Goal: Task Accomplishment & Management: Use online tool/utility

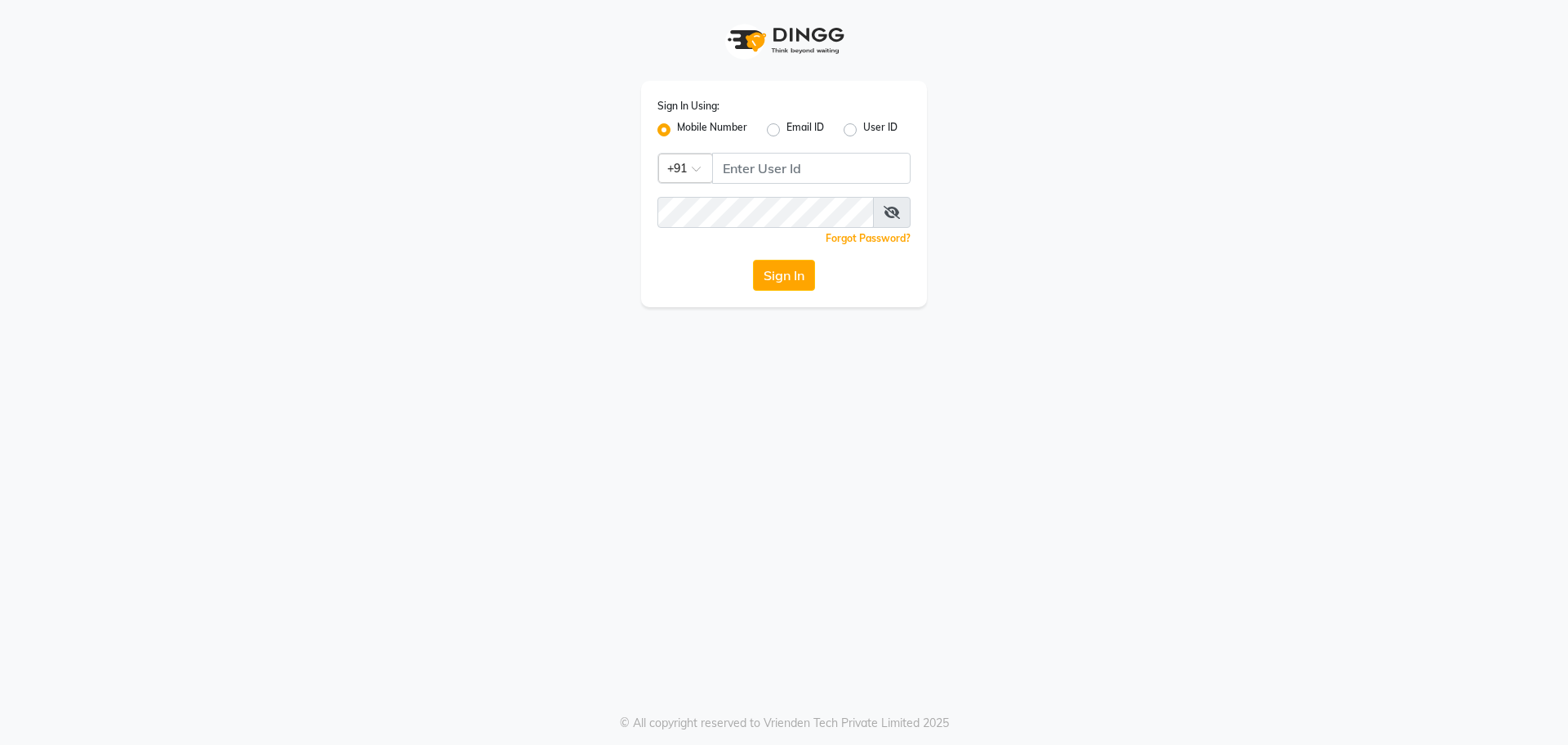
click at [868, 149] on div "Sign In Using: Mobile Number Email ID User ID Country Code × +91 Remember me Fo…" at bounding box center [784, 194] width 286 height 226
click at [866, 158] on input "Username" at bounding box center [811, 168] width 198 height 31
type input "9820632219"
click at [753, 260] on button "Sign In" at bounding box center [784, 275] width 62 height 31
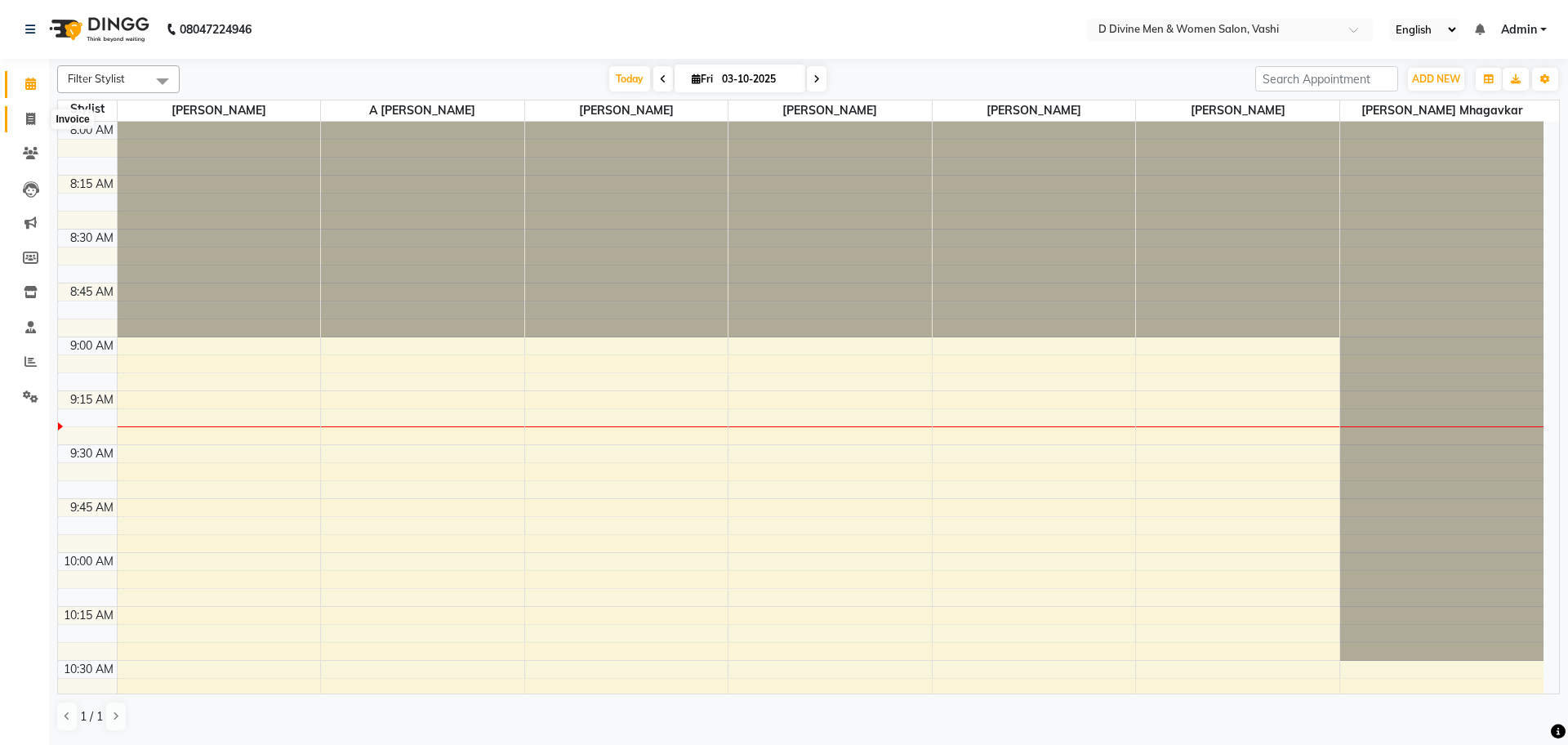
click at [37, 120] on span at bounding box center [30, 120] width 29 height 19
select select "718"
select select "service"
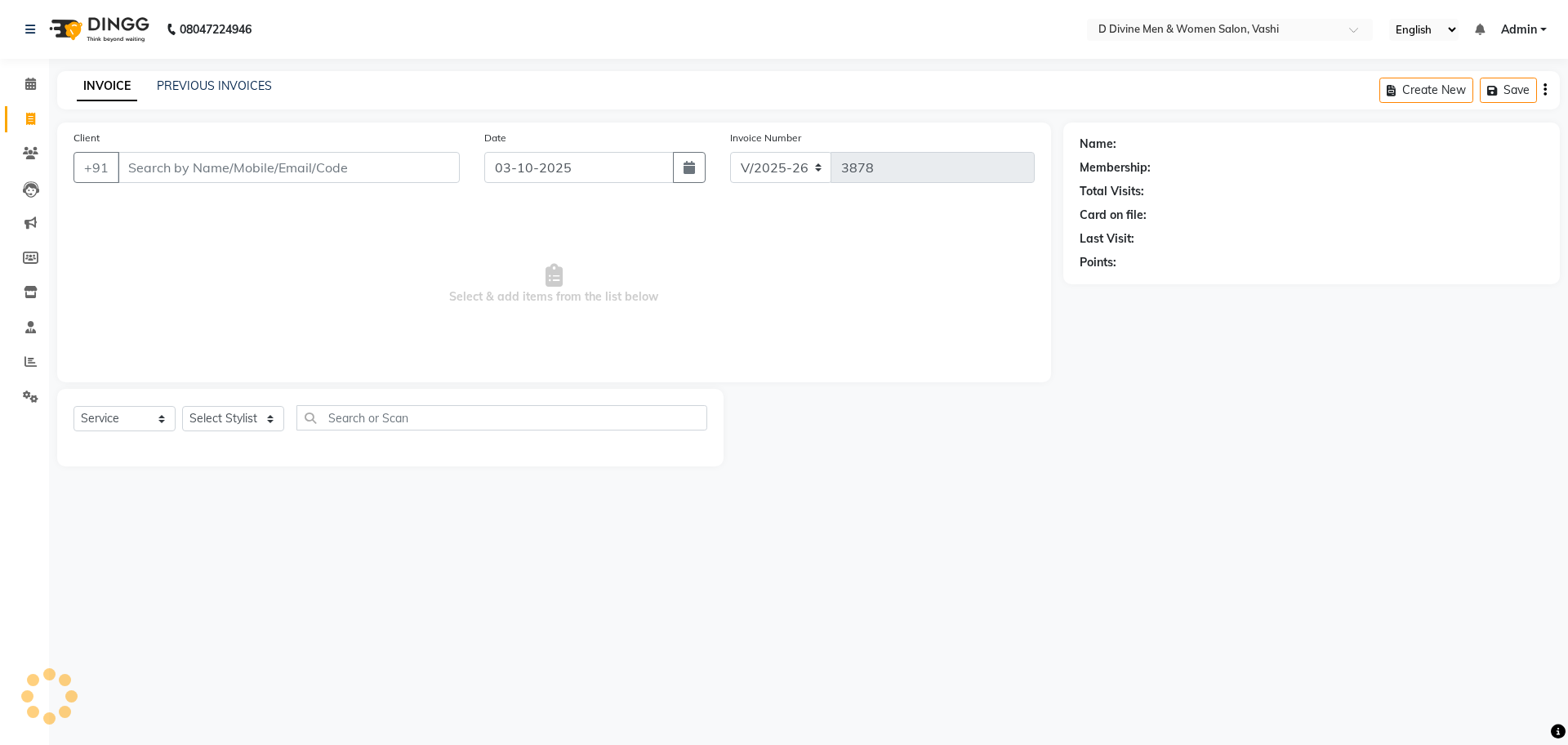
select select "10981"
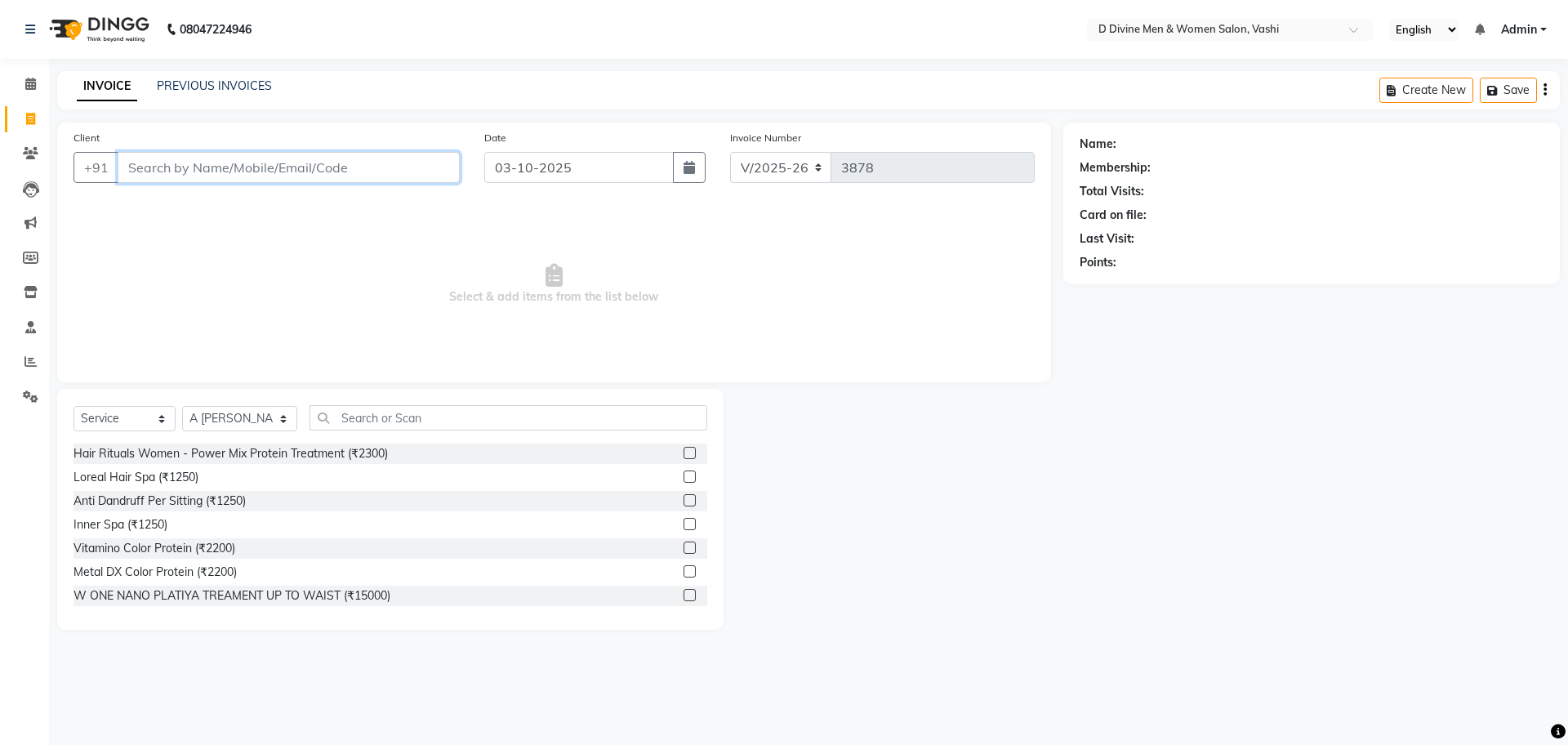
click at [238, 166] on input "Client" at bounding box center [289, 167] width 342 height 31
click at [223, 168] on input "Client" at bounding box center [289, 167] width 342 height 31
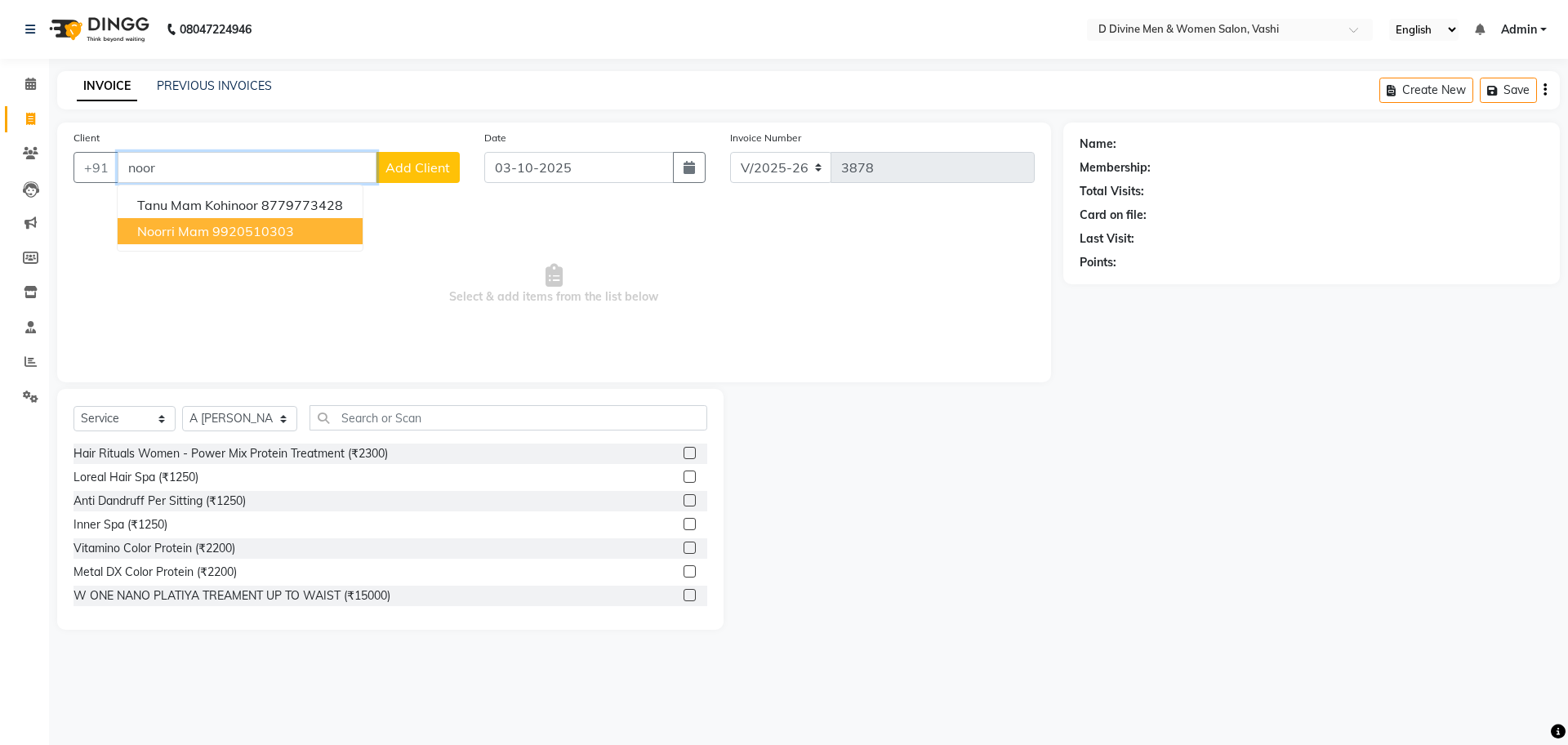
click at [193, 241] on button "noorri mam 9920510303" at bounding box center [240, 231] width 245 height 26
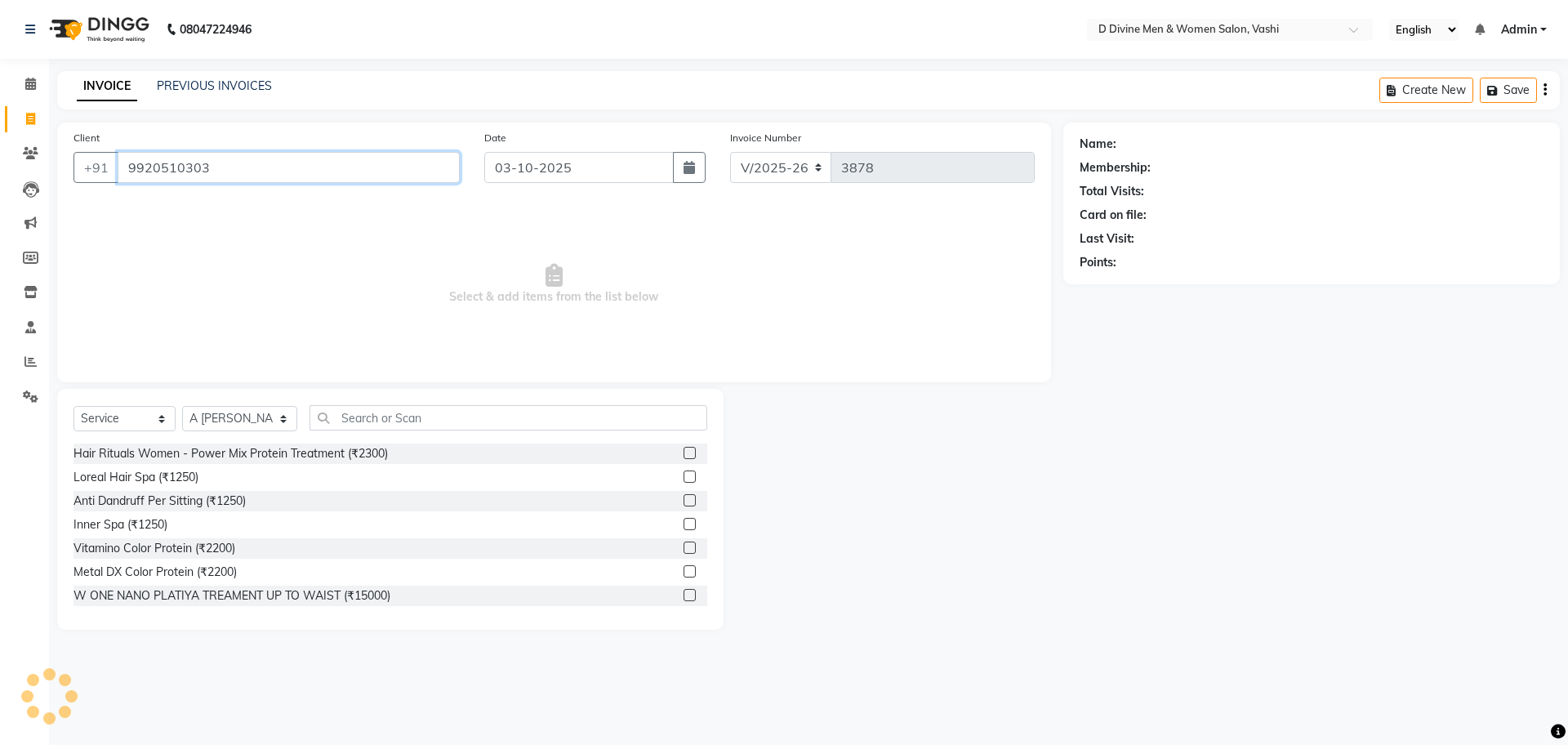
type input "9920510303"
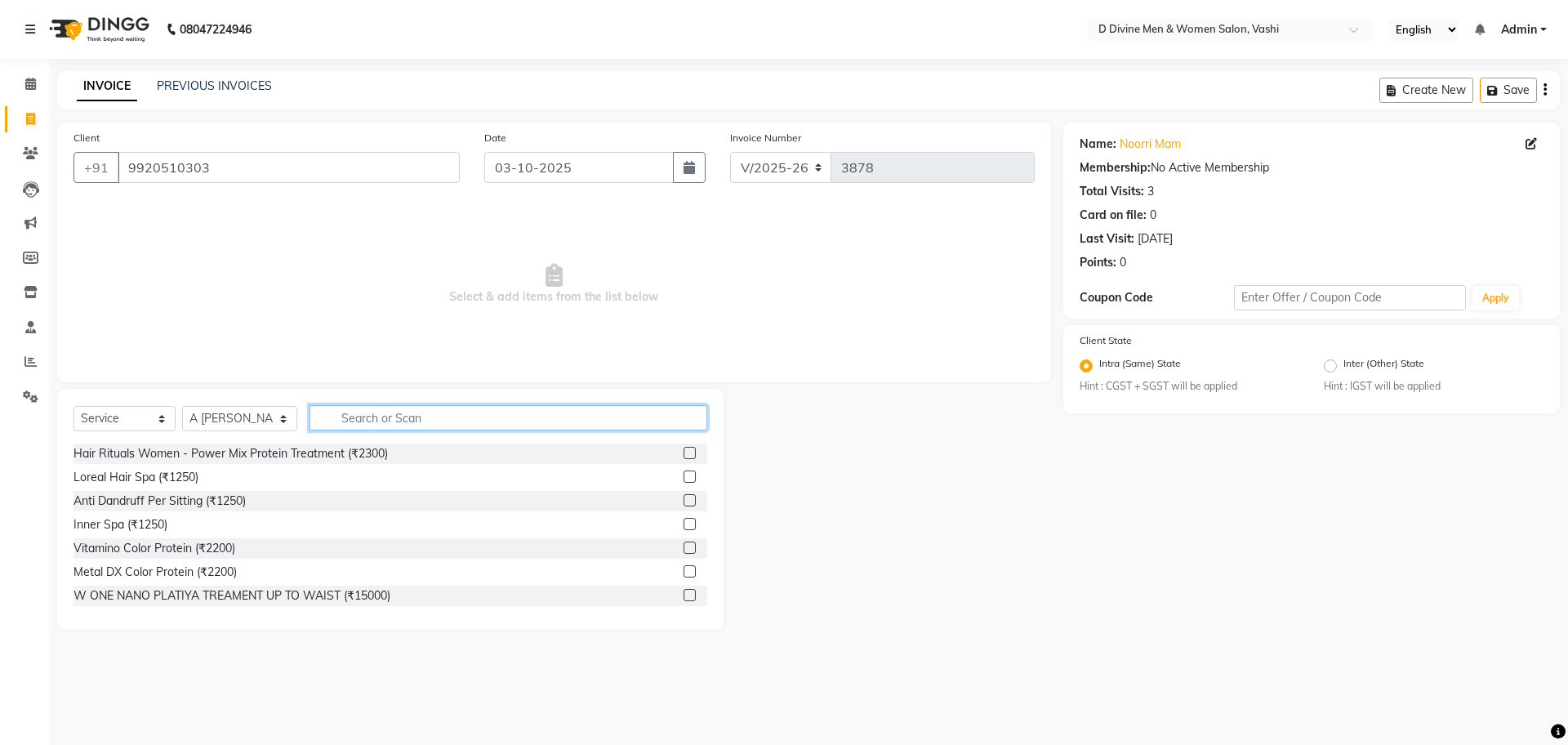
click at [337, 425] on input "text" at bounding box center [509, 418] width 398 height 25
click at [591, 177] on input "03-10-2025" at bounding box center [579, 167] width 190 height 31
select select "10"
select select "2025"
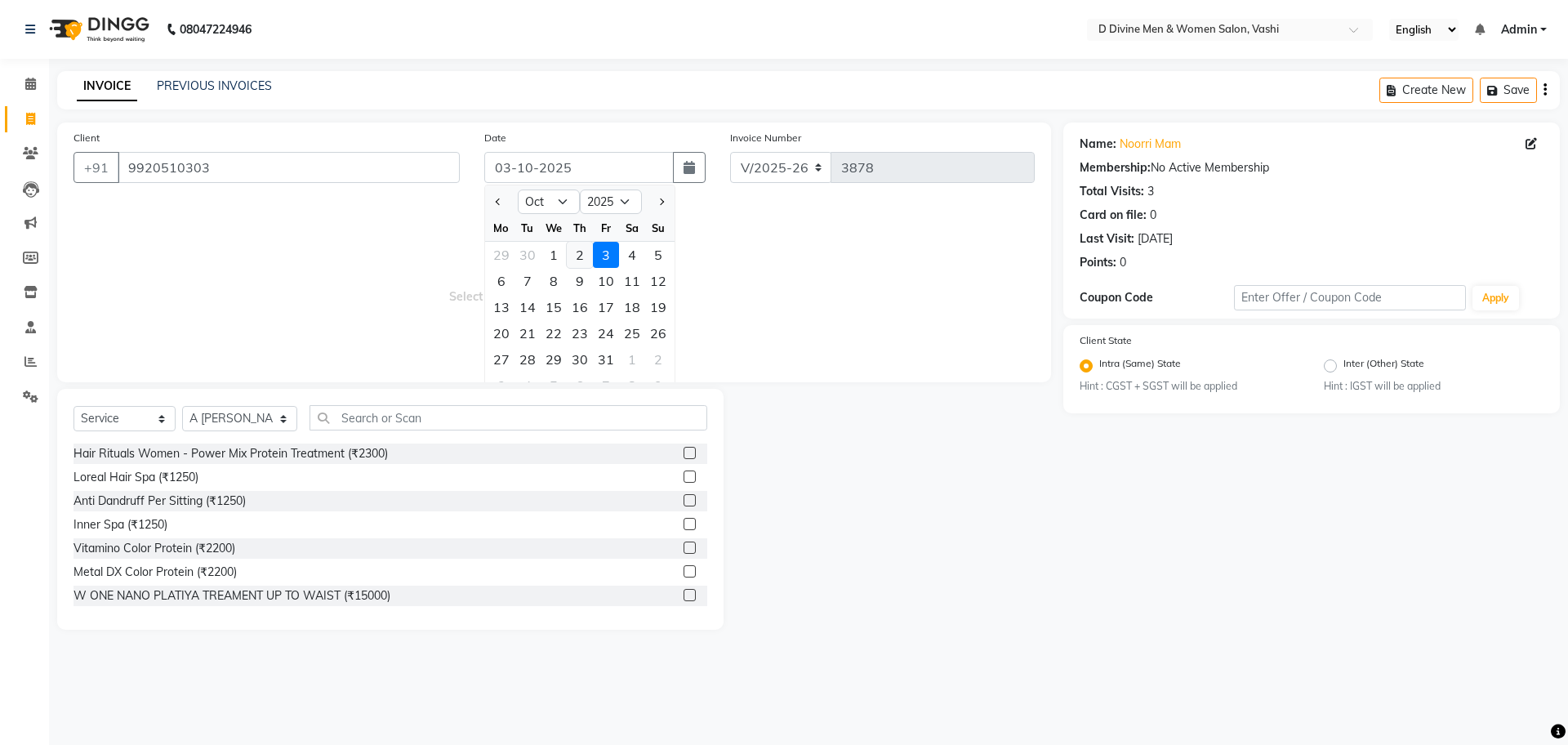
click at [583, 250] on div "2" at bounding box center [580, 255] width 26 height 26
type input "02-10-2025"
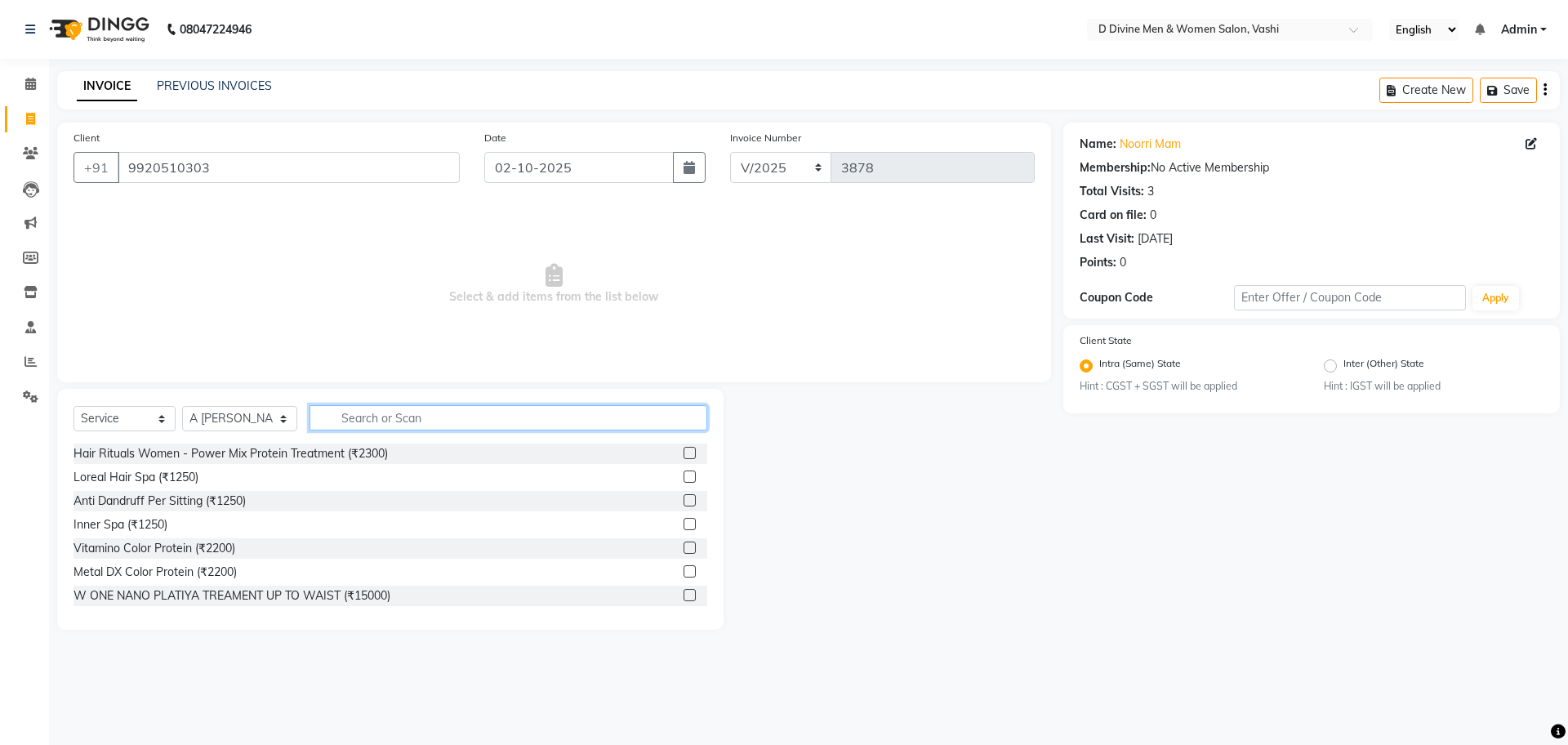
click at [416, 416] on input "text" at bounding box center [509, 418] width 398 height 25
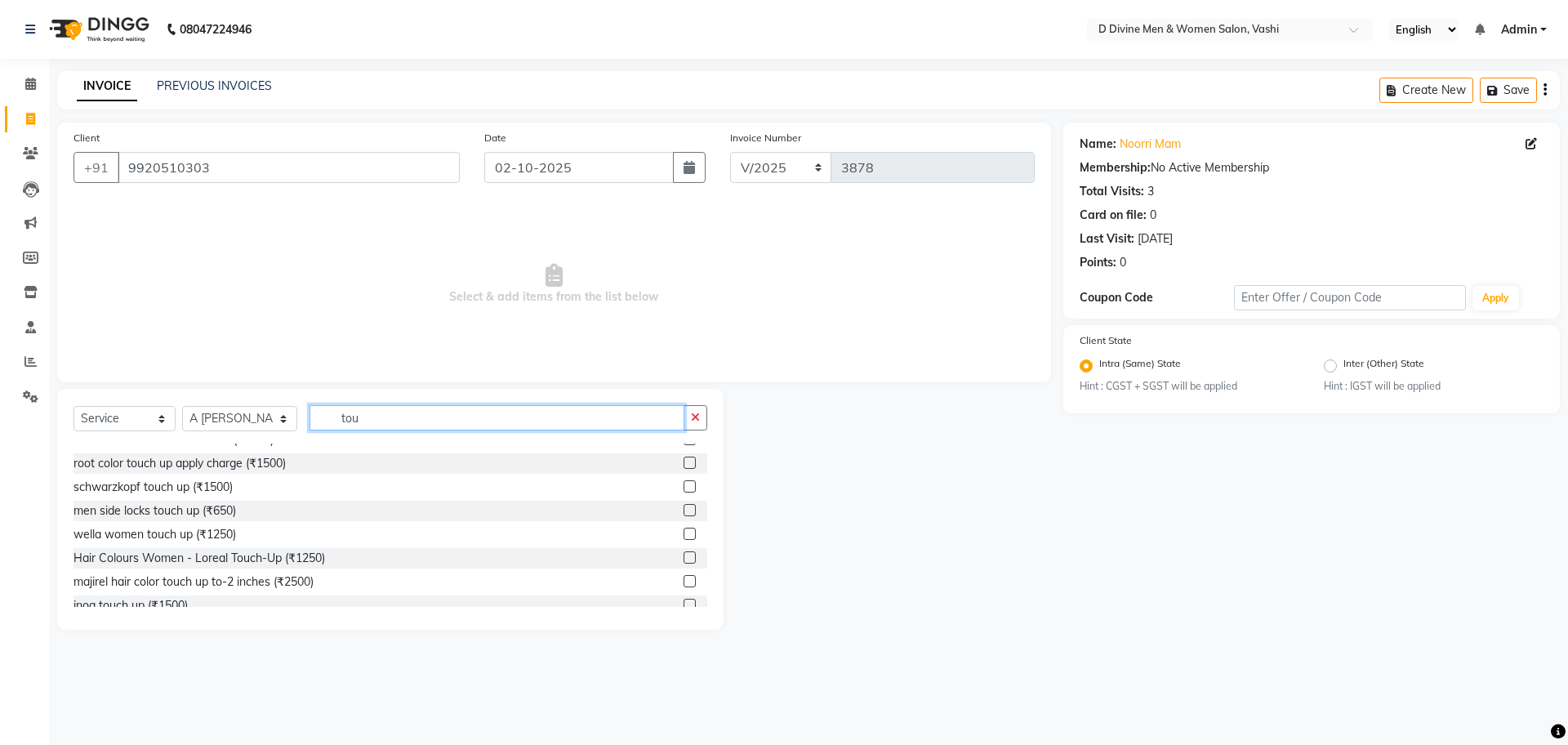
scroll to position [121, 0]
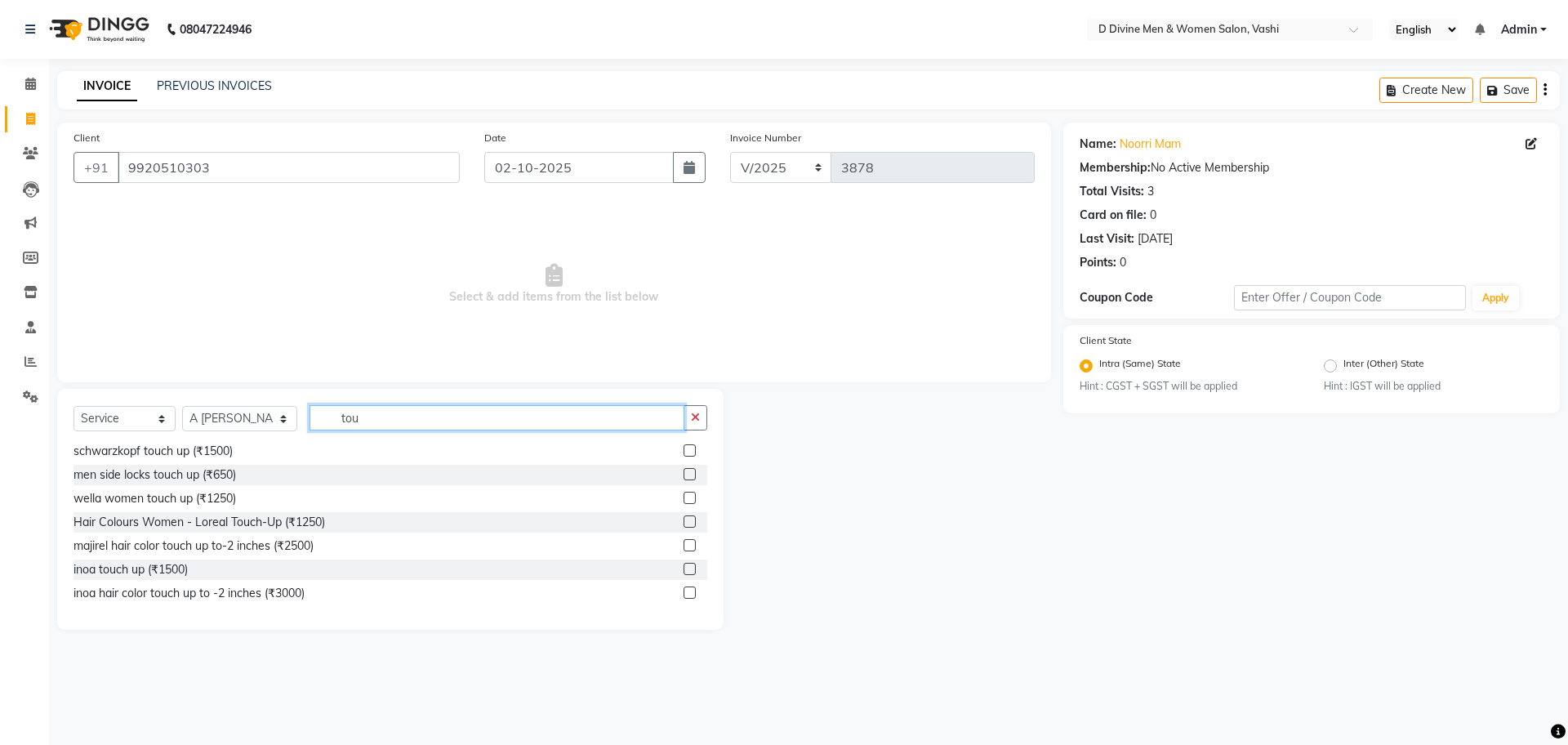
type input "tou"
click at [684, 516] on label at bounding box center [690, 521] width 12 height 12
click at [684, 517] on input "checkbox" at bounding box center [689, 522] width 11 height 11
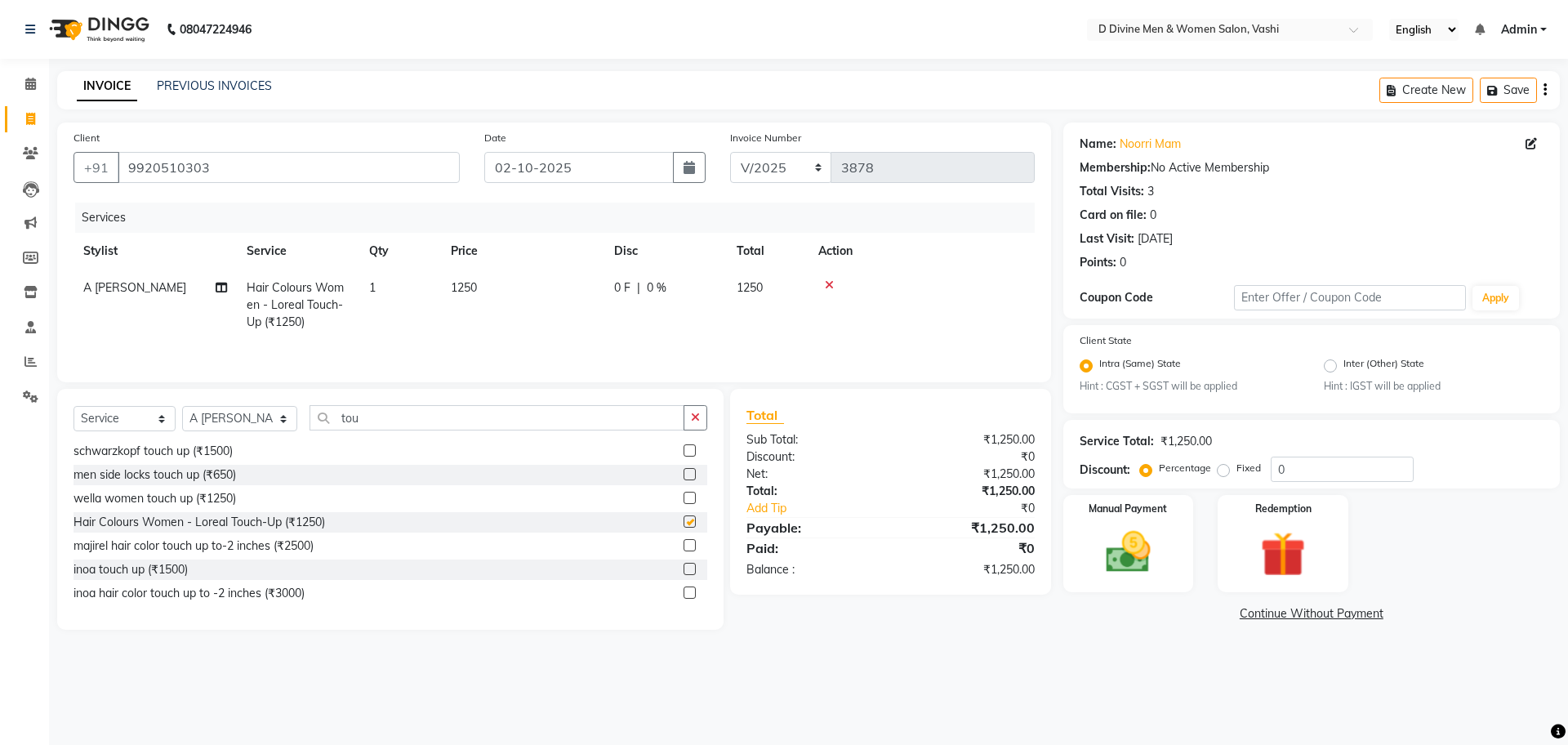
checkbox input "false"
click at [377, 434] on div "Select Service Product Membership Package Voucher Prepaid Gift Card Select Styl…" at bounding box center [391, 425] width 634 height 39
click at [381, 429] on input "tou" at bounding box center [497, 418] width 375 height 25
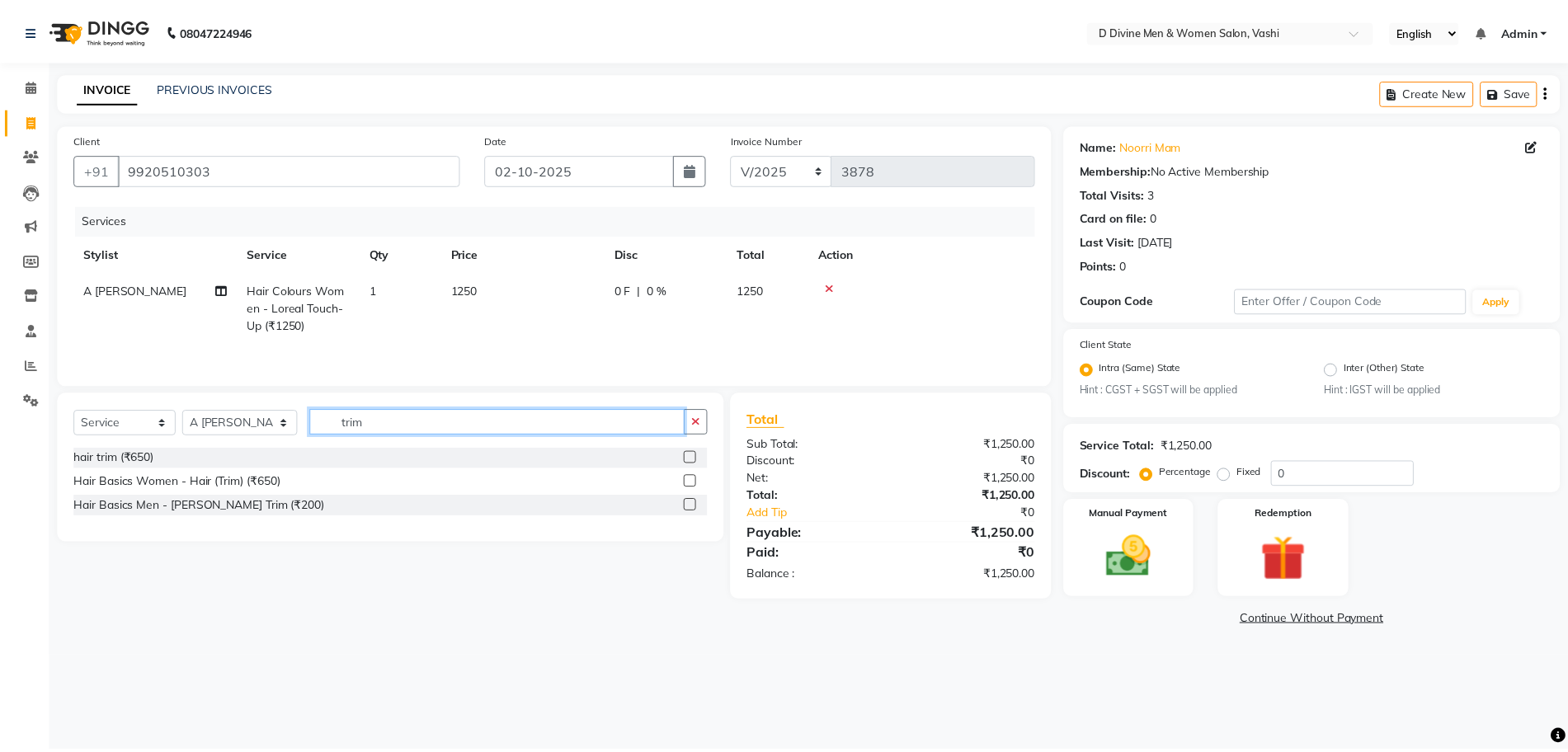
scroll to position [0, 0]
type input "trim"
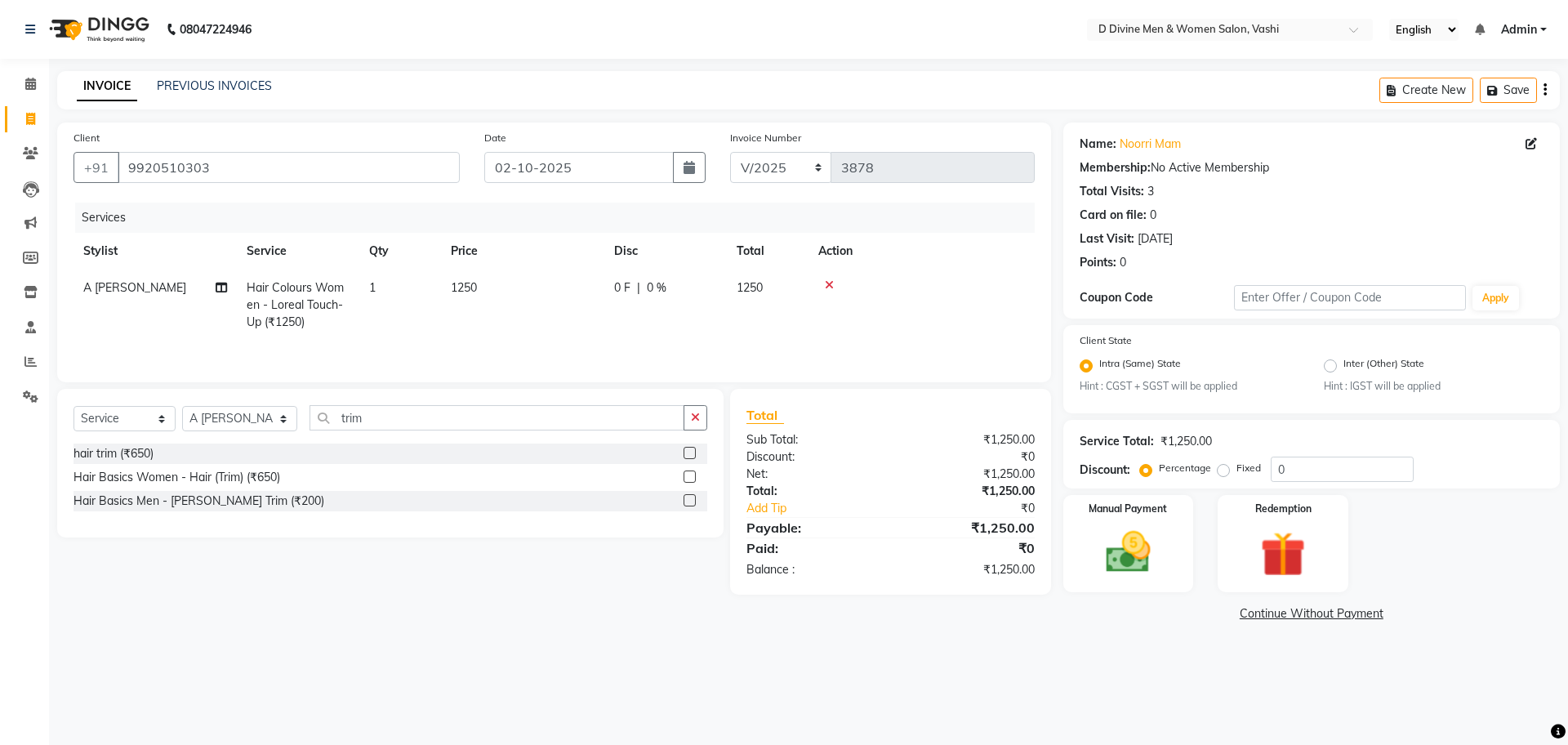
click at [690, 456] on label at bounding box center [690, 452] width 12 height 12
click at [690, 456] on input "checkbox" at bounding box center [689, 453] width 11 height 11
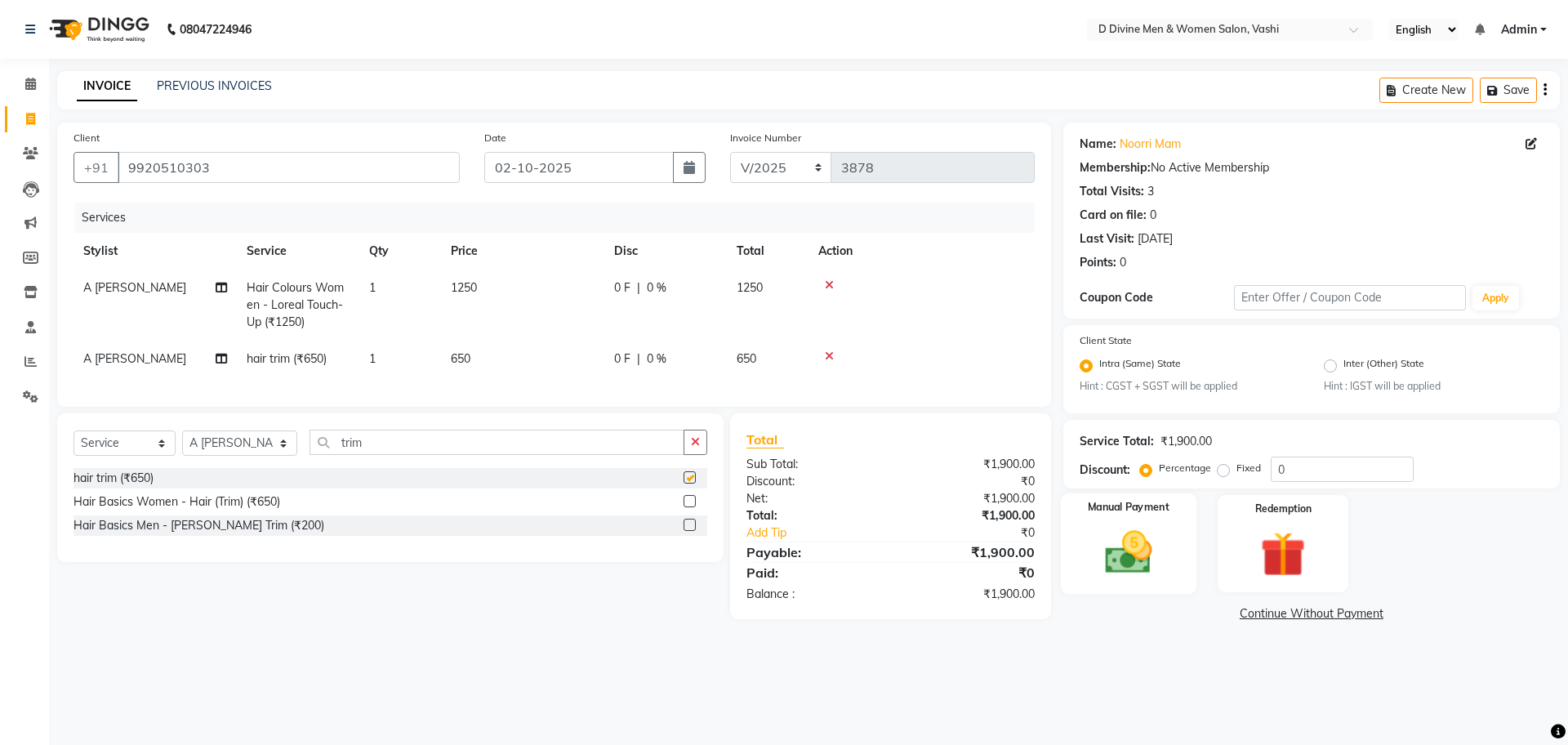
checkbox input "false"
click at [1131, 521] on div "Manual Payment" at bounding box center [1128, 543] width 136 height 101
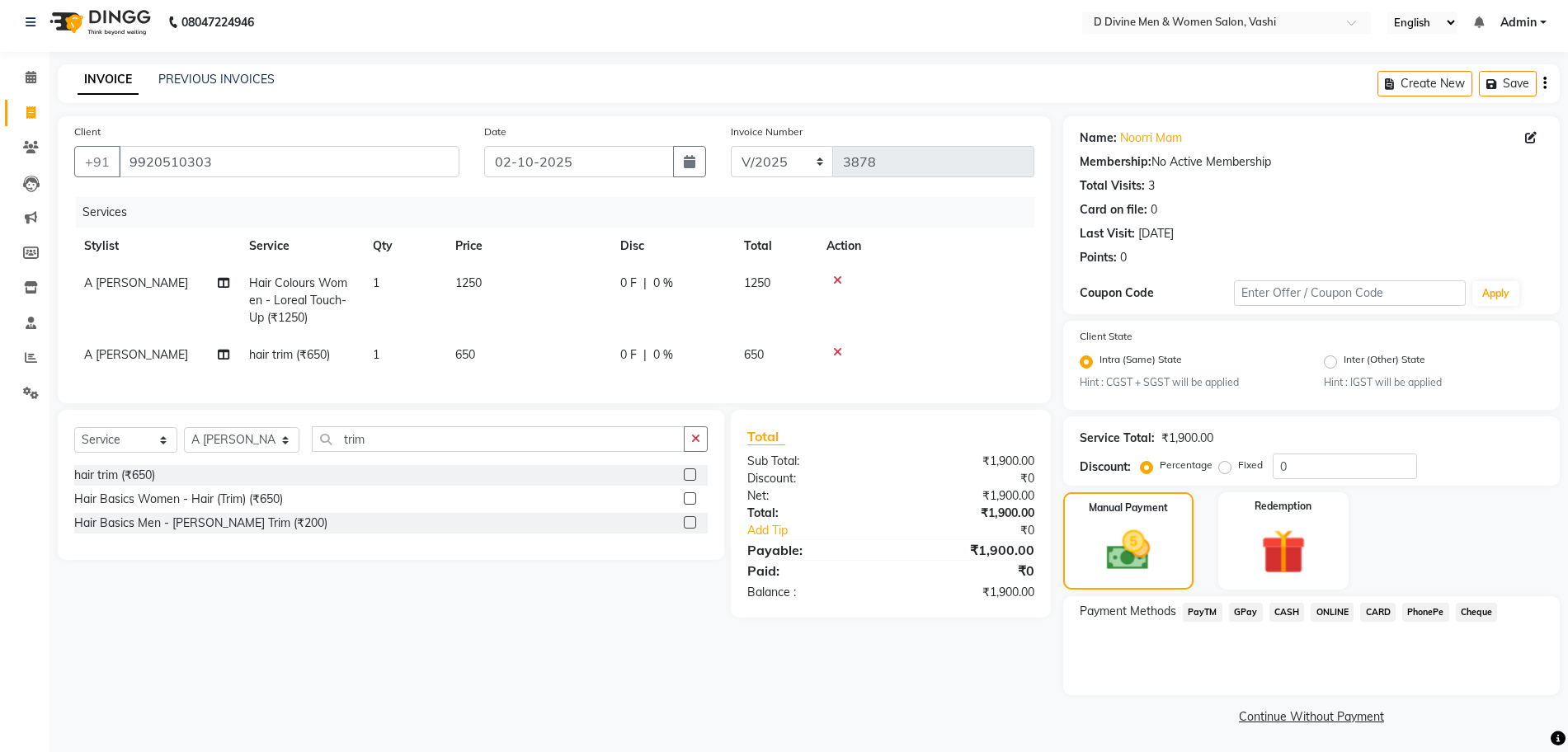
scroll to position [9, 0]
click at [1287, 604] on span "CASH" at bounding box center [1287, 611] width 36 height 19
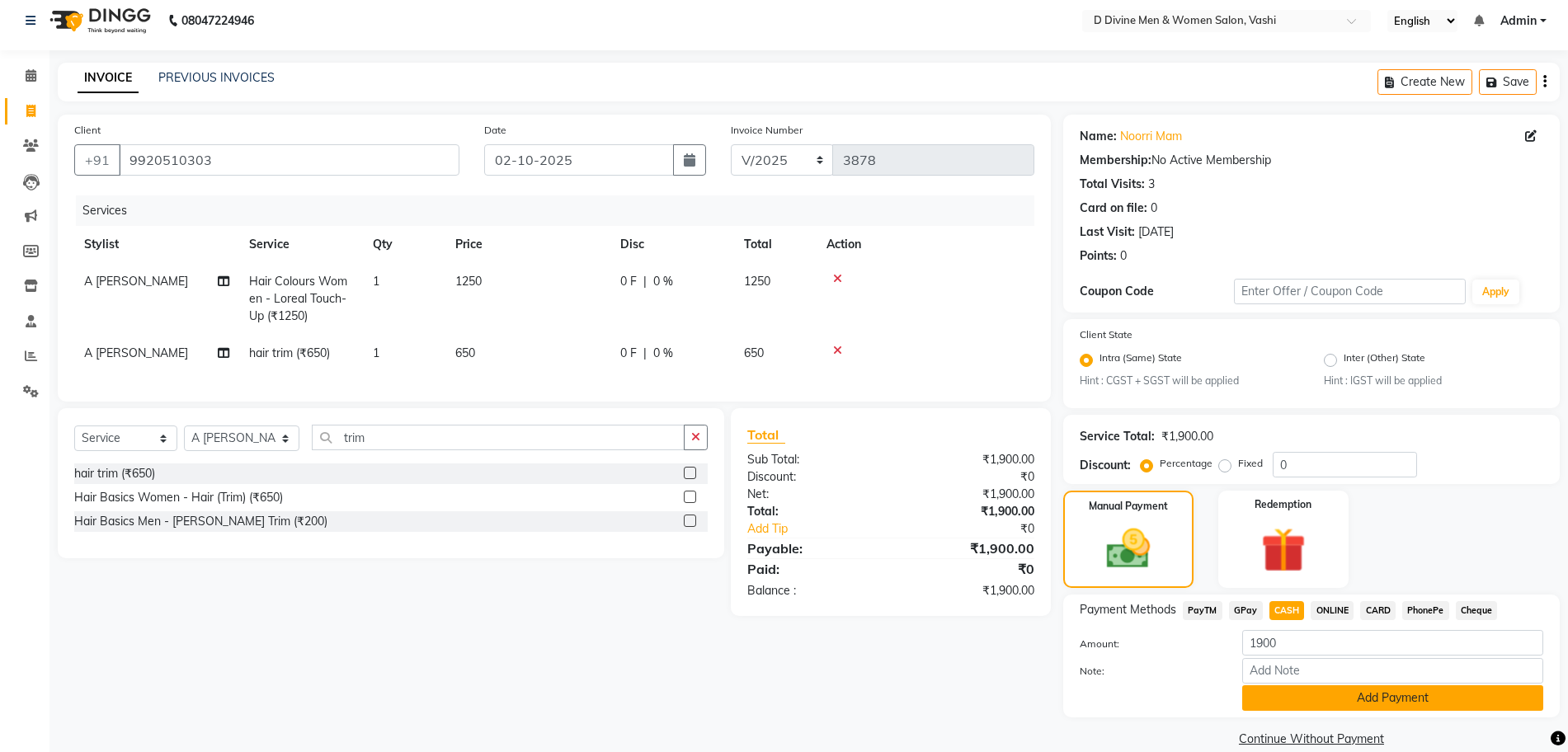
click at [1278, 710] on button "Add Payment" at bounding box center [1393, 698] width 301 height 26
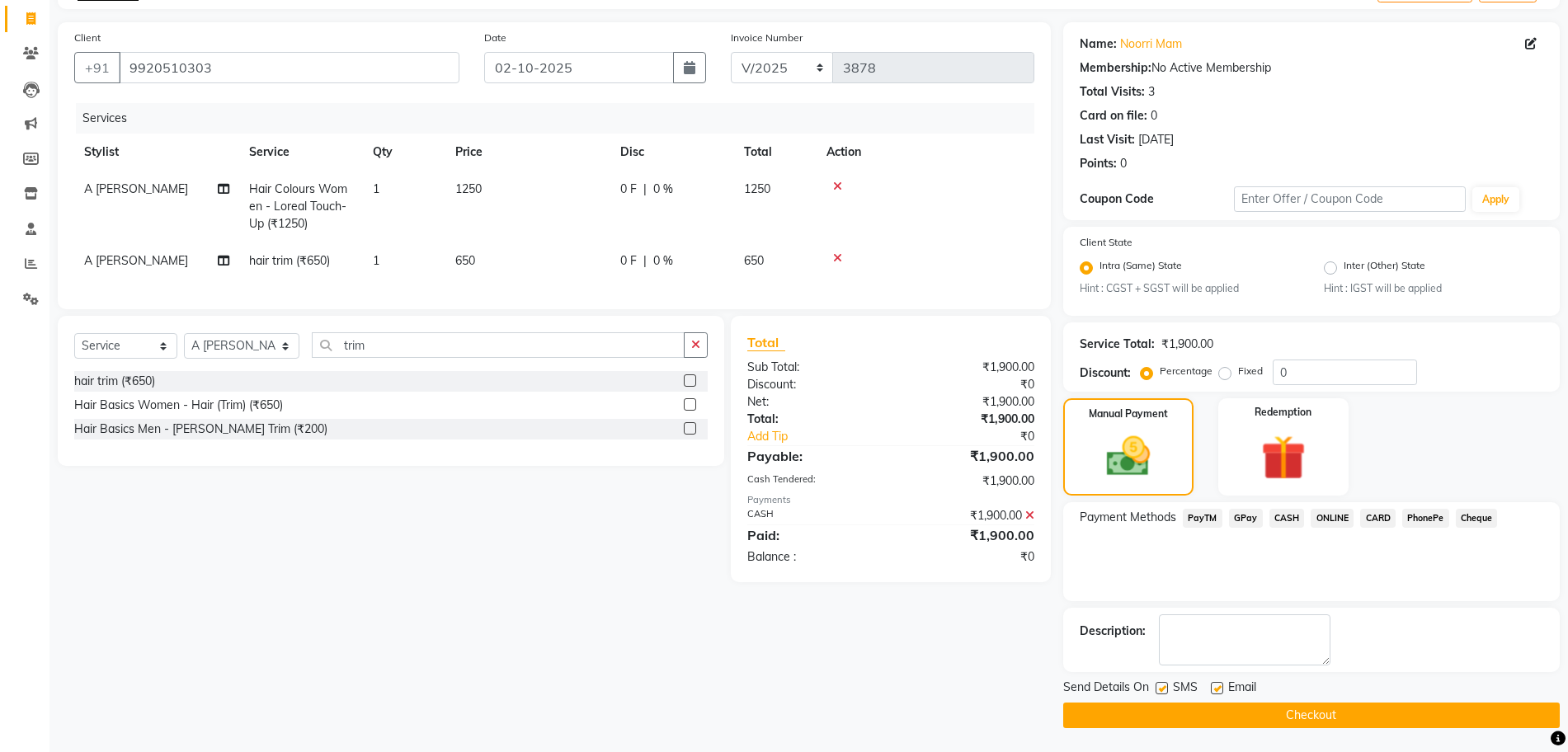
scroll to position [103, 0]
click at [1162, 683] on label at bounding box center [1162, 687] width 12 height 12
click at [1162, 683] on input "checkbox" at bounding box center [1161, 688] width 11 height 11
checkbox input "false"
click at [1220, 690] on label at bounding box center [1217, 687] width 12 height 12
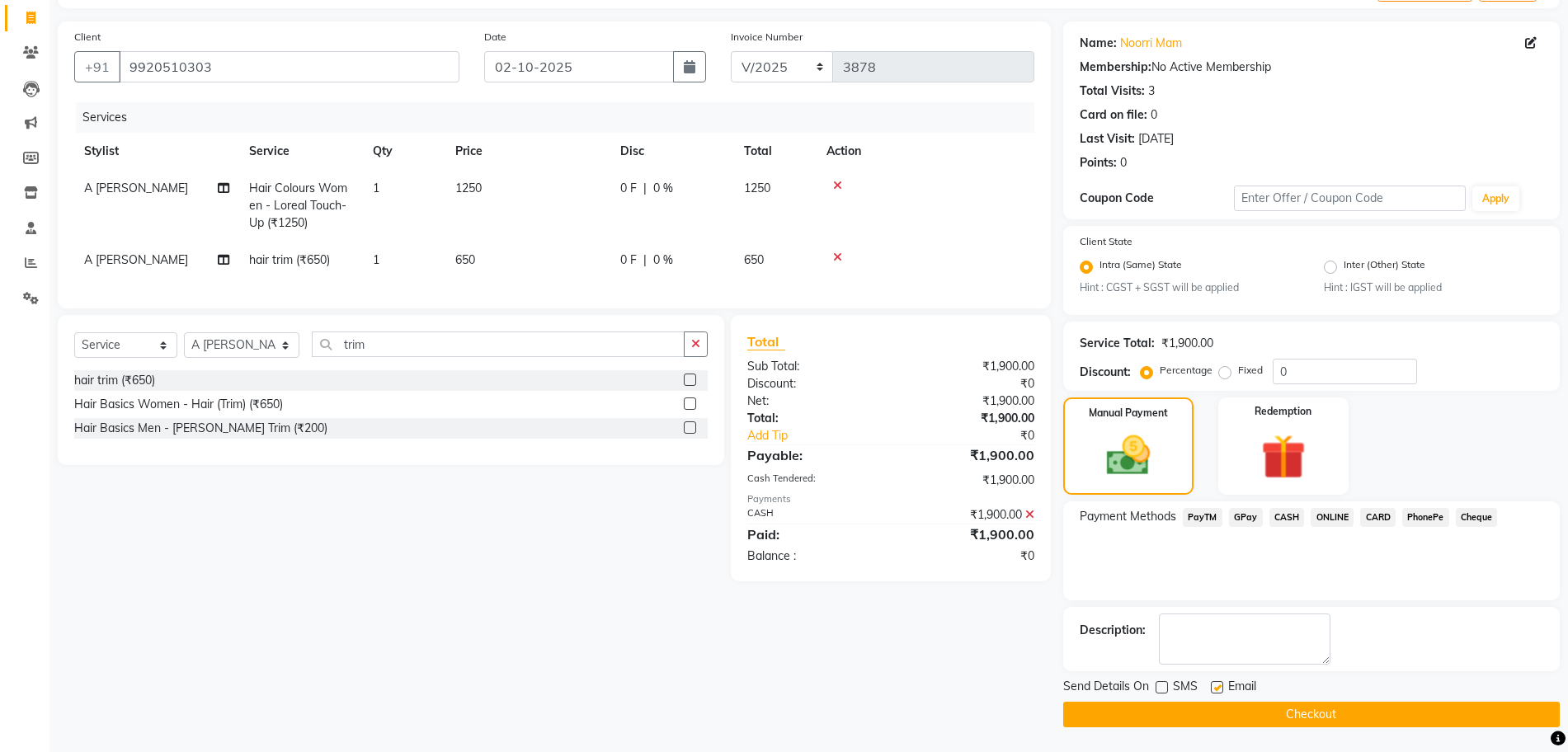
click at [1220, 690] on input "checkbox" at bounding box center [1216, 688] width 11 height 11
checkbox input "false"
click at [1220, 709] on button "Checkout" at bounding box center [1311, 714] width 496 height 26
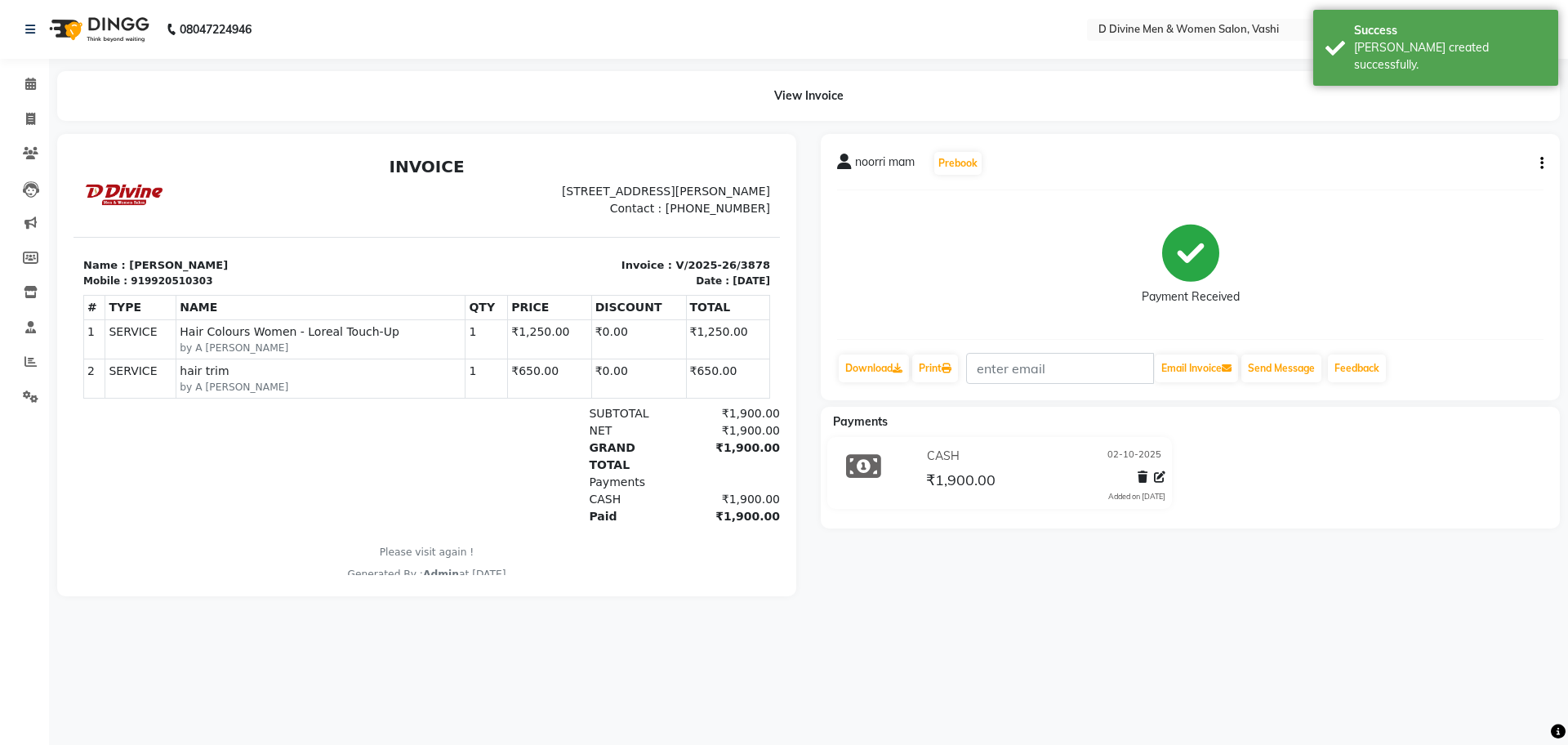
click at [23, 102] on li "Invoice" at bounding box center [25, 120] width 49 height 35
click at [29, 113] on icon at bounding box center [30, 119] width 9 height 12
select select "service"
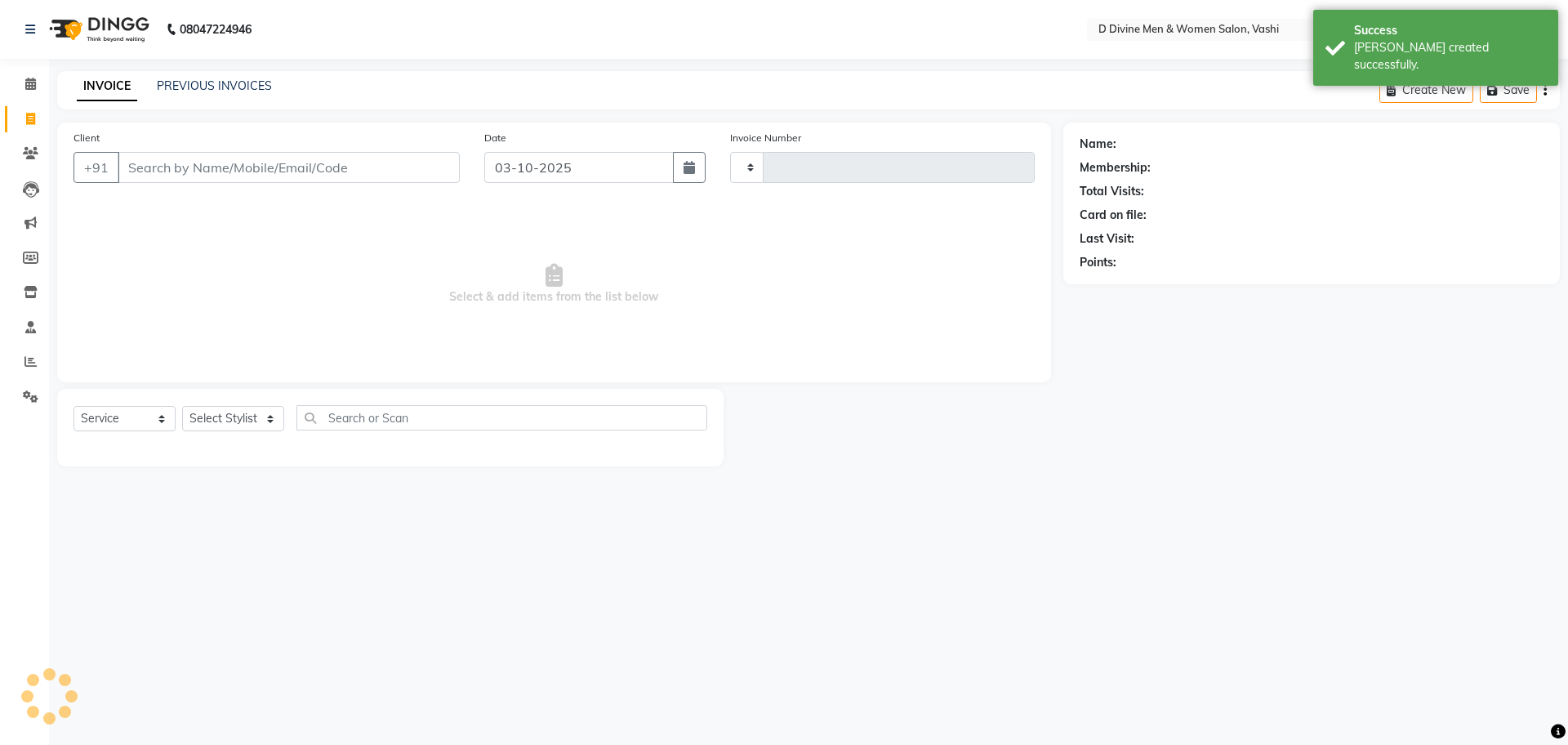
type input "3879"
select select "718"
select select "10981"
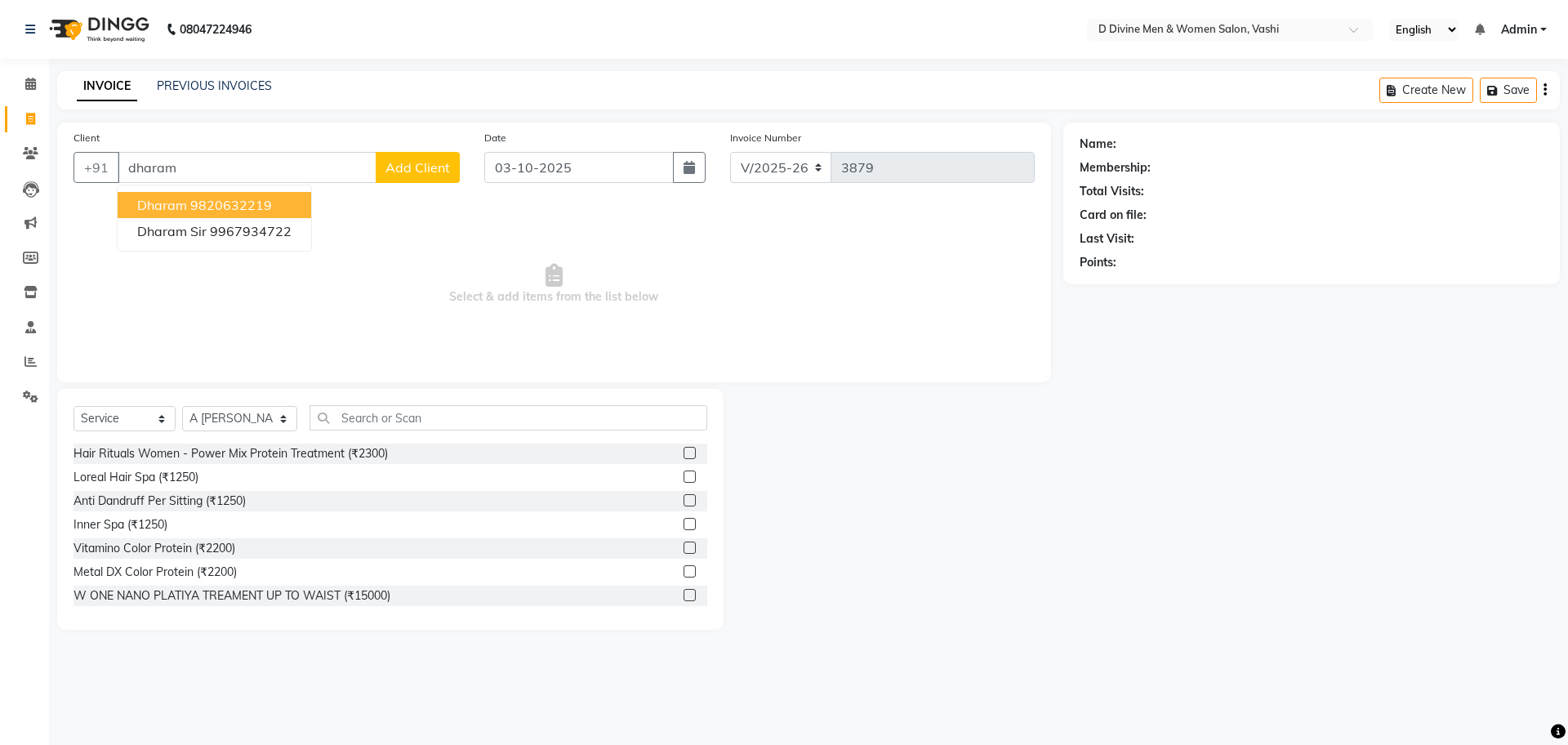
click at [199, 209] on ngb-highlight "9820632219" at bounding box center [231, 205] width 82 height 16
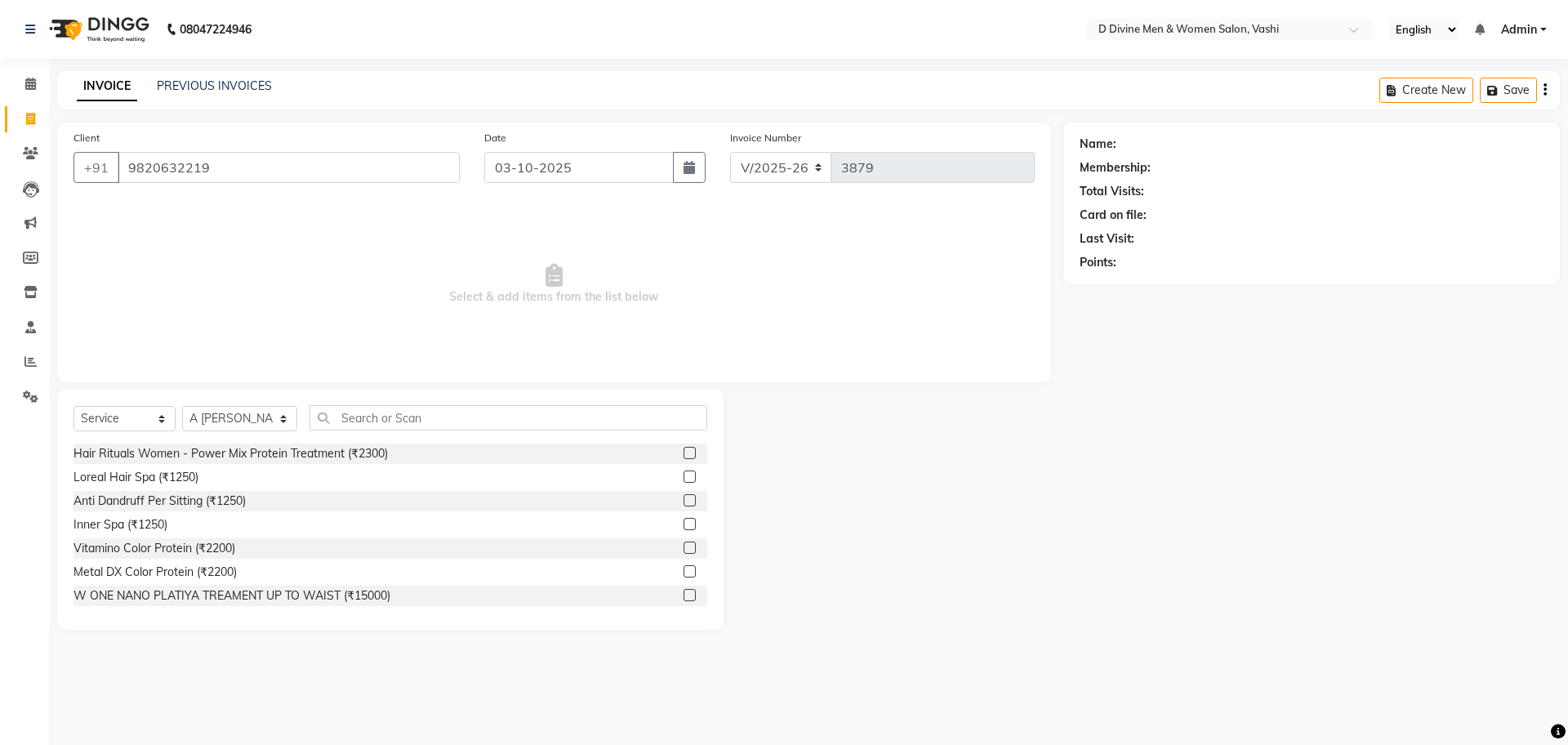
type input "9820632219"
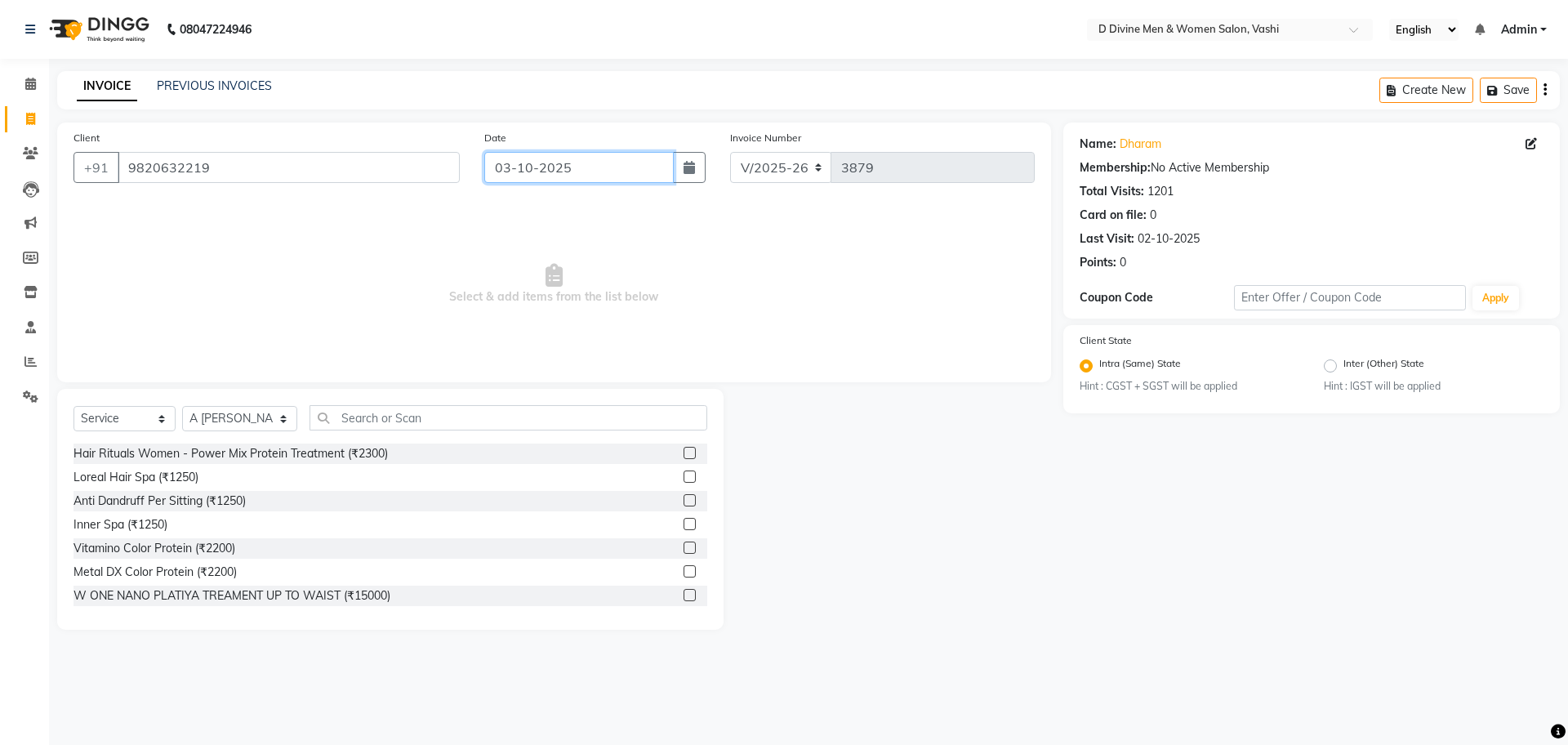
click at [605, 170] on input "03-10-2025" at bounding box center [579, 167] width 190 height 31
select select "10"
select select "2025"
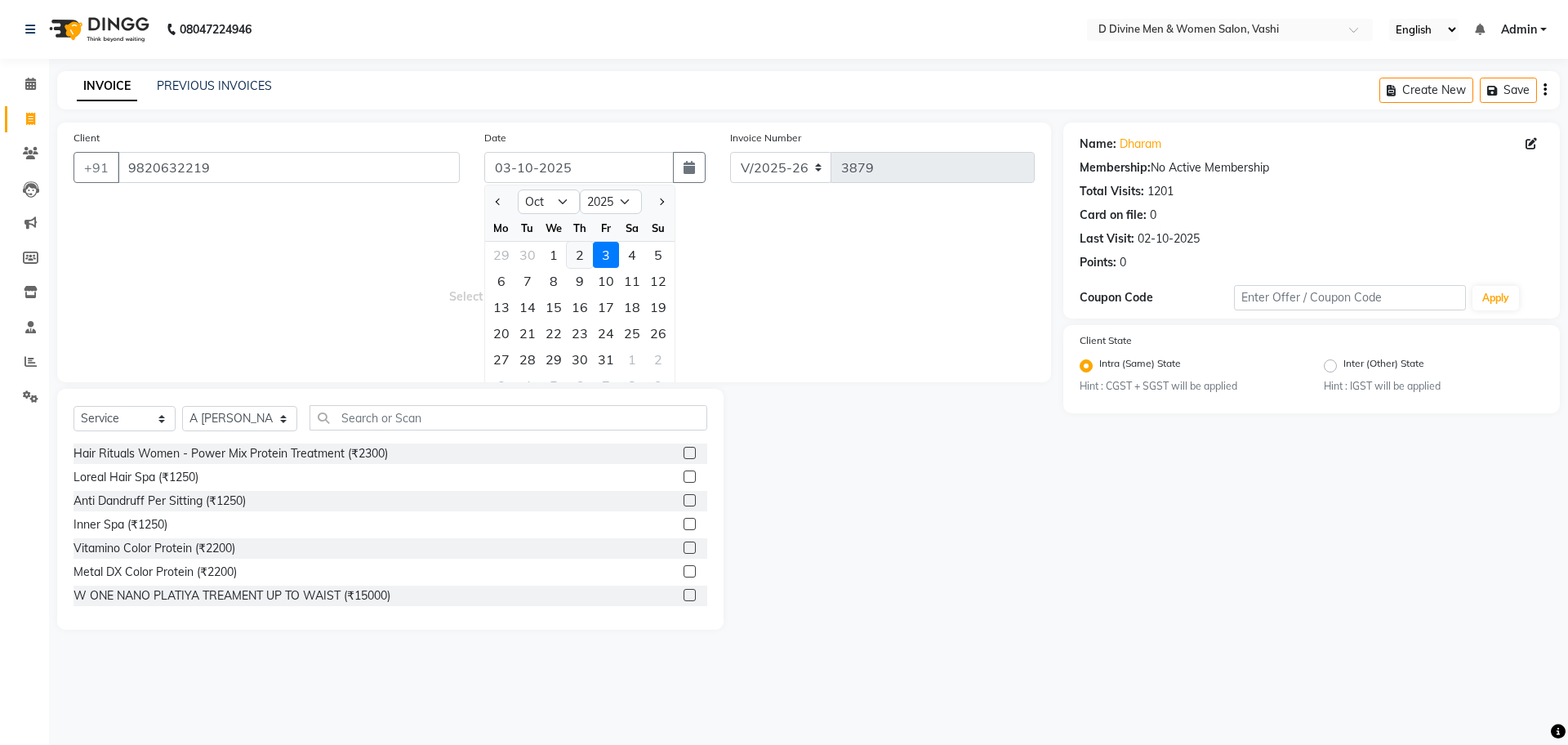
click at [569, 248] on div "2" at bounding box center [580, 255] width 26 height 26
type input "02-10-2025"
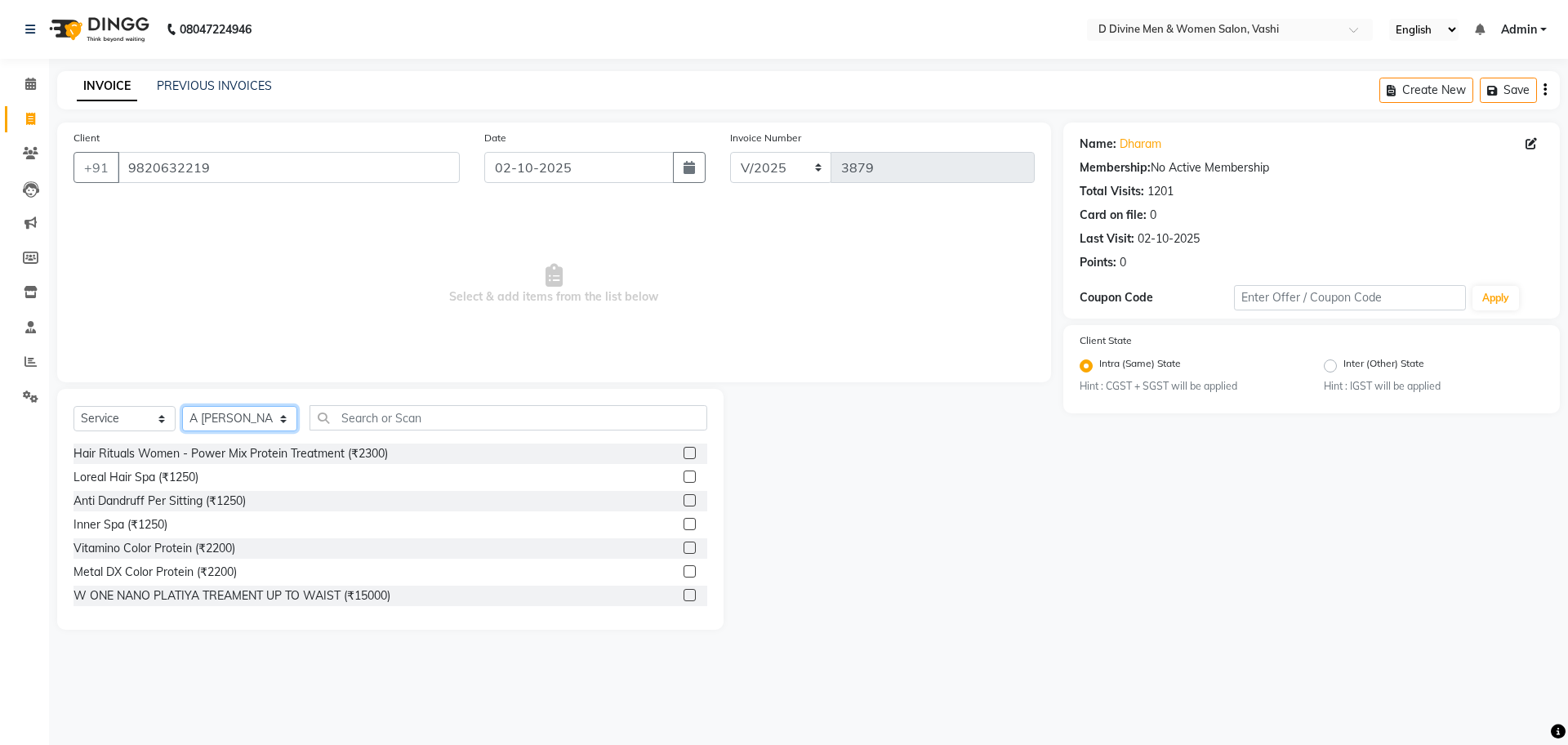
click at [260, 420] on select "Select Stylist A Sikandar Thakur Dharam Thakur Divine salon Jitendra Thakur Pra…" at bounding box center [239, 419] width 116 height 25
select select "10987"
click at [182, 407] on select "Select Stylist A Sikandar Thakur Dharam Thakur Divine salon Jitendra Thakur Pra…" at bounding box center [239, 419] width 116 height 25
click at [347, 420] on input "text" at bounding box center [509, 418] width 398 height 25
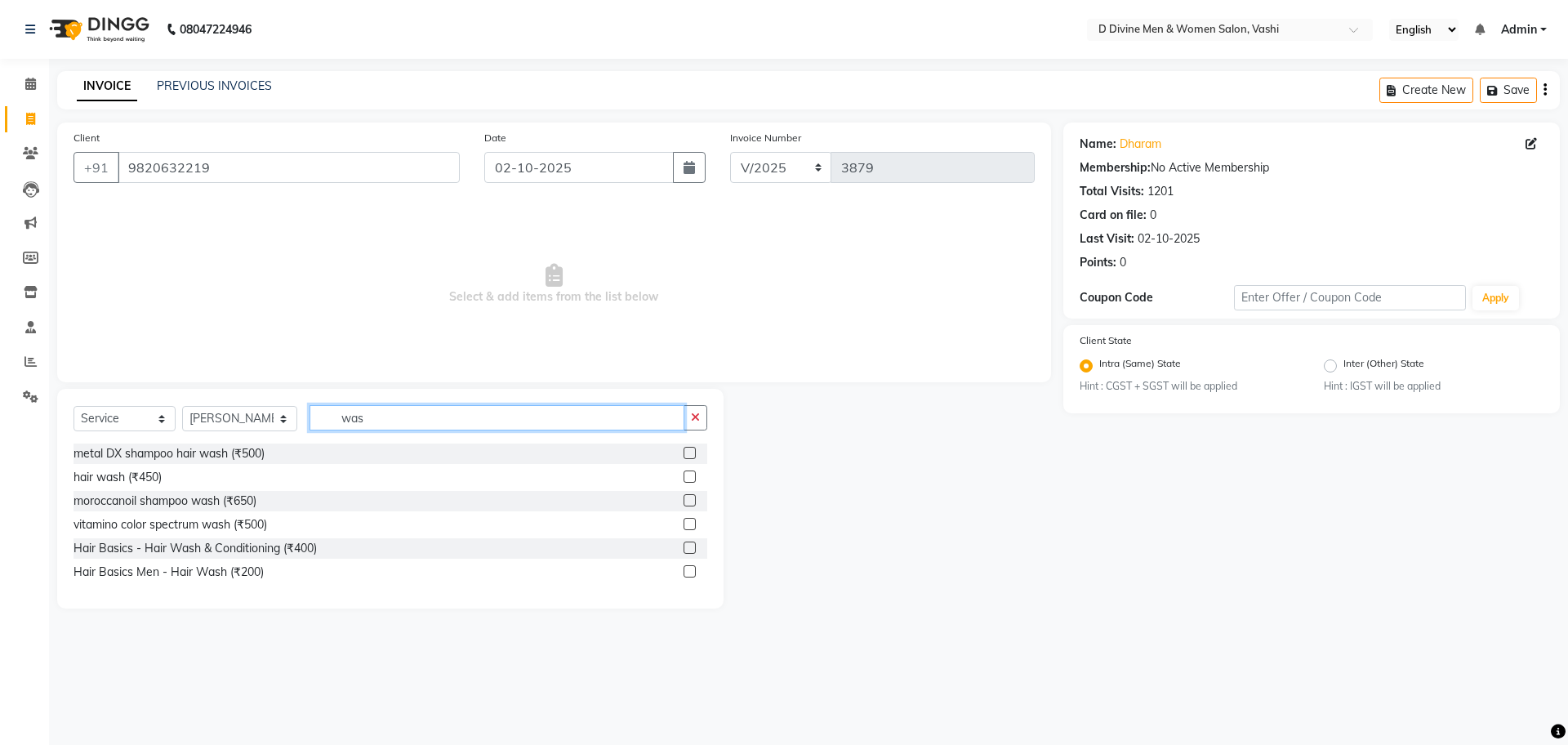
type input "was"
click at [692, 543] on label at bounding box center [690, 547] width 12 height 12
click at [692, 543] on input "checkbox" at bounding box center [689, 548] width 11 height 11
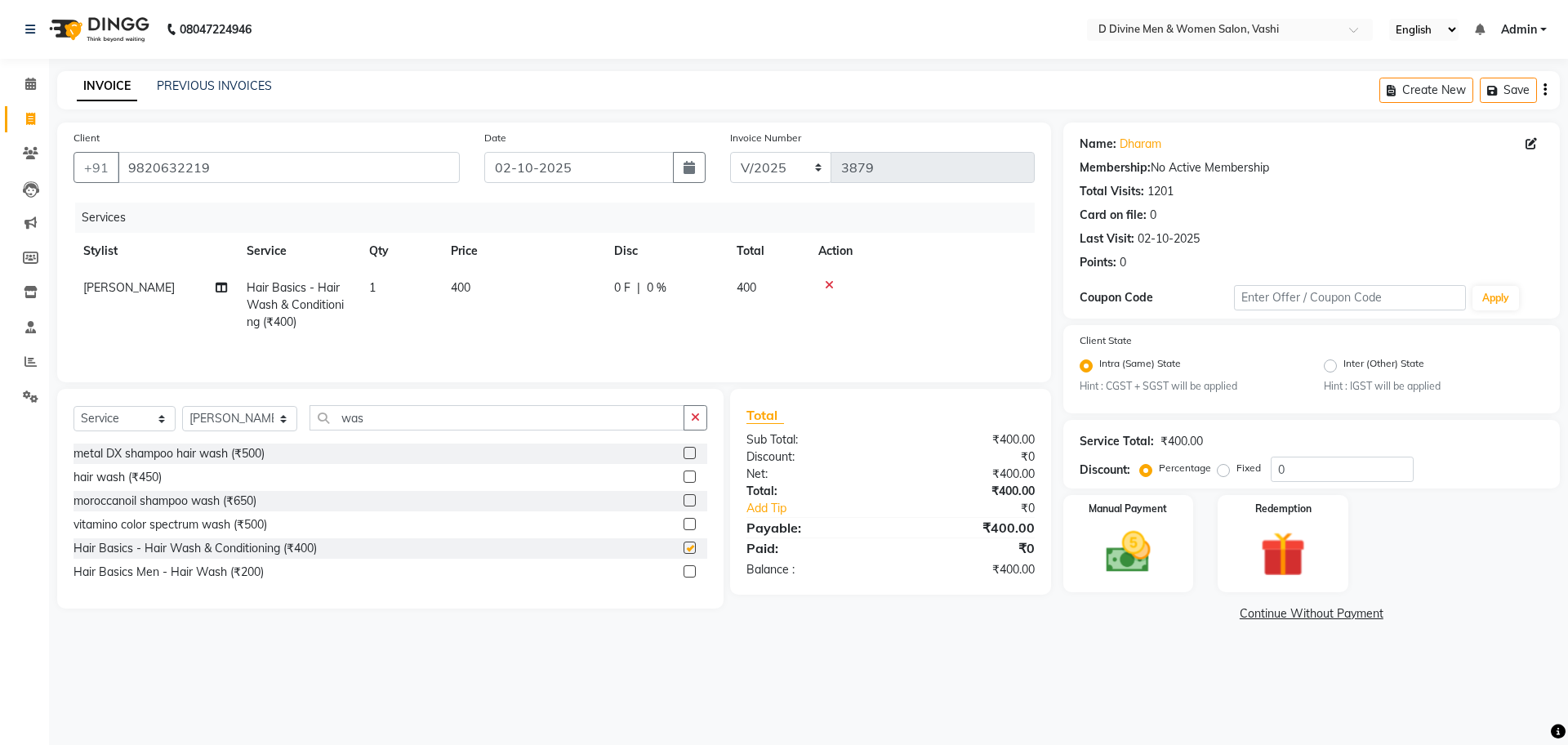
checkbox input "false"
click at [680, 266] on th "Disc" at bounding box center [666, 251] width 123 height 37
click at [680, 281] on div "0 F | 0 %" at bounding box center [666, 288] width 103 height 17
select select "10987"
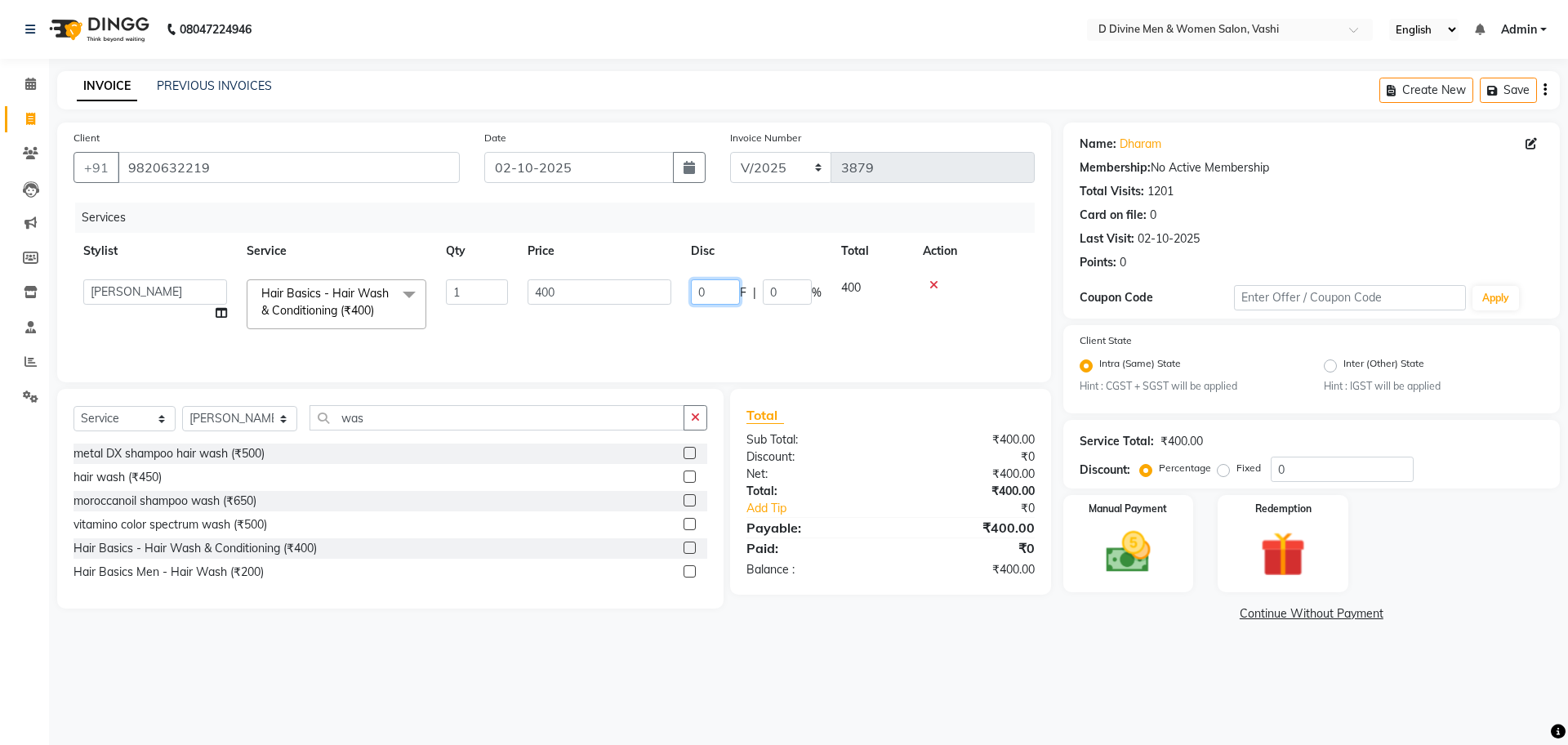
click at [695, 289] on input "0" at bounding box center [716, 292] width 49 height 25
type input "50"
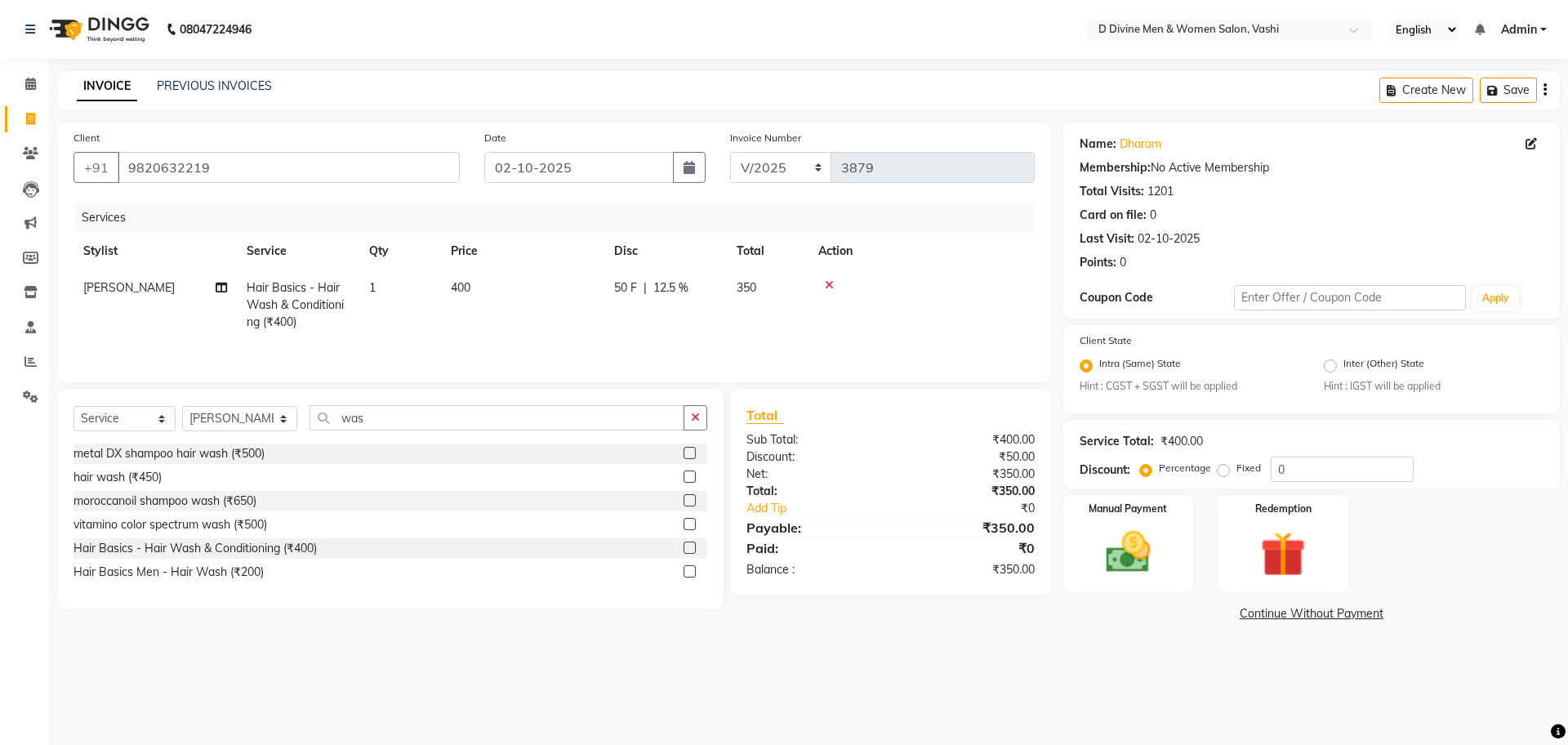
click at [688, 302] on td "50 F | 12.5 %" at bounding box center [666, 305] width 123 height 71
select select "10987"
click at [442, 404] on div "Select Service Product Membership Package Voucher Prepaid Gift Card Select Styl…" at bounding box center [391, 499] width 667 height 220
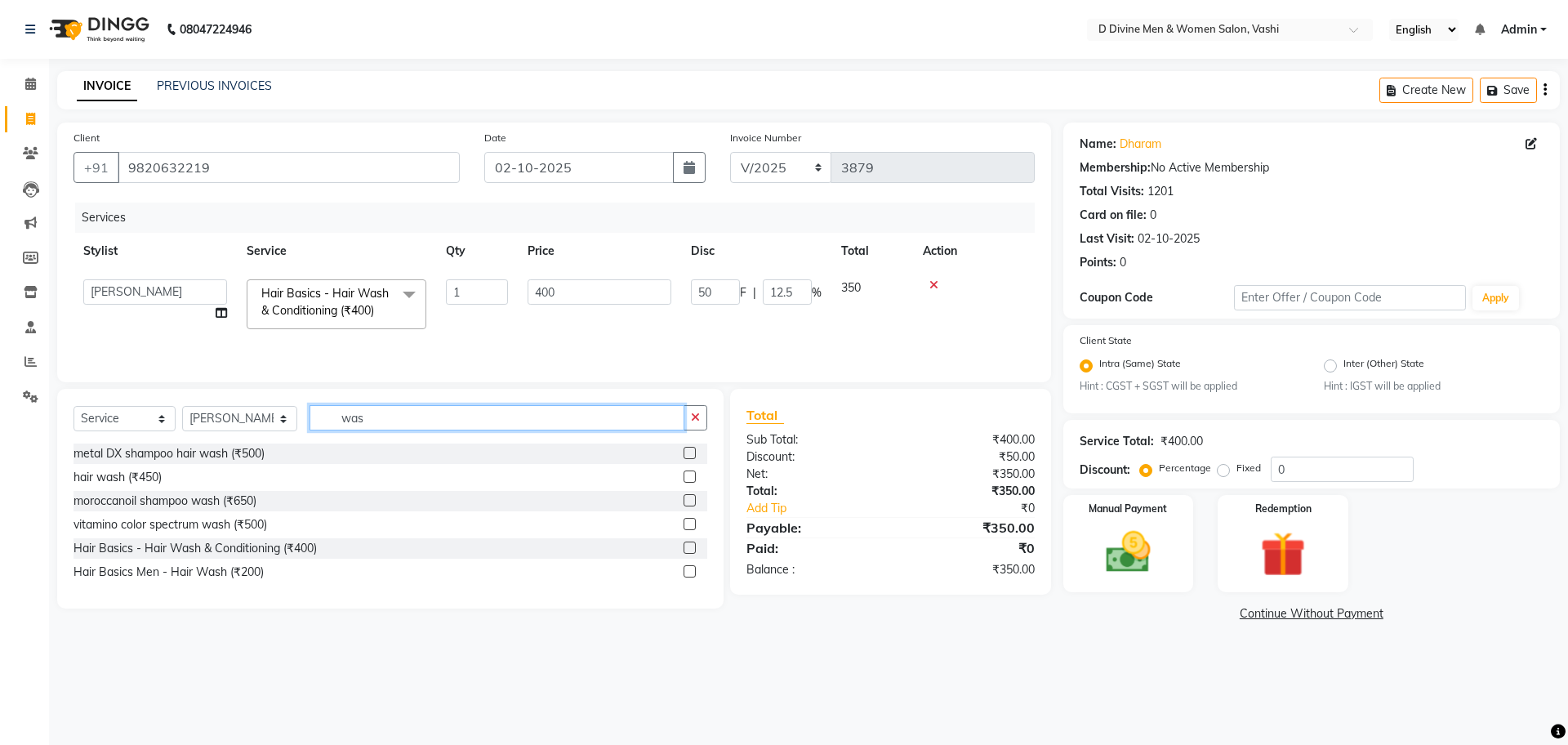
click at [458, 427] on input "was" at bounding box center [497, 418] width 375 height 25
type input "w"
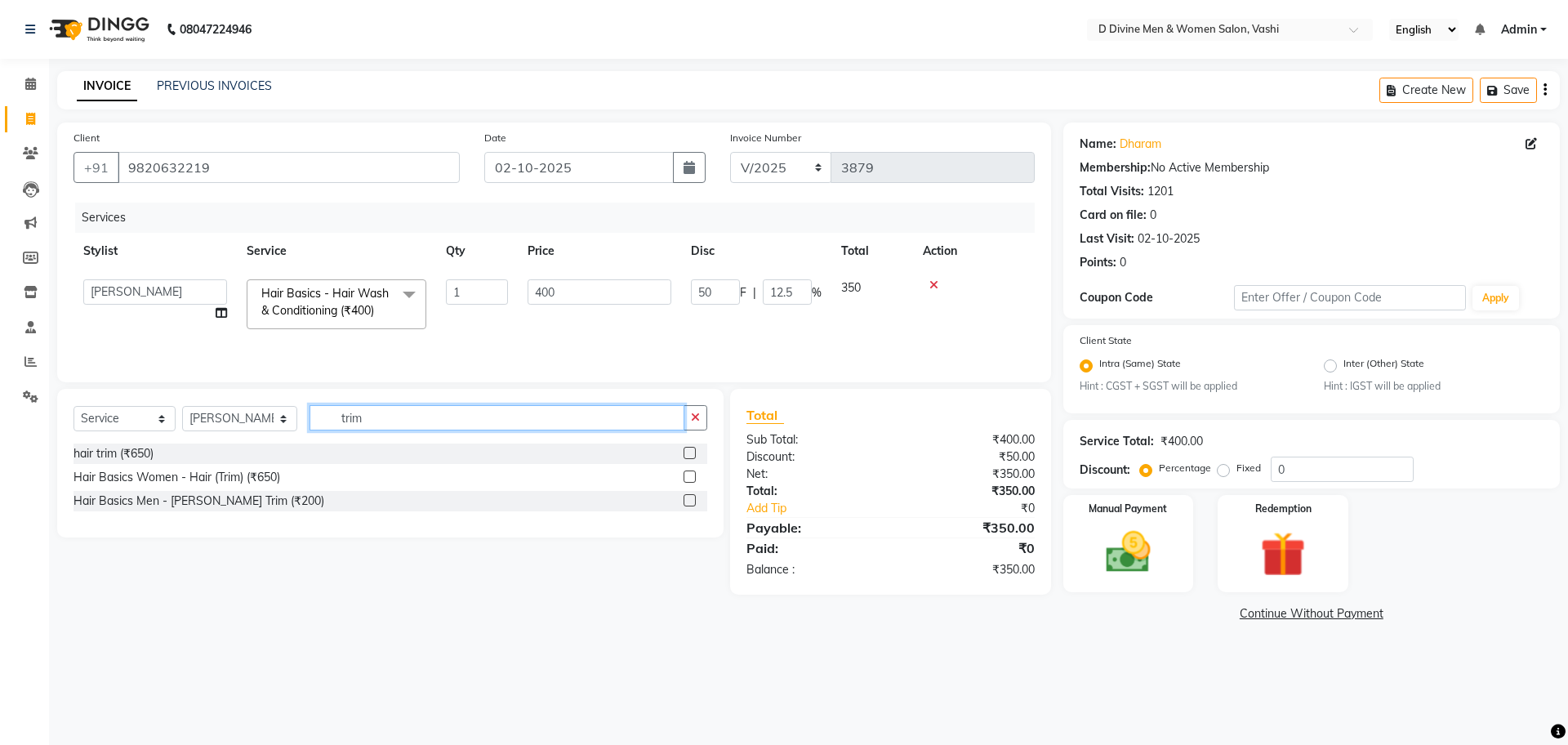
type input "trim"
click at [693, 457] on label at bounding box center [690, 452] width 12 height 12
click at [693, 457] on input "checkbox" at bounding box center [689, 453] width 11 height 11
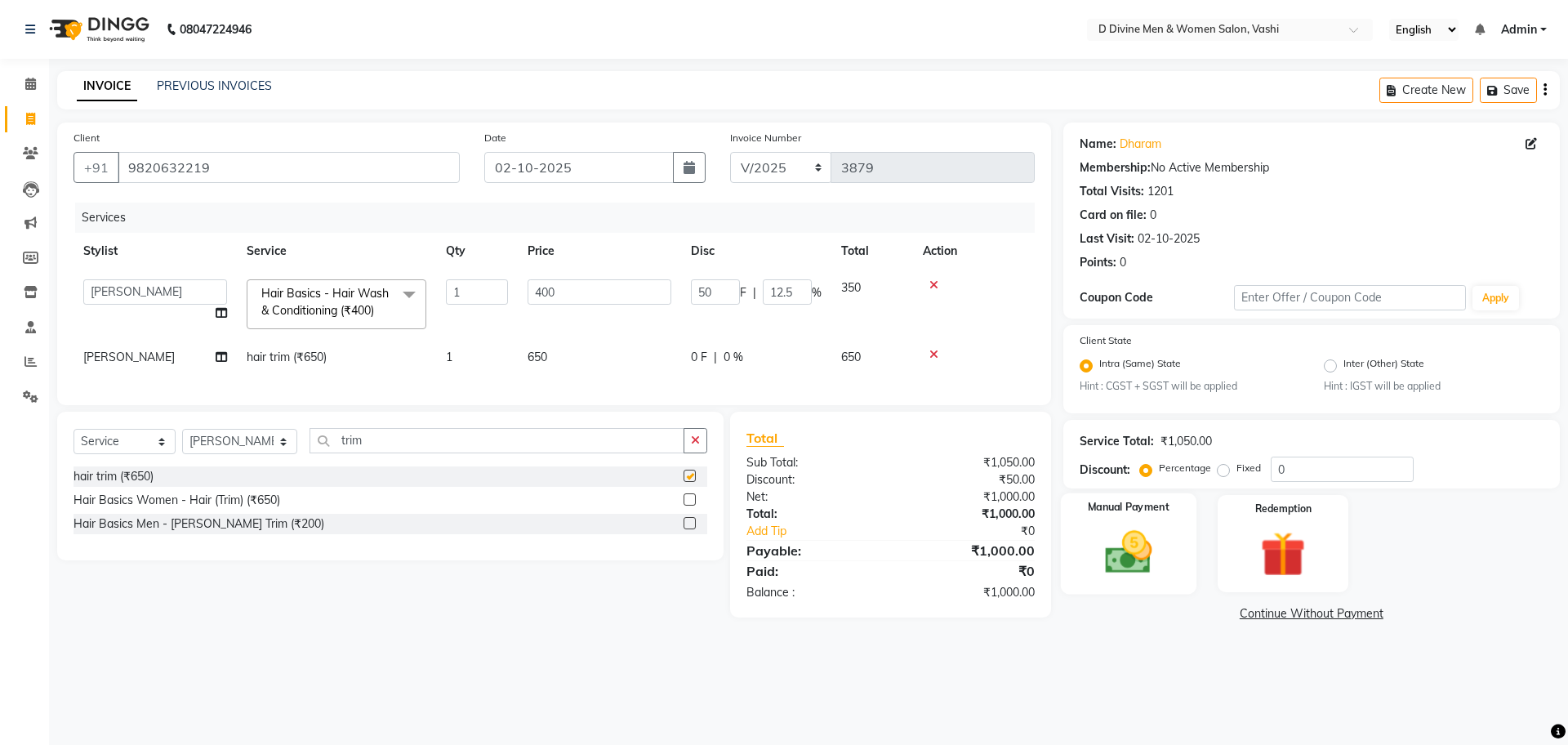
checkbox input "false"
click at [1149, 533] on img at bounding box center [1128, 553] width 76 height 54
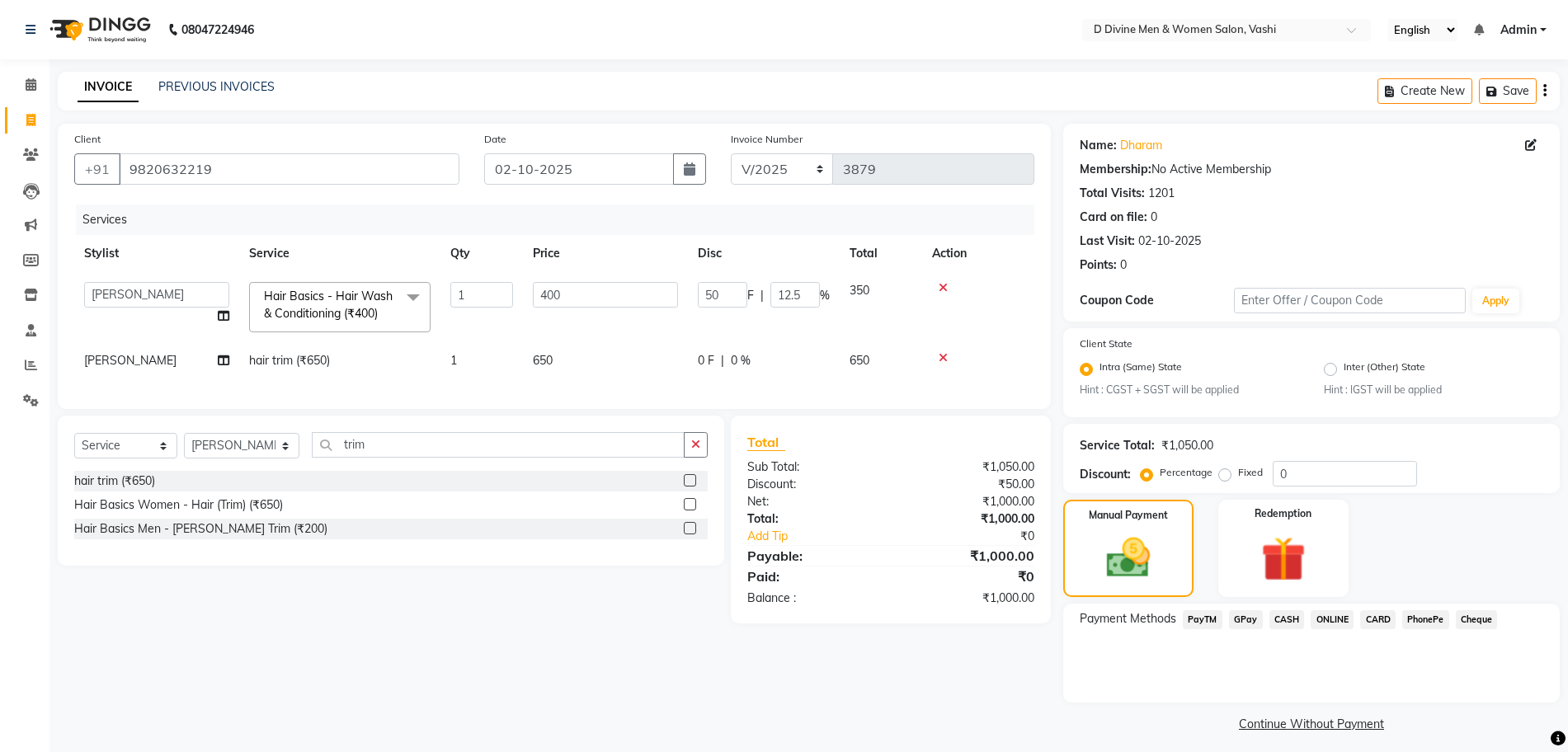
click at [1302, 615] on span "CASH" at bounding box center [1287, 620] width 36 height 19
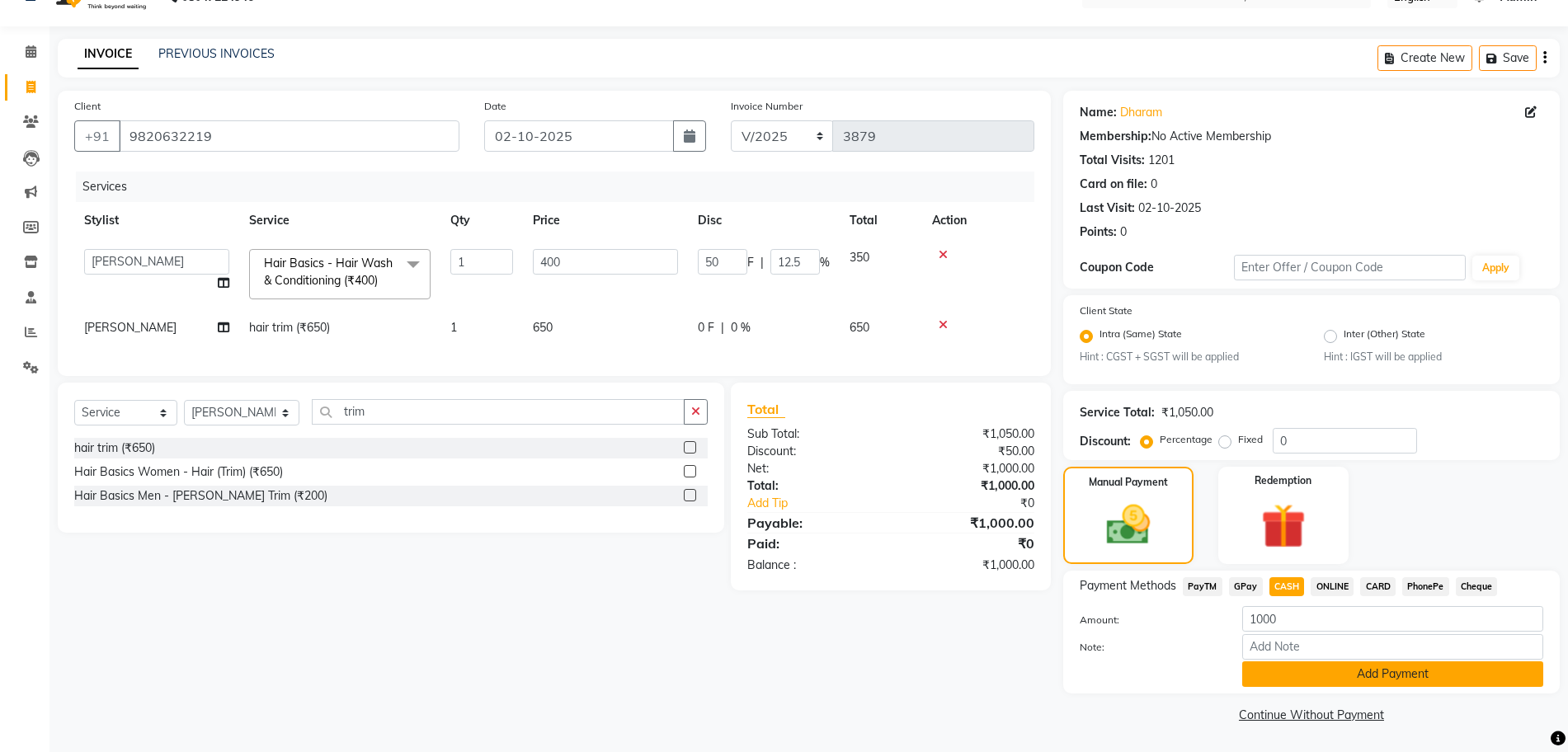
click at [1304, 681] on button "Add Payment" at bounding box center [1393, 674] width 301 height 26
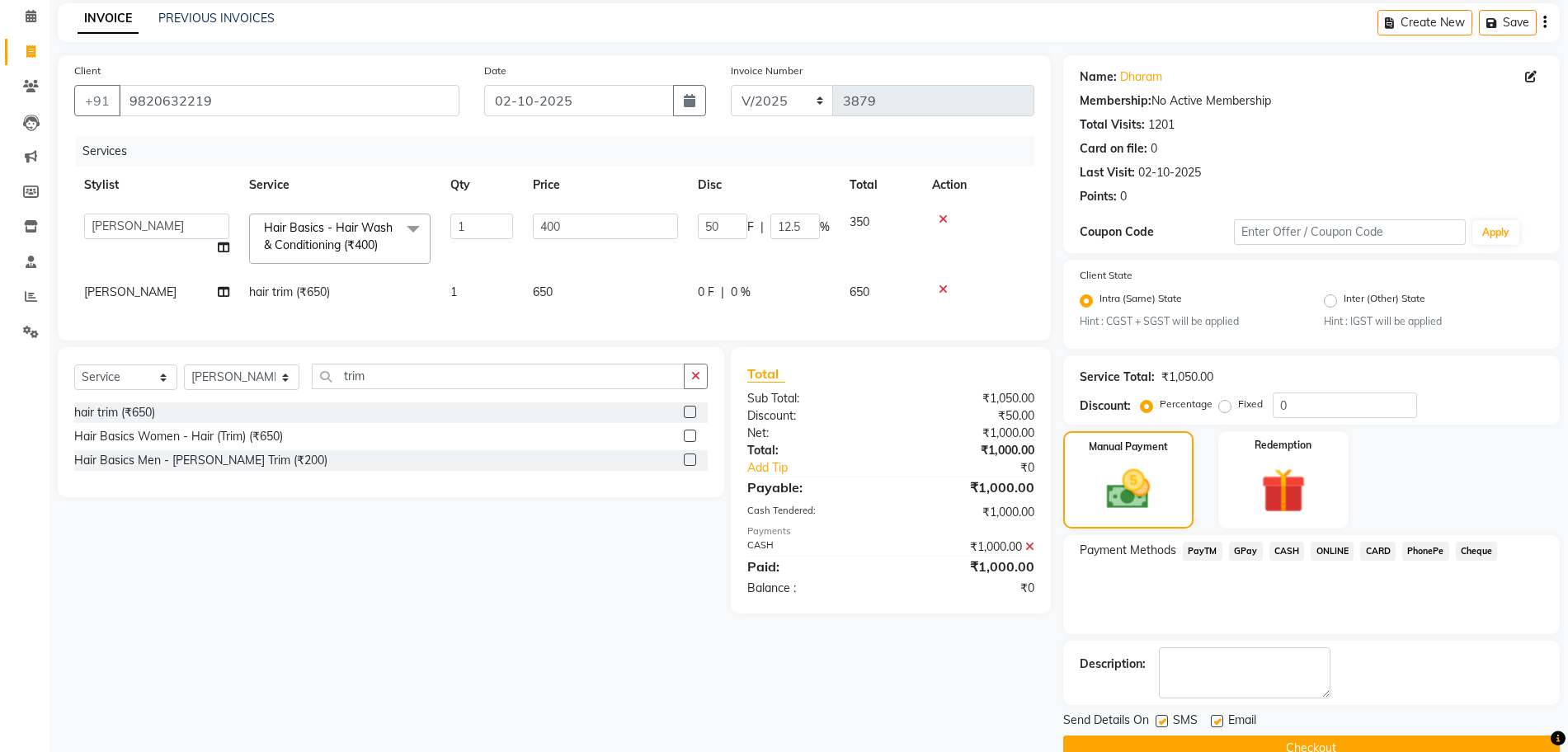
scroll to position [103, 0]
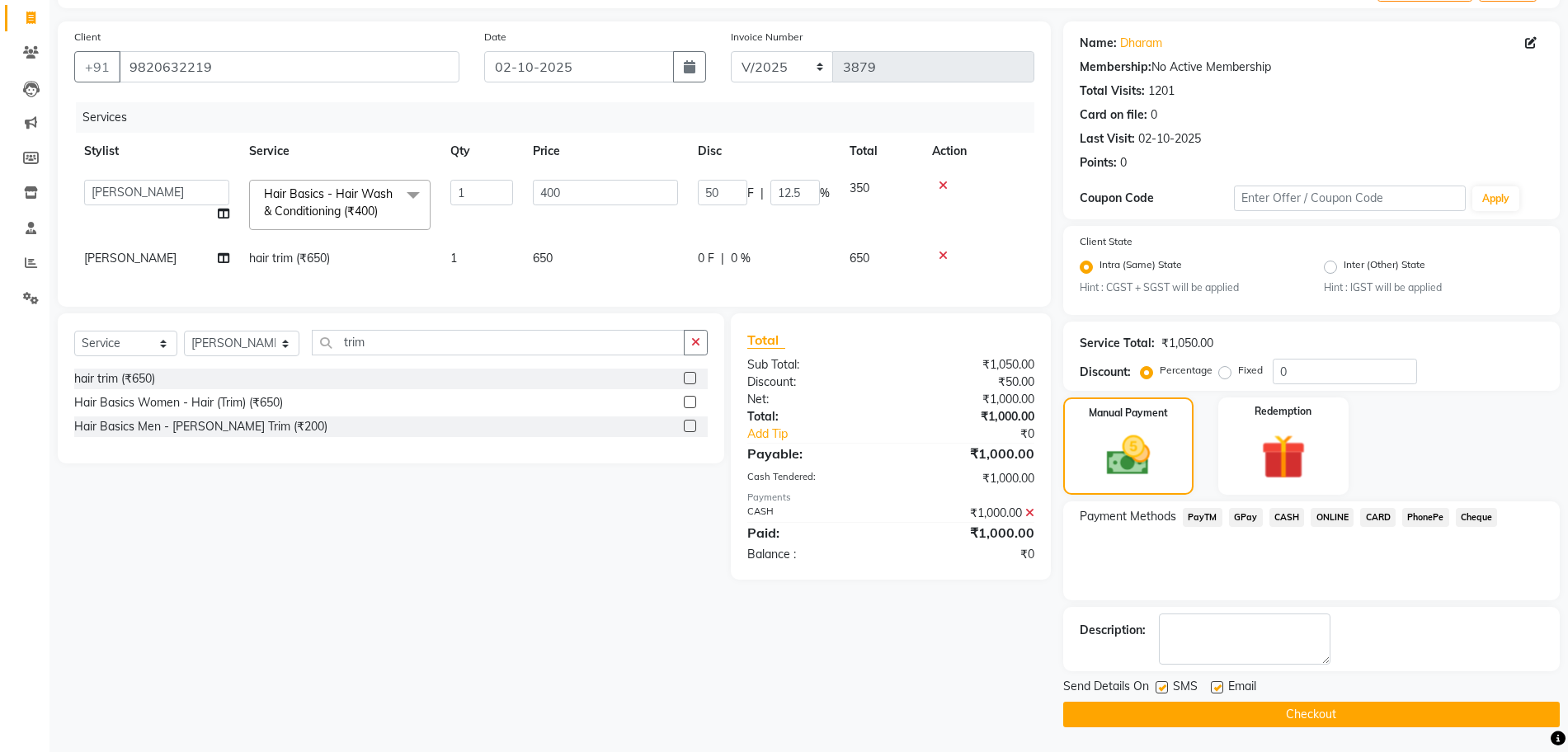
click at [1165, 687] on label at bounding box center [1162, 687] width 12 height 12
click at [1165, 687] on input "checkbox" at bounding box center [1161, 688] width 11 height 11
checkbox input "false"
click at [1221, 689] on label at bounding box center [1217, 687] width 12 height 12
click at [1221, 689] on input "checkbox" at bounding box center [1216, 688] width 11 height 11
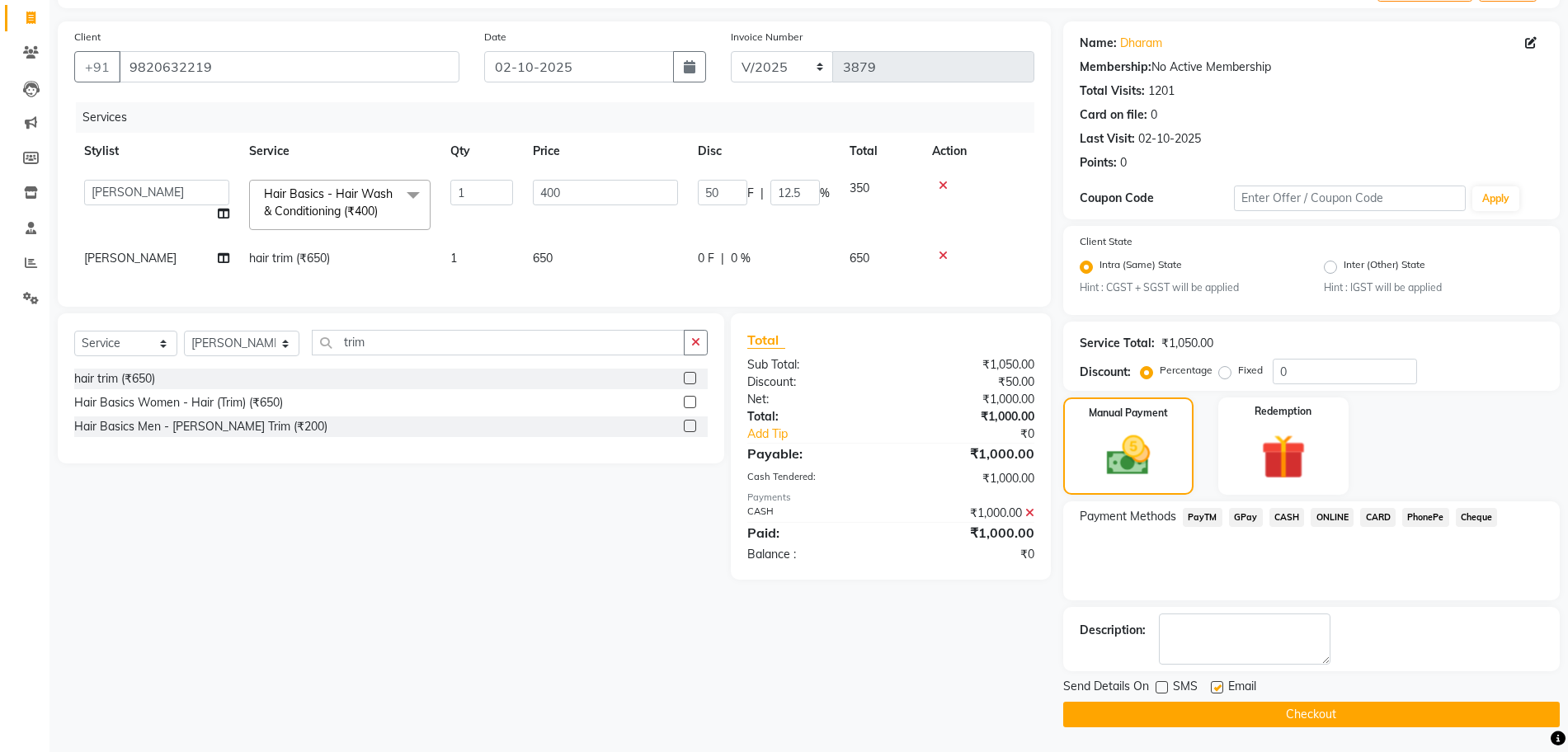
checkbox input "false"
click at [1213, 712] on button "Checkout" at bounding box center [1311, 714] width 496 height 26
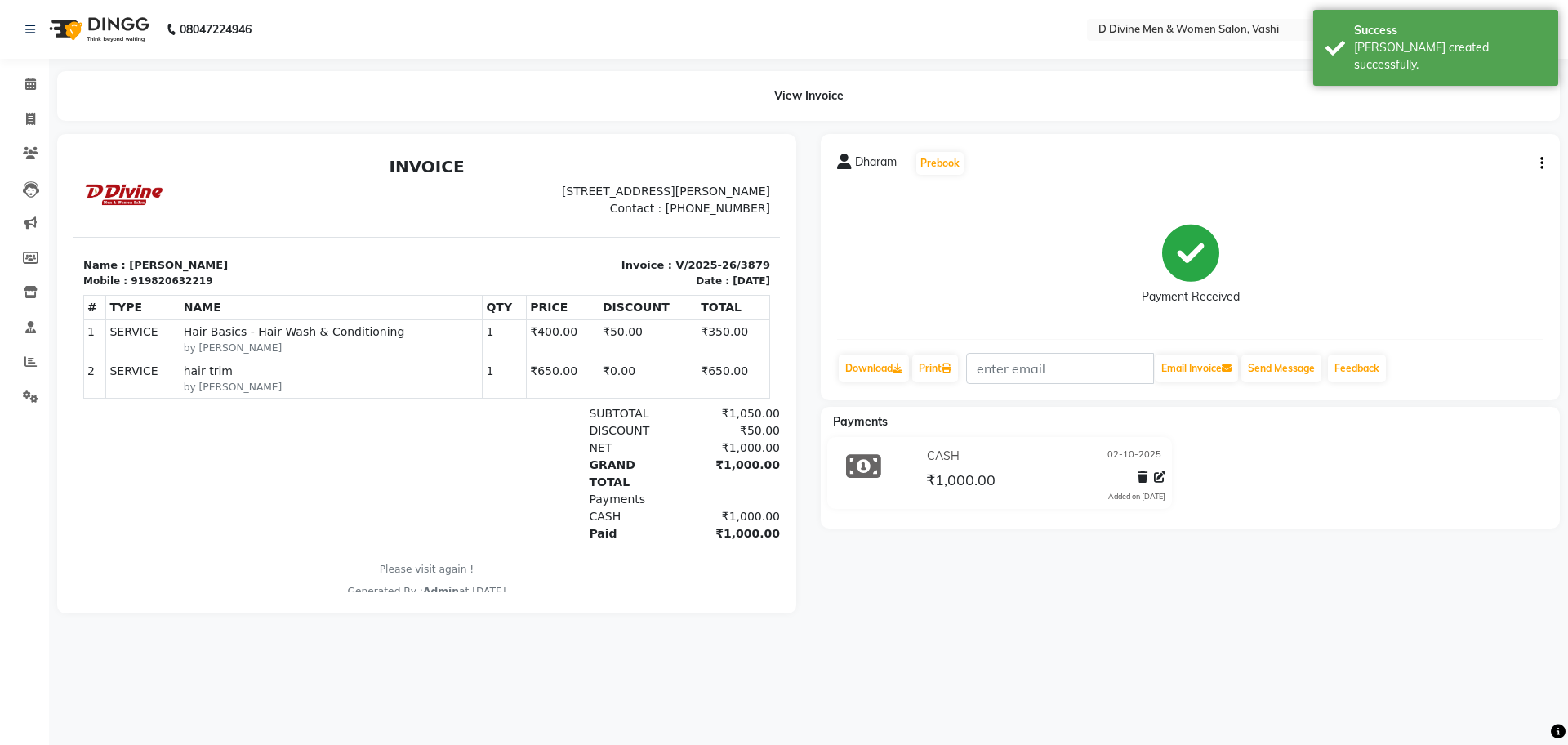
click at [1535, 161] on button "button" at bounding box center [1539, 163] width 10 height 17
click at [24, 369] on span at bounding box center [30, 362] width 29 height 19
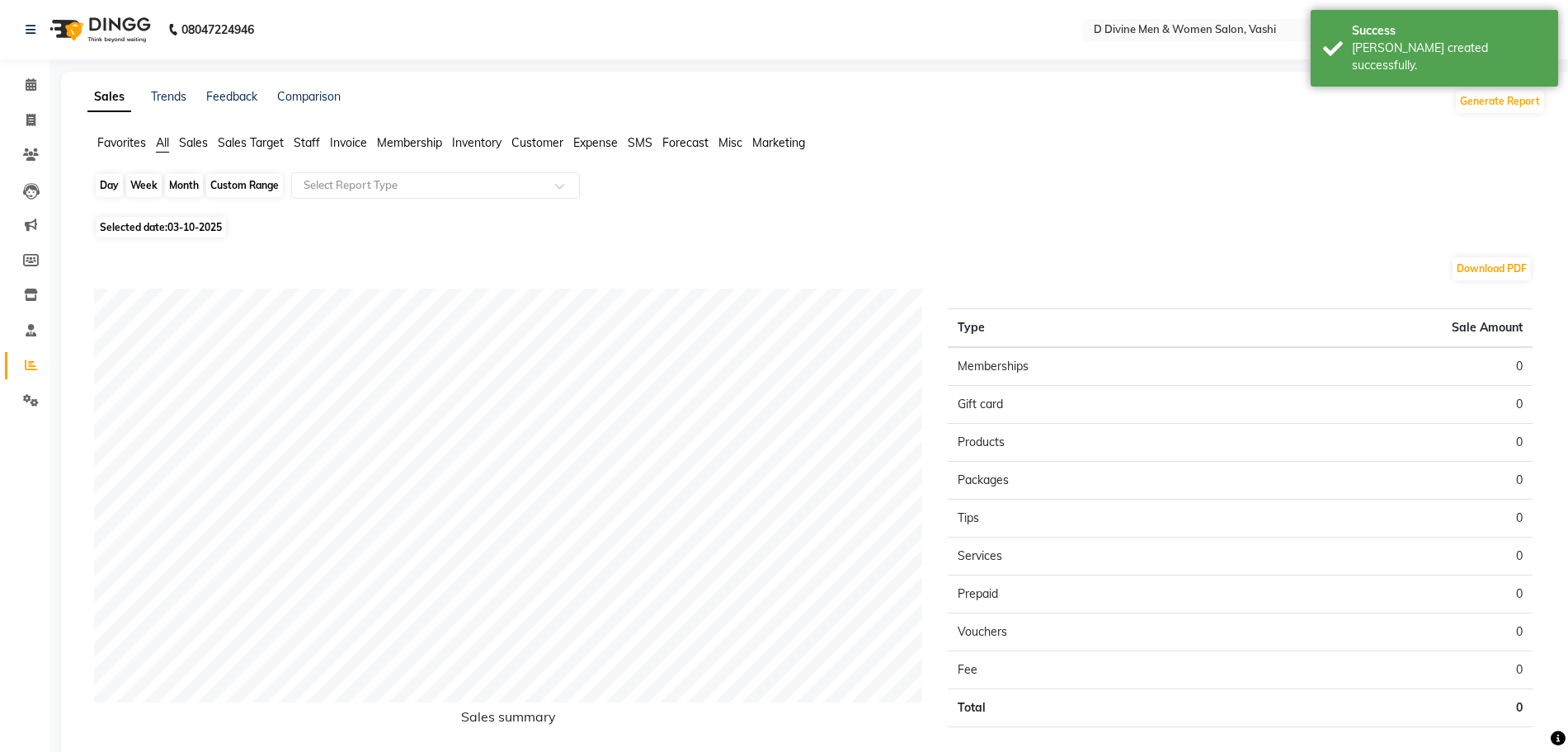
click at [116, 192] on div "Day" at bounding box center [109, 185] width 27 height 23
select select "10"
select select "2025"
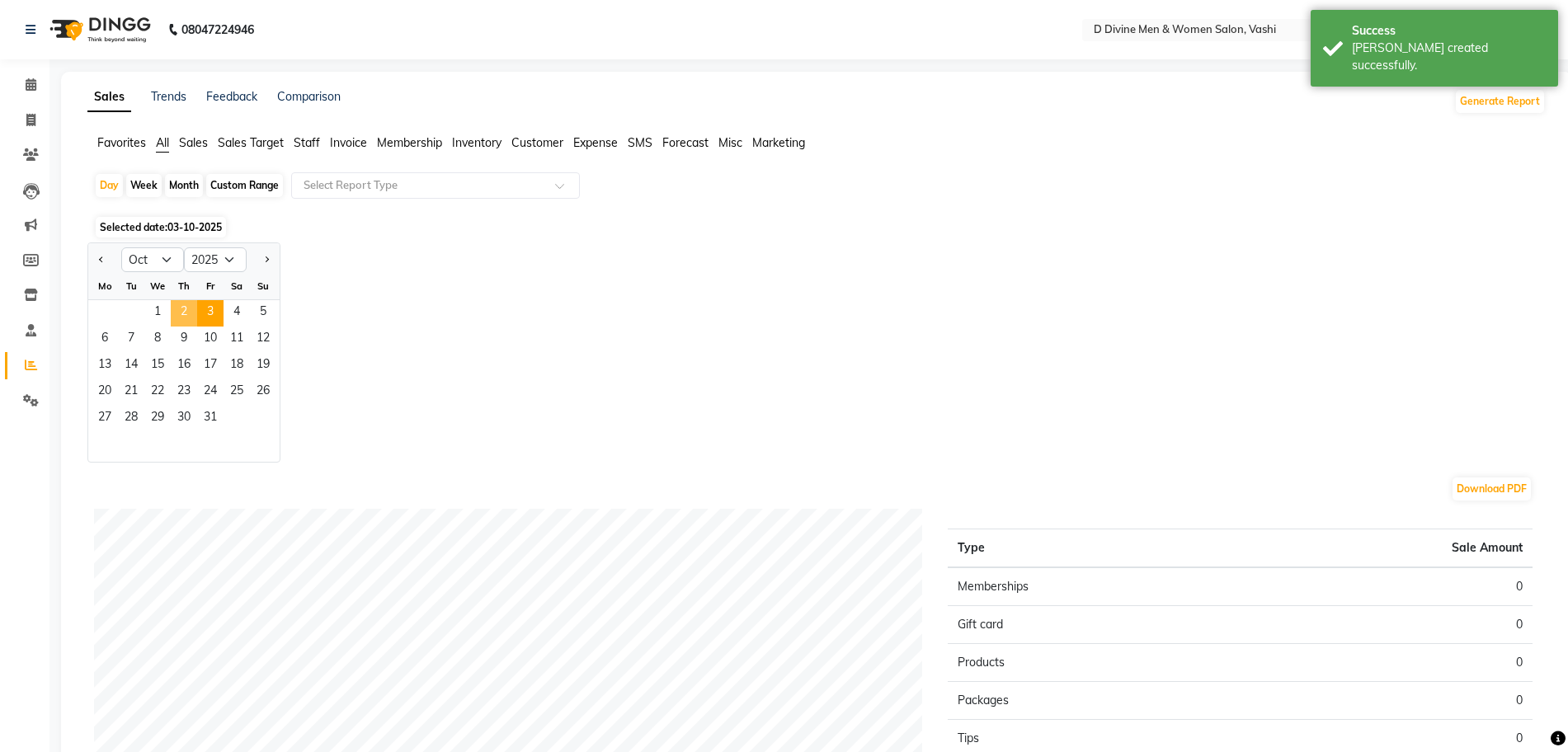
click at [185, 313] on span "2" at bounding box center [184, 314] width 26 height 26
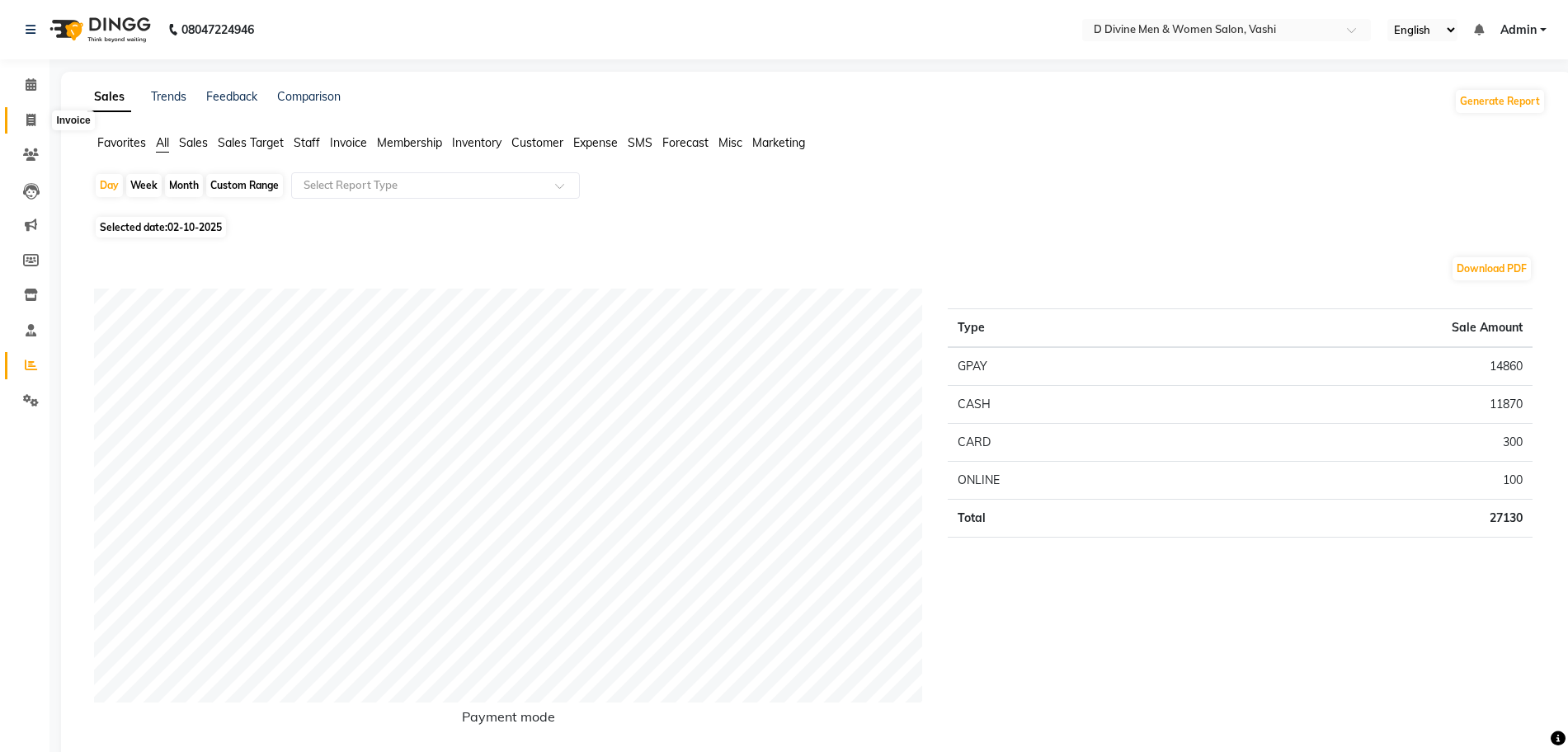
click at [25, 124] on span at bounding box center [31, 121] width 29 height 19
select select "718"
select select "service"
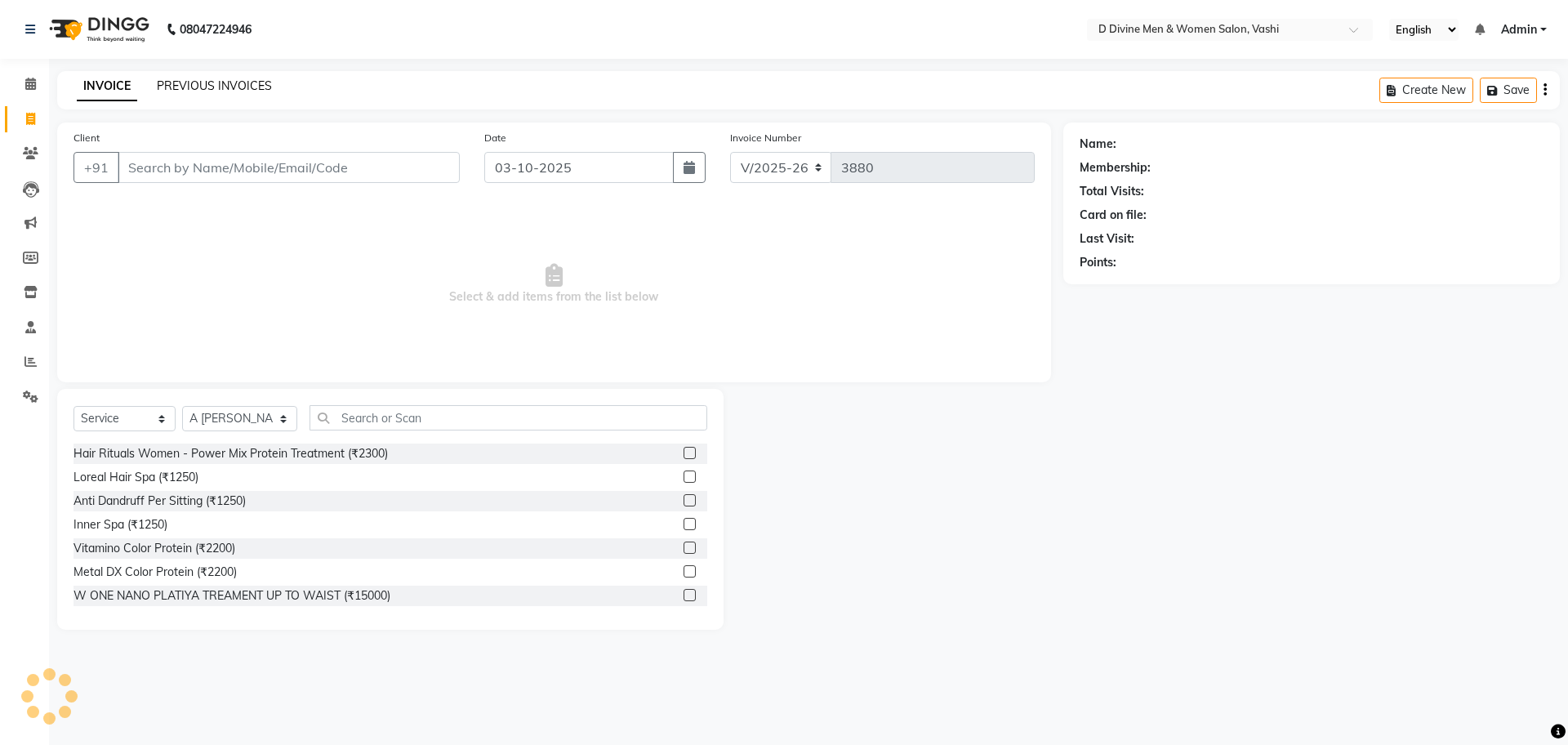
click at [186, 86] on link "PREVIOUS INVOICES" at bounding box center [214, 86] width 116 height 15
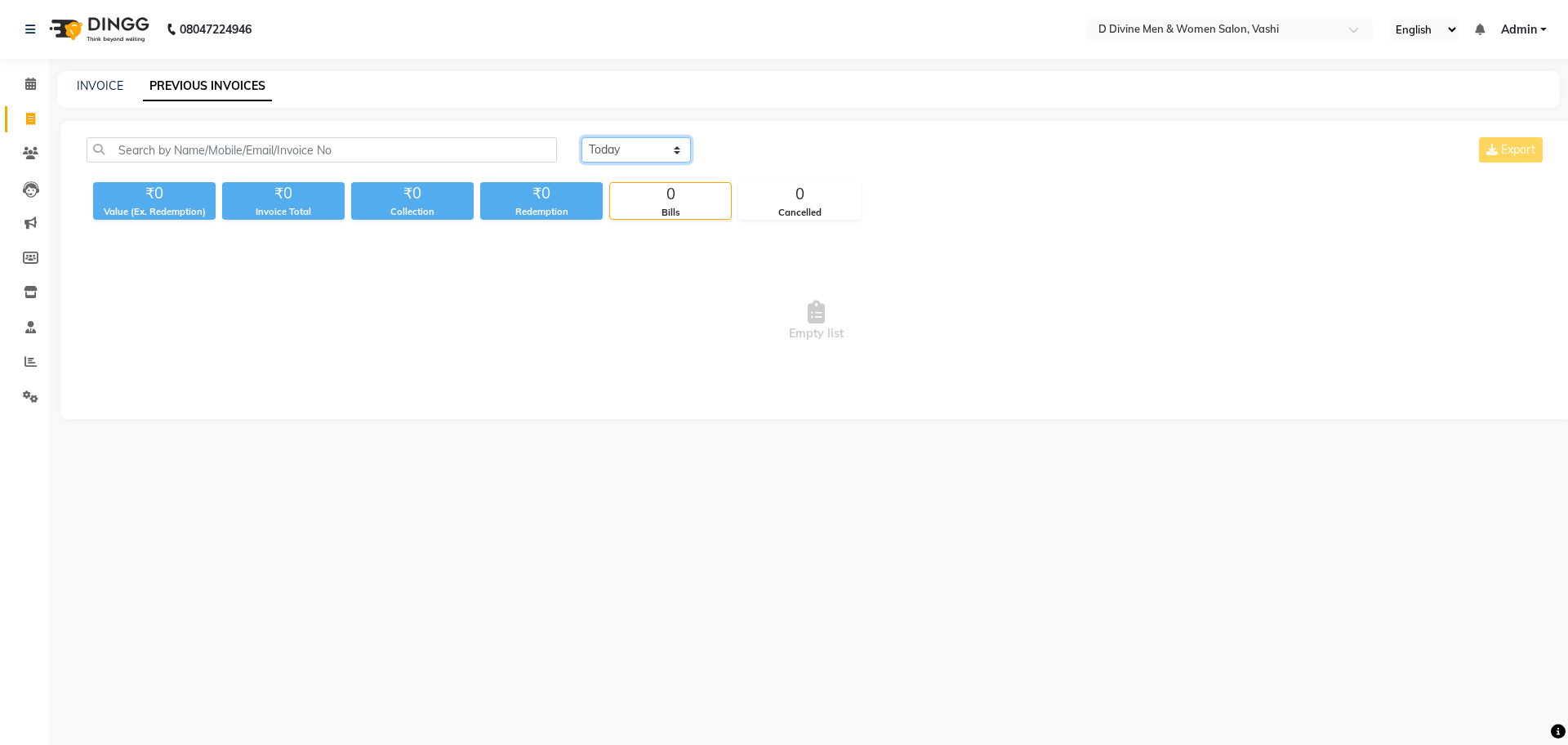
click at [610, 148] on select "Today Yesterday Custom Range" at bounding box center [637, 150] width 110 height 25
select select "yesterday"
click at [582, 138] on select "Today Yesterday Custom Range" at bounding box center [637, 150] width 110 height 25
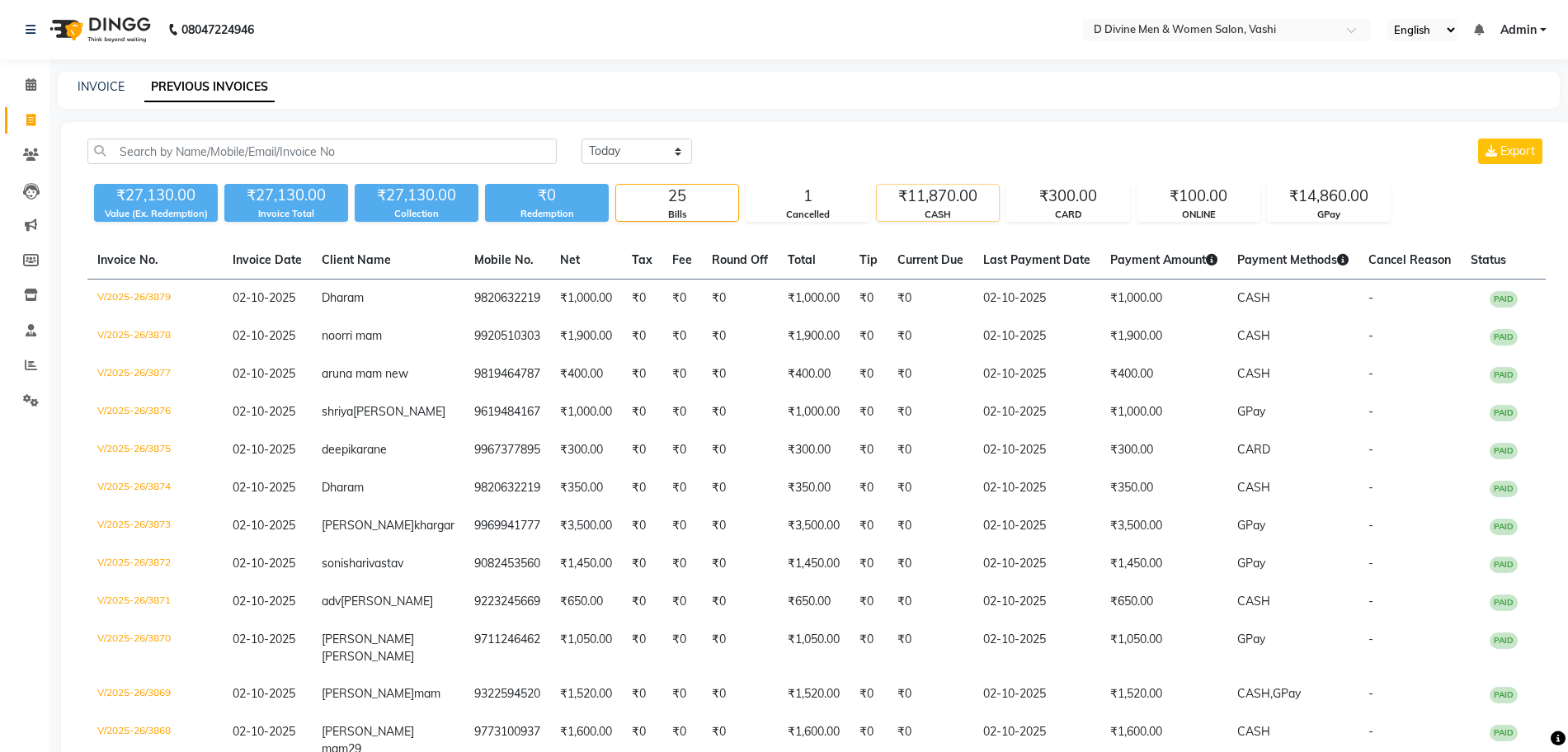
click at [978, 205] on div "₹11,870.00" at bounding box center [938, 196] width 122 height 23
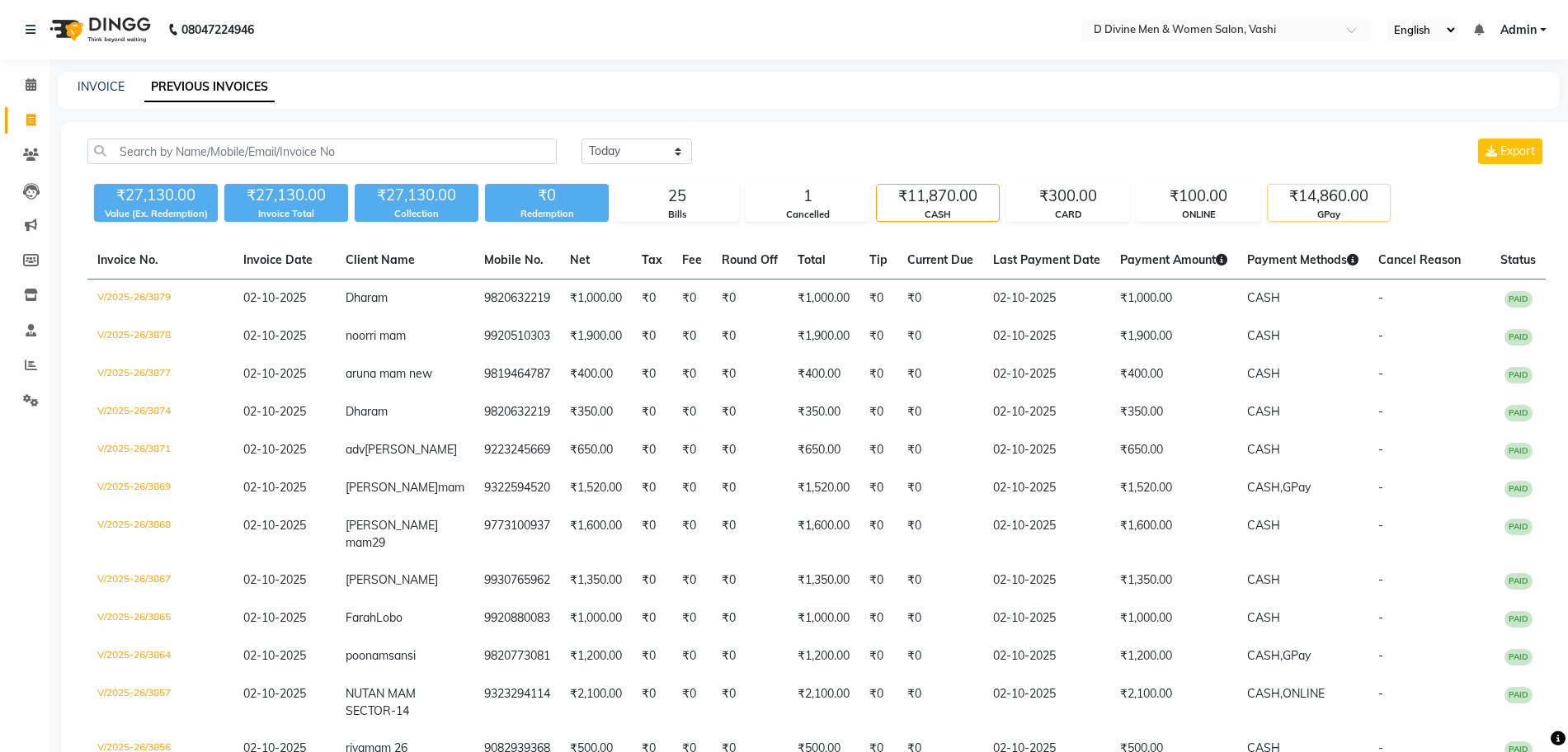
click at [1369, 203] on div "₹14,860.00" at bounding box center [1329, 196] width 122 height 23
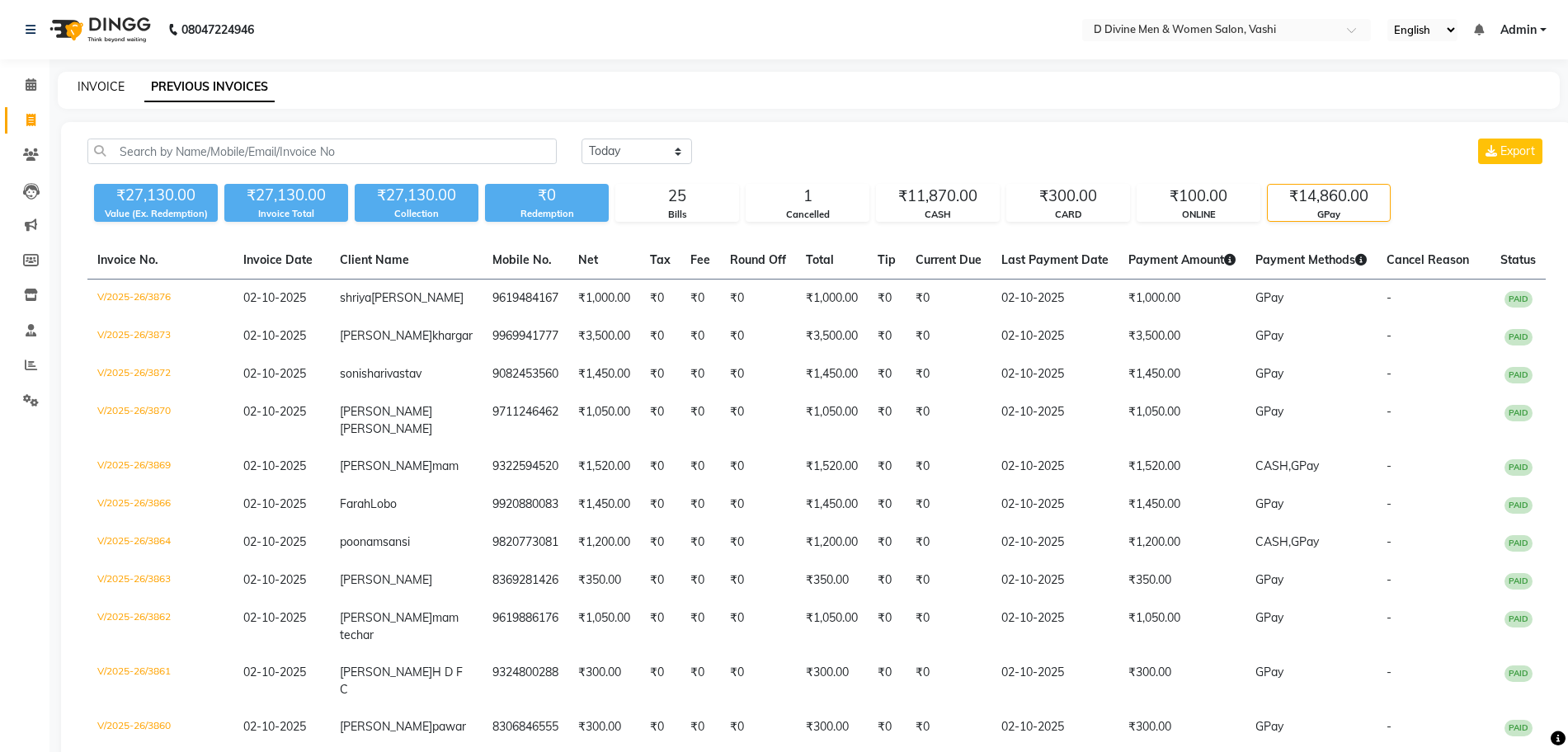
click at [90, 87] on link "INVOICE" at bounding box center [101, 87] width 47 height 15
select select "service"
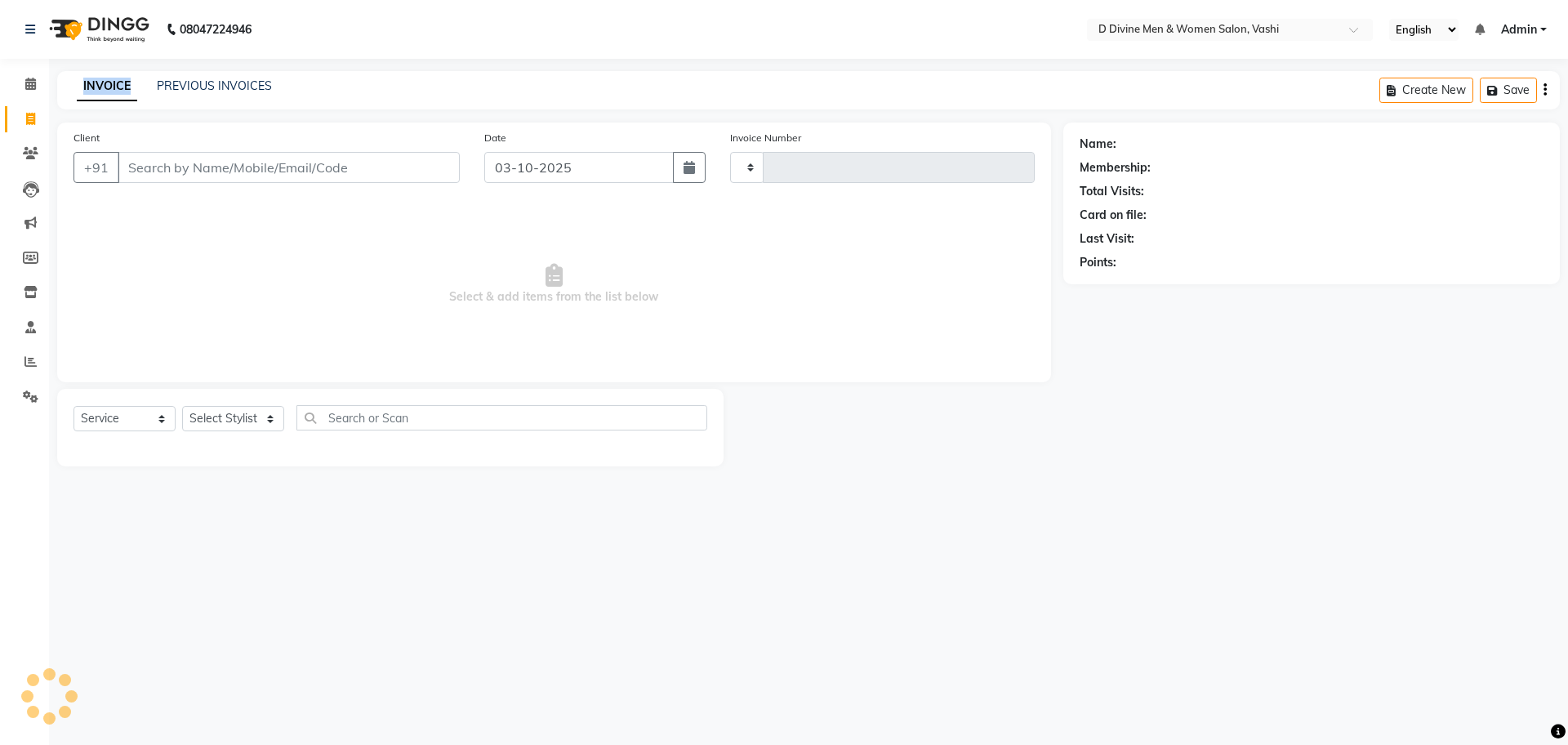
type input "3880"
select select "718"
click at [89, 86] on link "INVOICE" at bounding box center [107, 87] width 61 height 30
select select "10981"
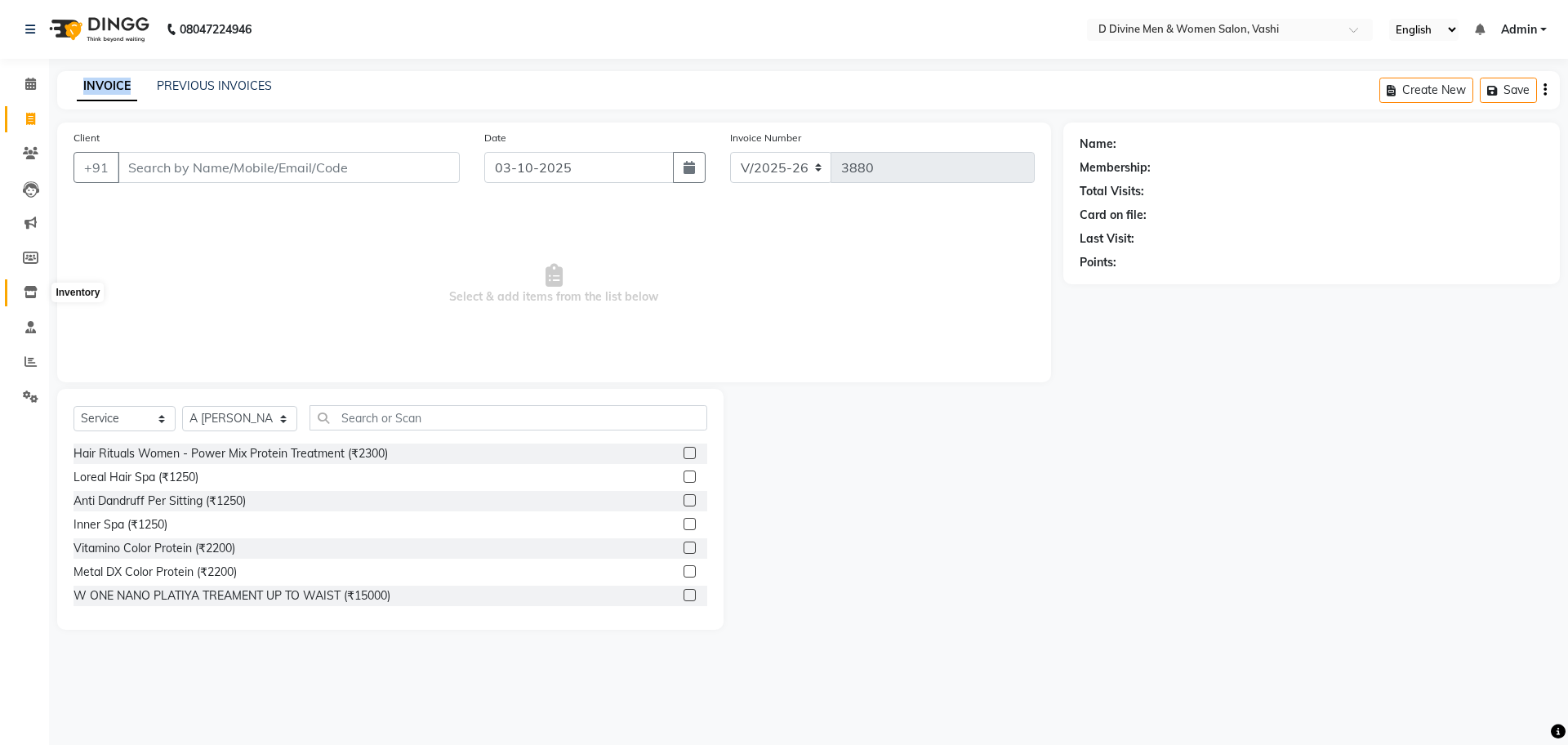
click at [29, 292] on icon at bounding box center [30, 292] width 14 height 12
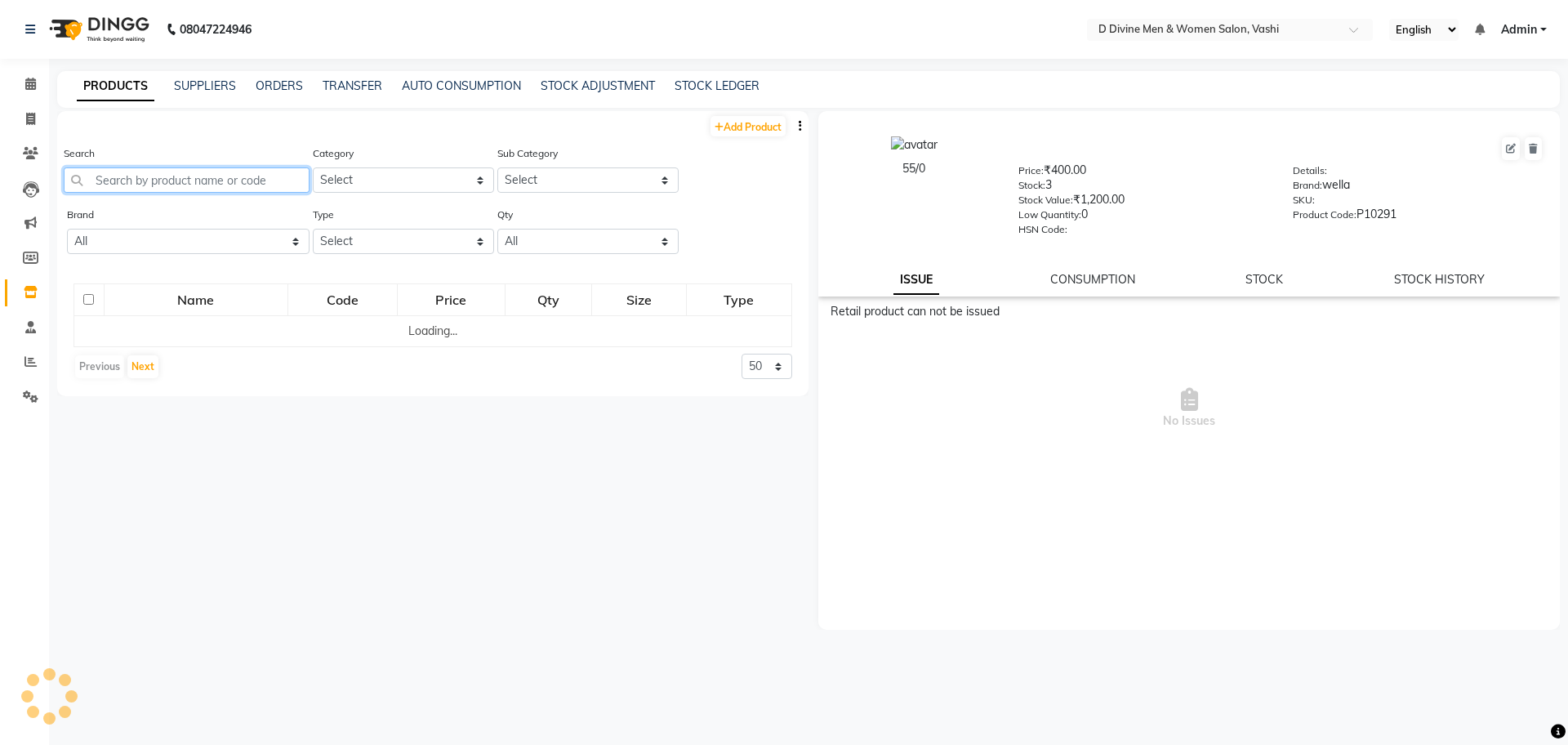
click at [137, 174] on input "text" at bounding box center [187, 179] width 246 height 25
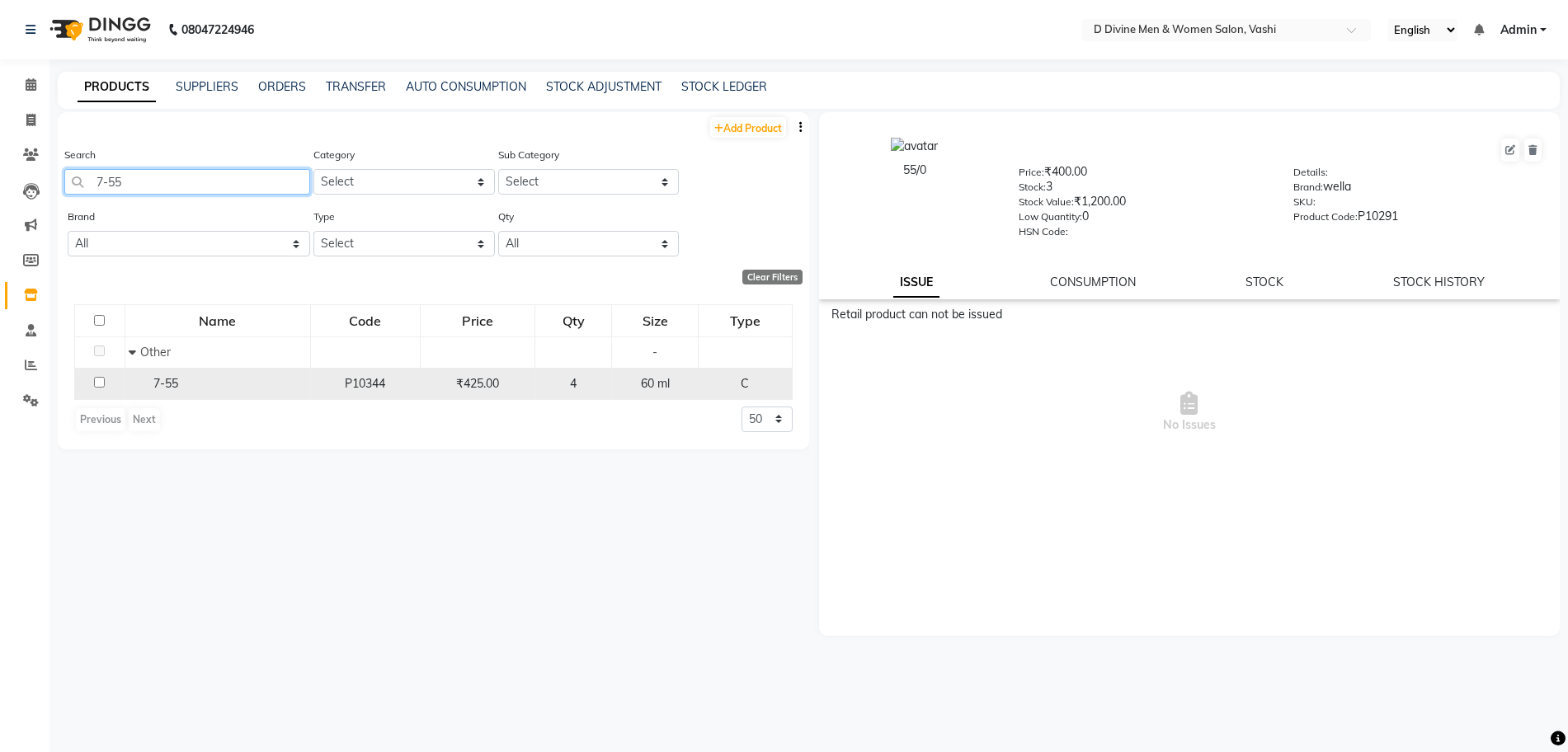
type input "7-55"
click at [194, 381] on div "7-55" at bounding box center [217, 384] width 176 height 17
select select
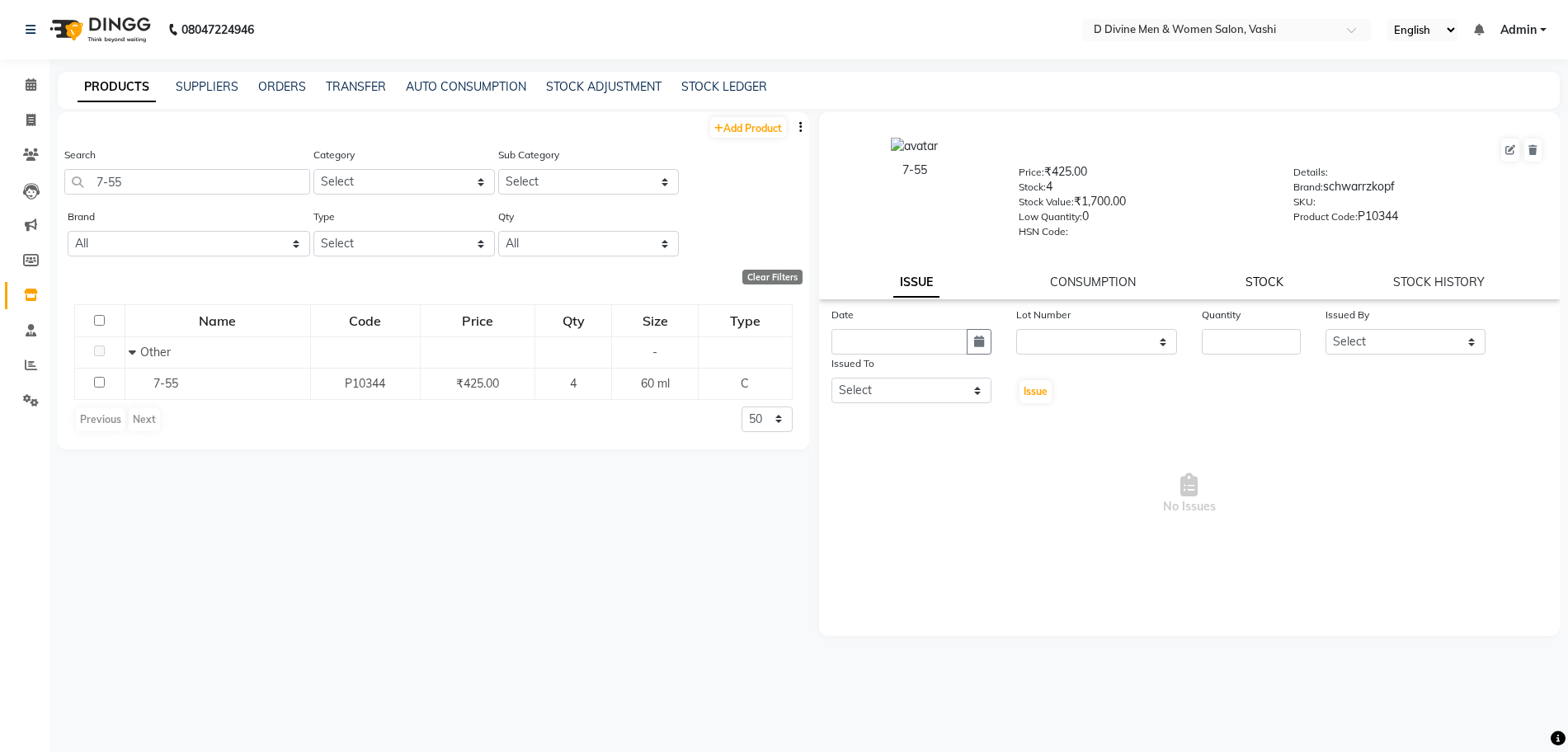
click at [1265, 285] on link "STOCK" at bounding box center [1265, 282] width 38 height 15
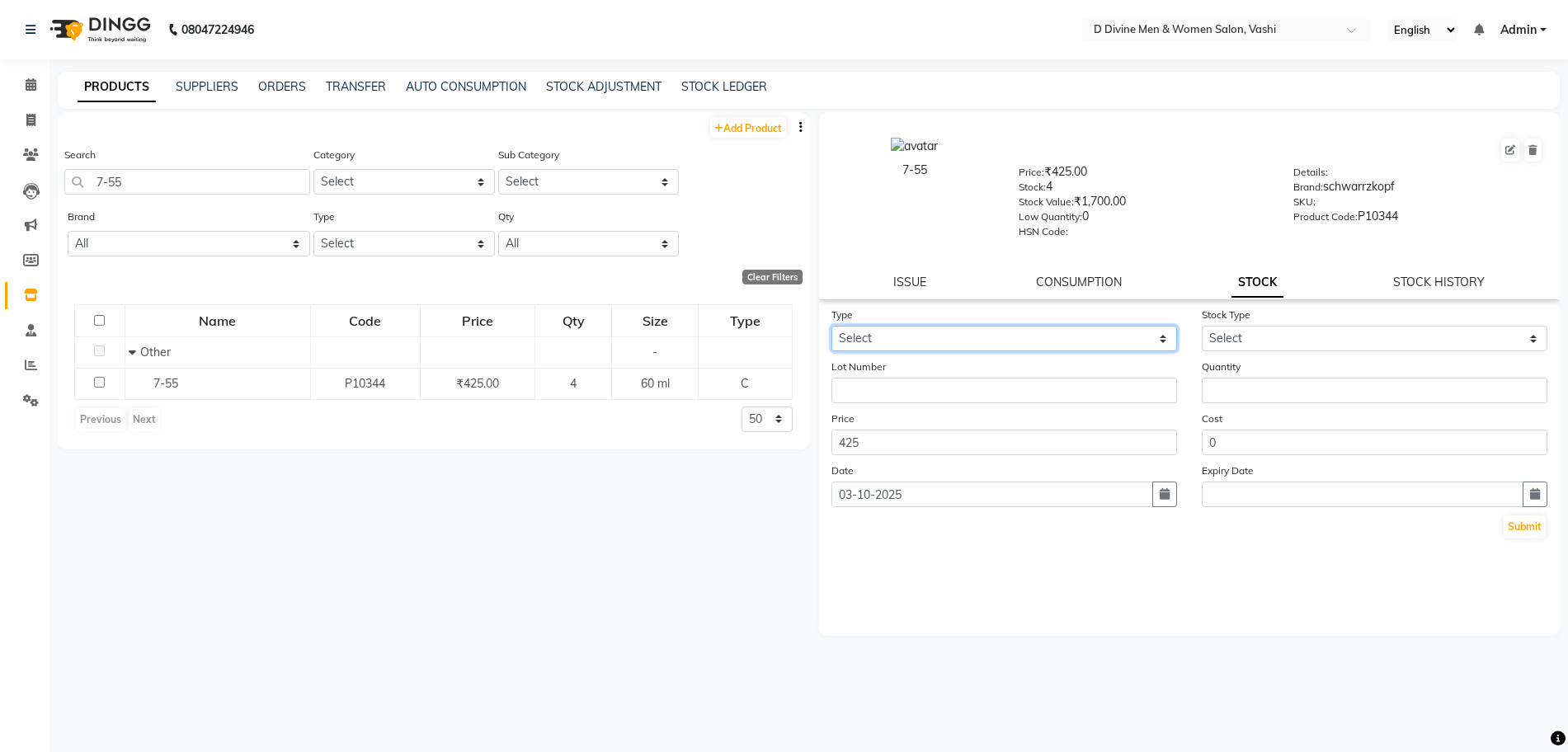
click at [1008, 334] on select "Select In Out" at bounding box center [1005, 338] width 346 height 26
select select "out"
click at [832, 326] on select "Select In Out" at bounding box center [1005, 338] width 346 height 26
select select
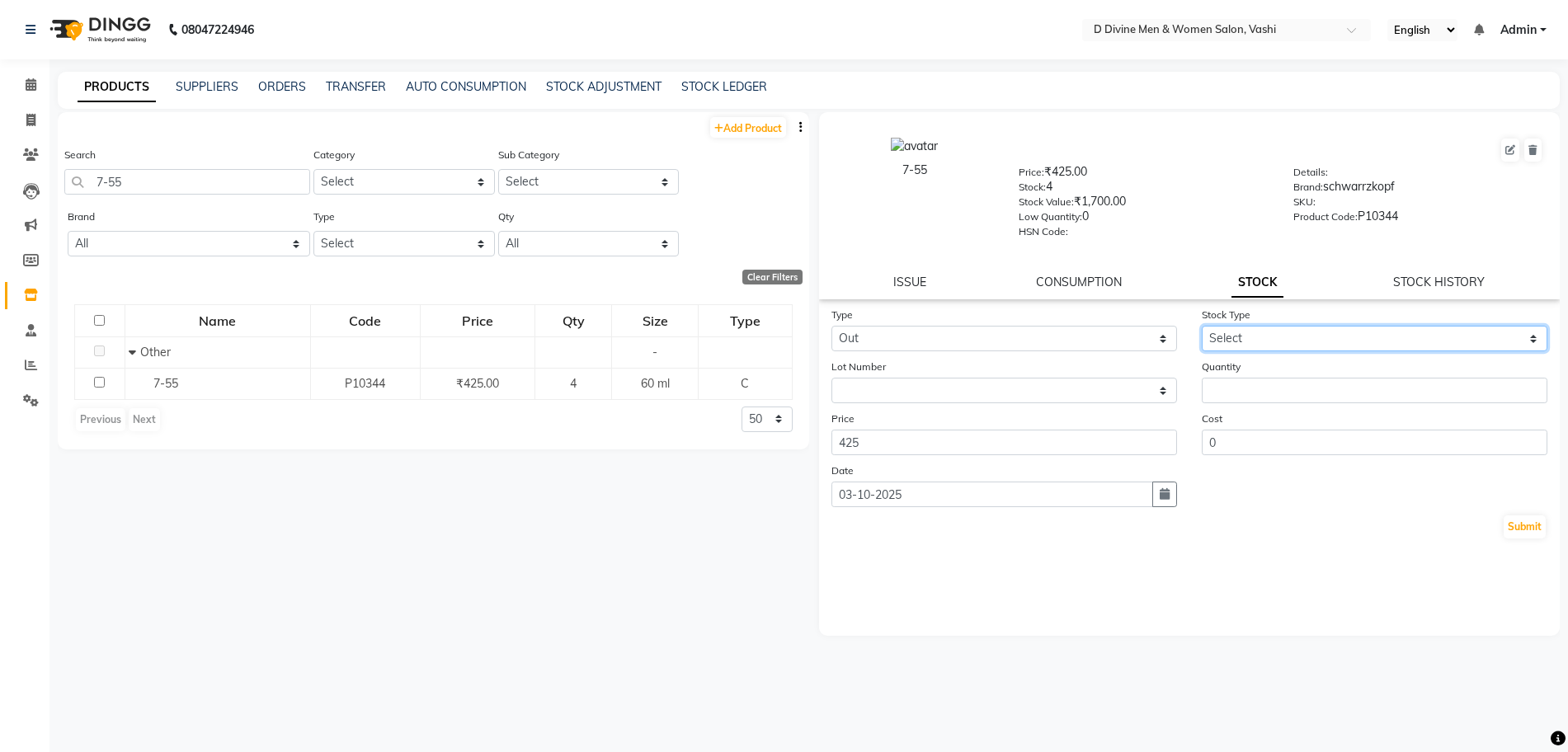
click at [1224, 339] on select "Select Internal Use Damaged Expired Adjustment Return Other" at bounding box center [1375, 338] width 346 height 26
select select "internal use"
click at [1202, 326] on select "Select Internal Use Damaged Expired Adjustment Return Other" at bounding box center [1375, 338] width 346 height 26
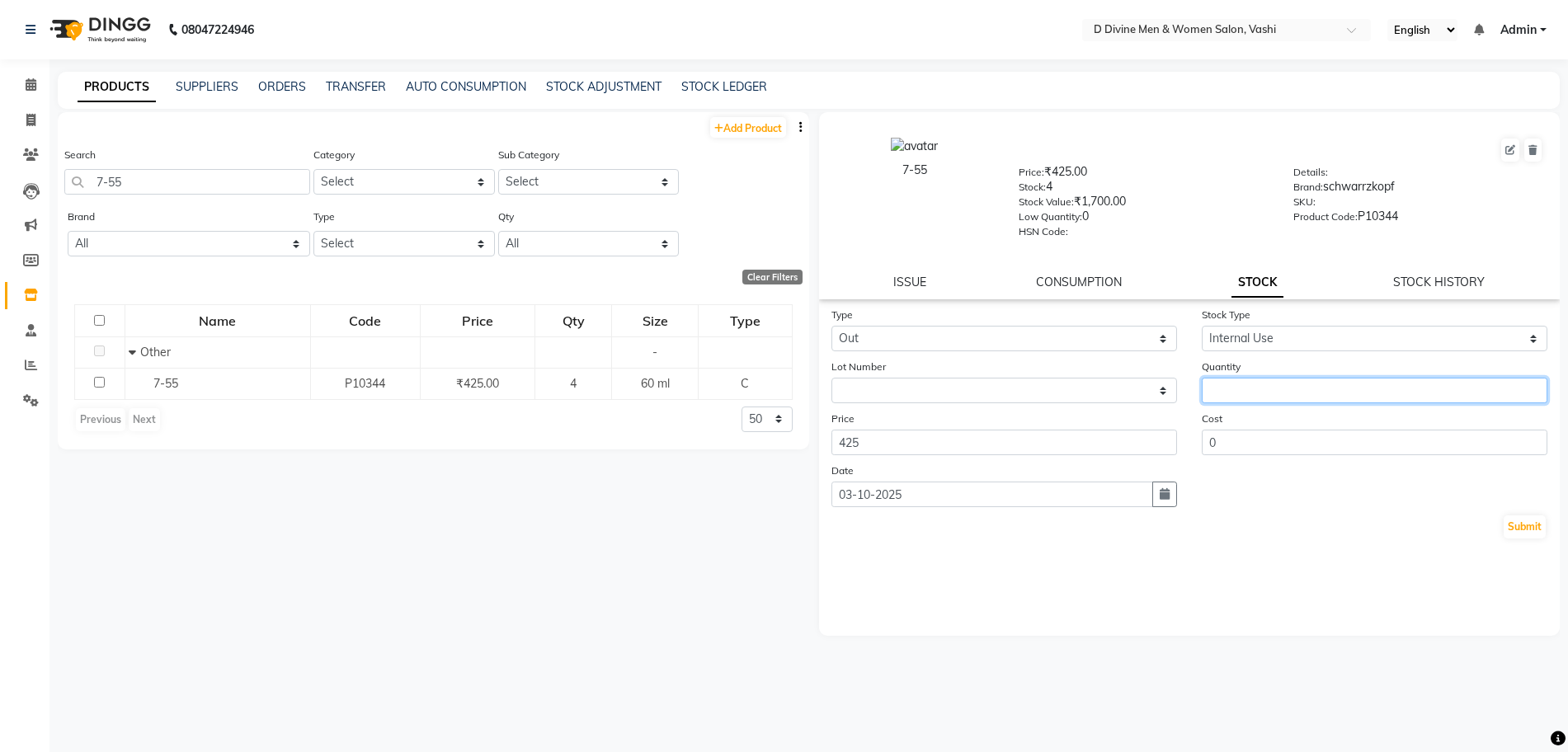
click at [1229, 381] on input "number" at bounding box center [1375, 390] width 346 height 26
type input "1"
click at [1530, 521] on button "Submit" at bounding box center [1525, 527] width 42 height 23
select select
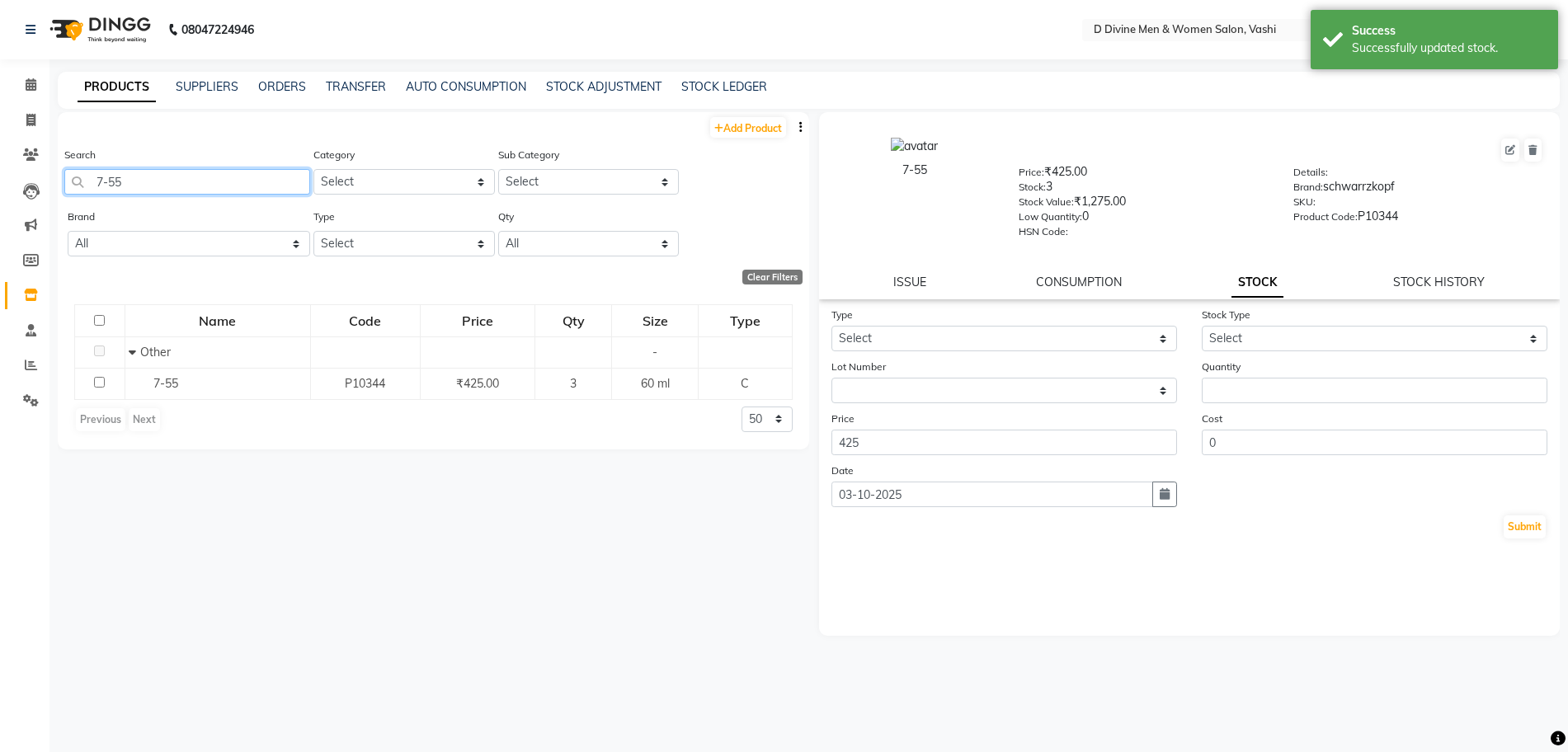
click at [213, 174] on input "7-55" at bounding box center [187, 181] width 246 height 26
type input "7"
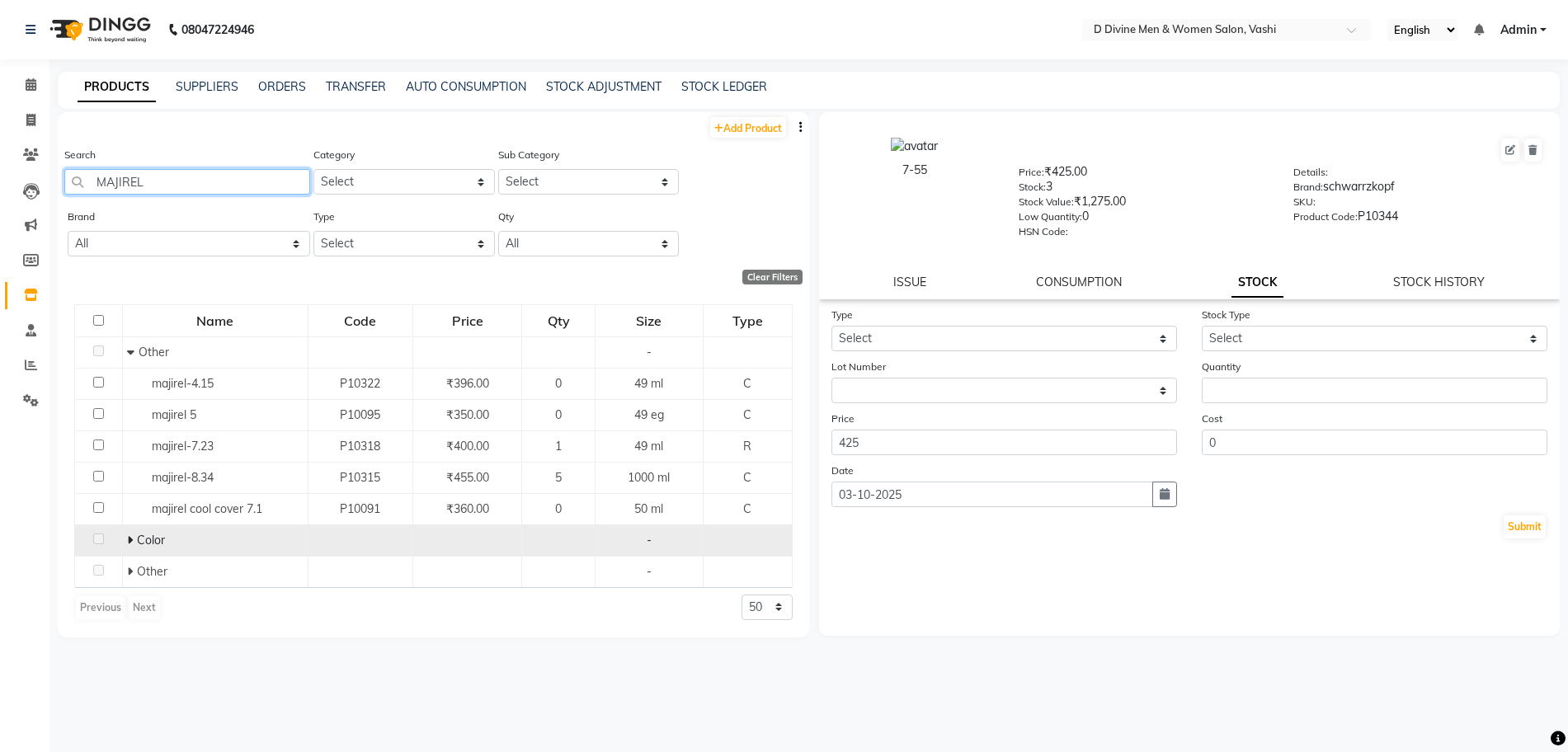
type input "MAJIREL"
click at [131, 541] on icon at bounding box center [130, 540] width 6 height 12
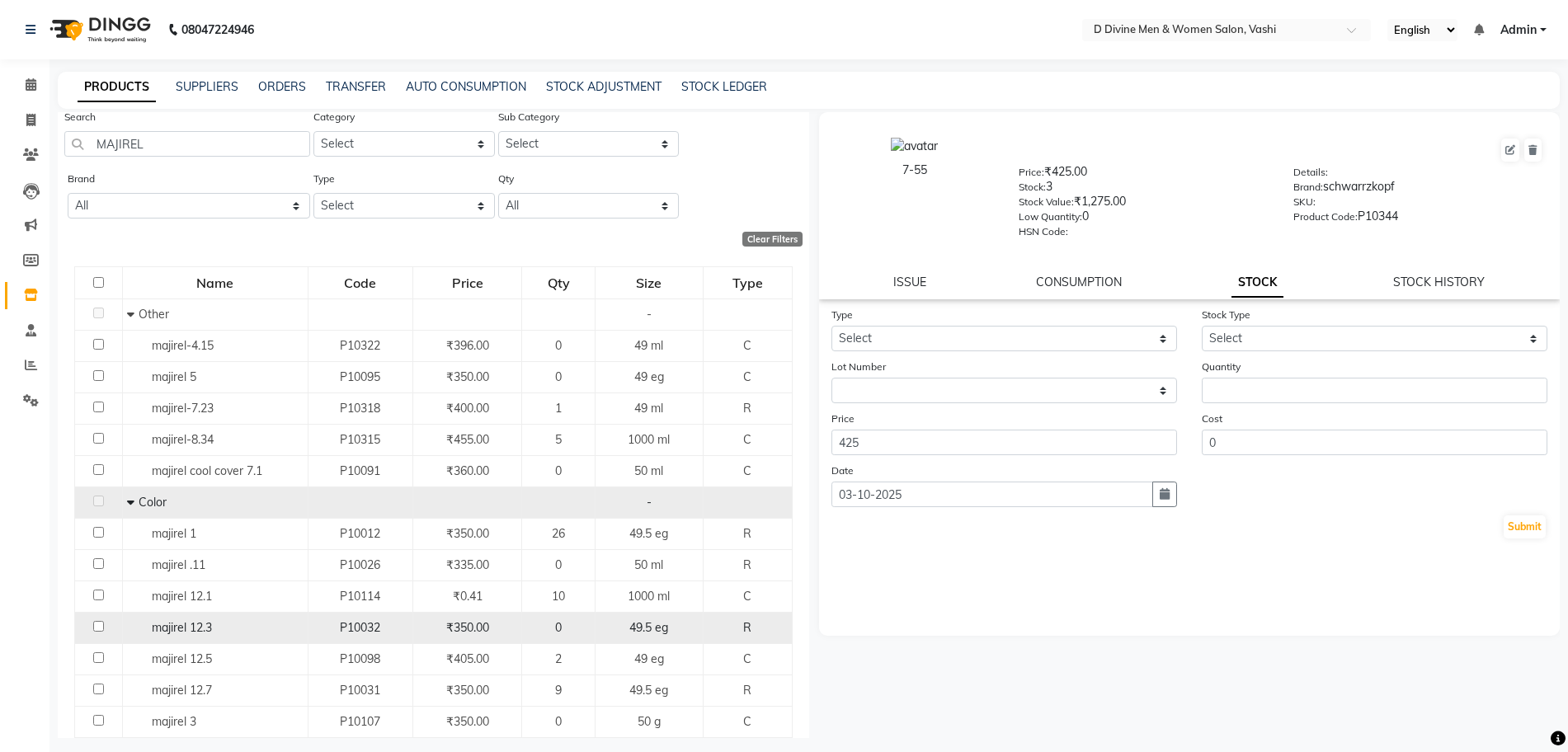
scroll to position [103, 0]
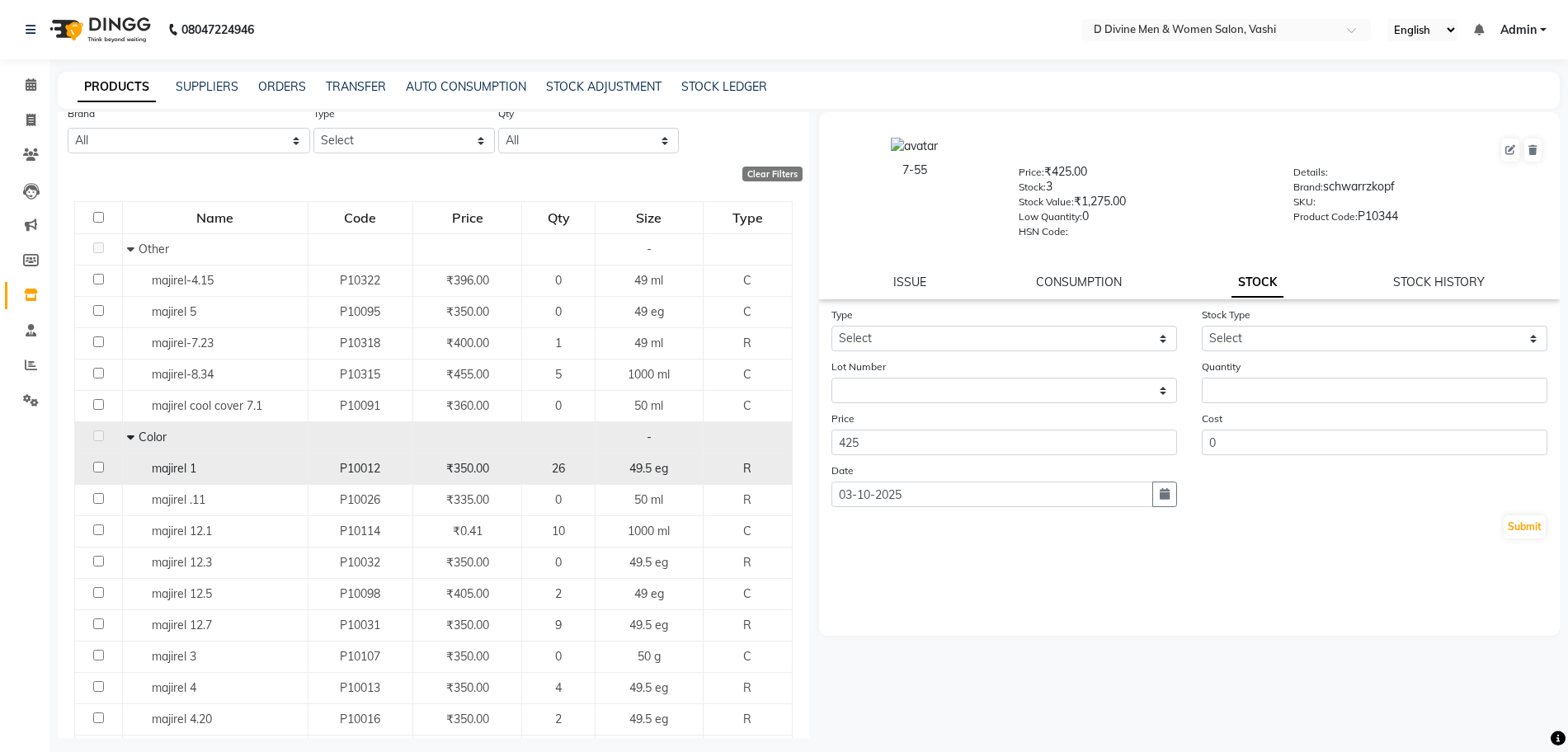
click at [229, 472] on div "majirel 1" at bounding box center [215, 468] width 176 height 17
select select
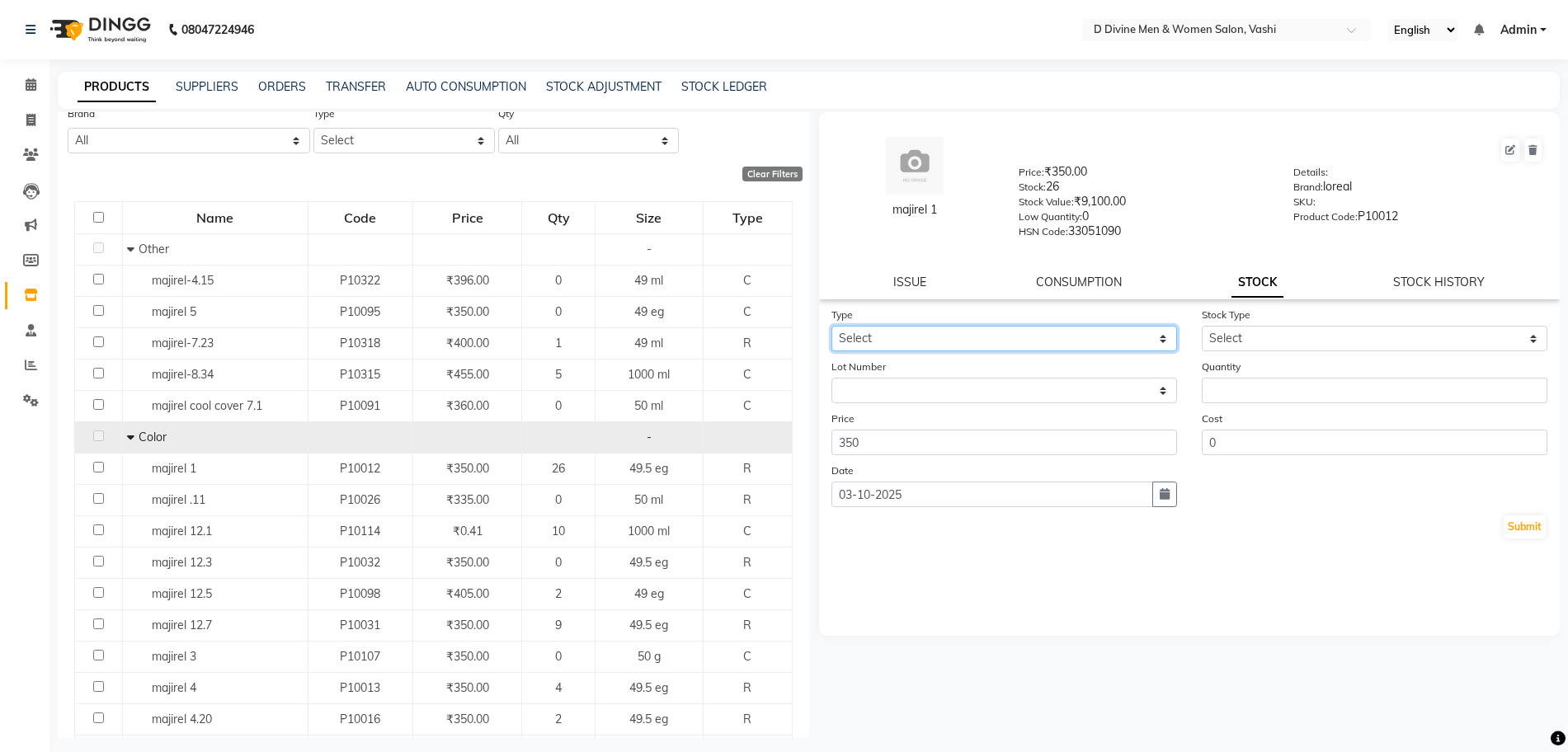
click at [917, 339] on select "Select In Out" at bounding box center [1005, 338] width 346 height 26
select select "out"
click at [832, 326] on select "Select In Out" at bounding box center [1005, 338] width 346 height 26
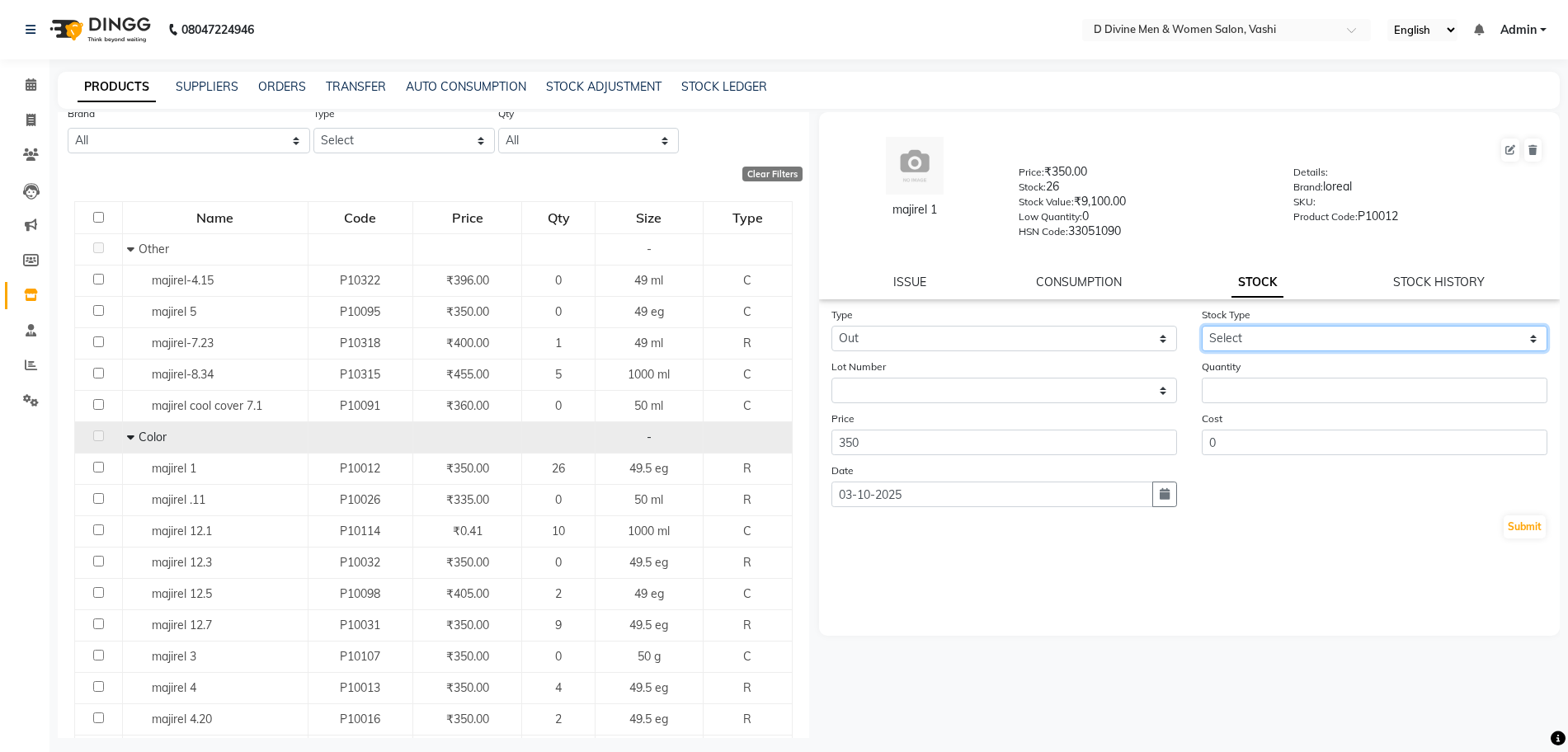
click at [1300, 327] on select "Select Internal Use Damaged Expired Adjustment Return Other" at bounding box center [1375, 338] width 346 height 26
select select "internal use"
click at [1202, 326] on select "Select Internal Use Damaged Expired Adjustment Return Other" at bounding box center [1375, 338] width 346 height 26
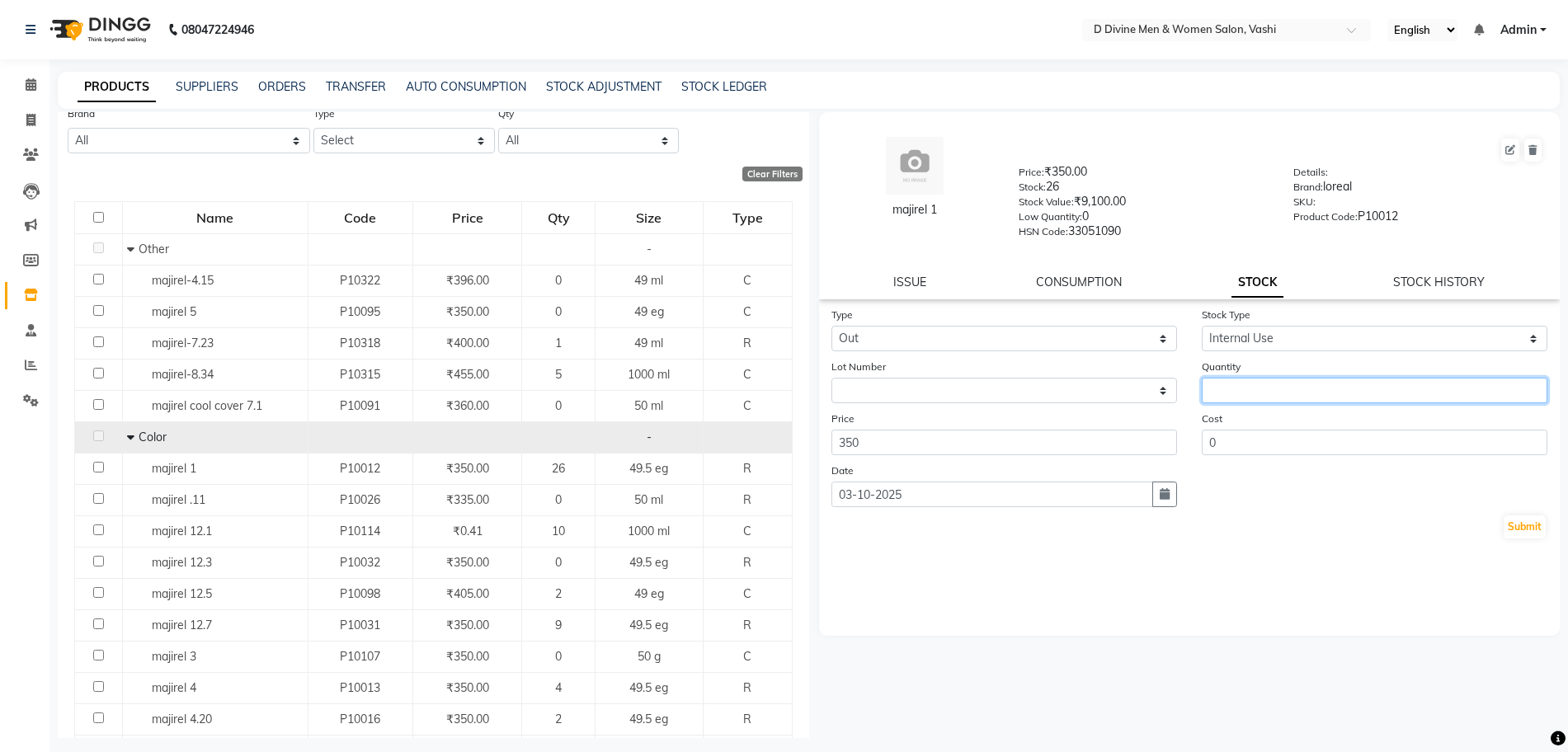
click at [1282, 385] on input "number" at bounding box center [1375, 390] width 346 height 26
type input "1"
click at [1520, 528] on button "Submit" at bounding box center [1525, 527] width 42 height 23
select select
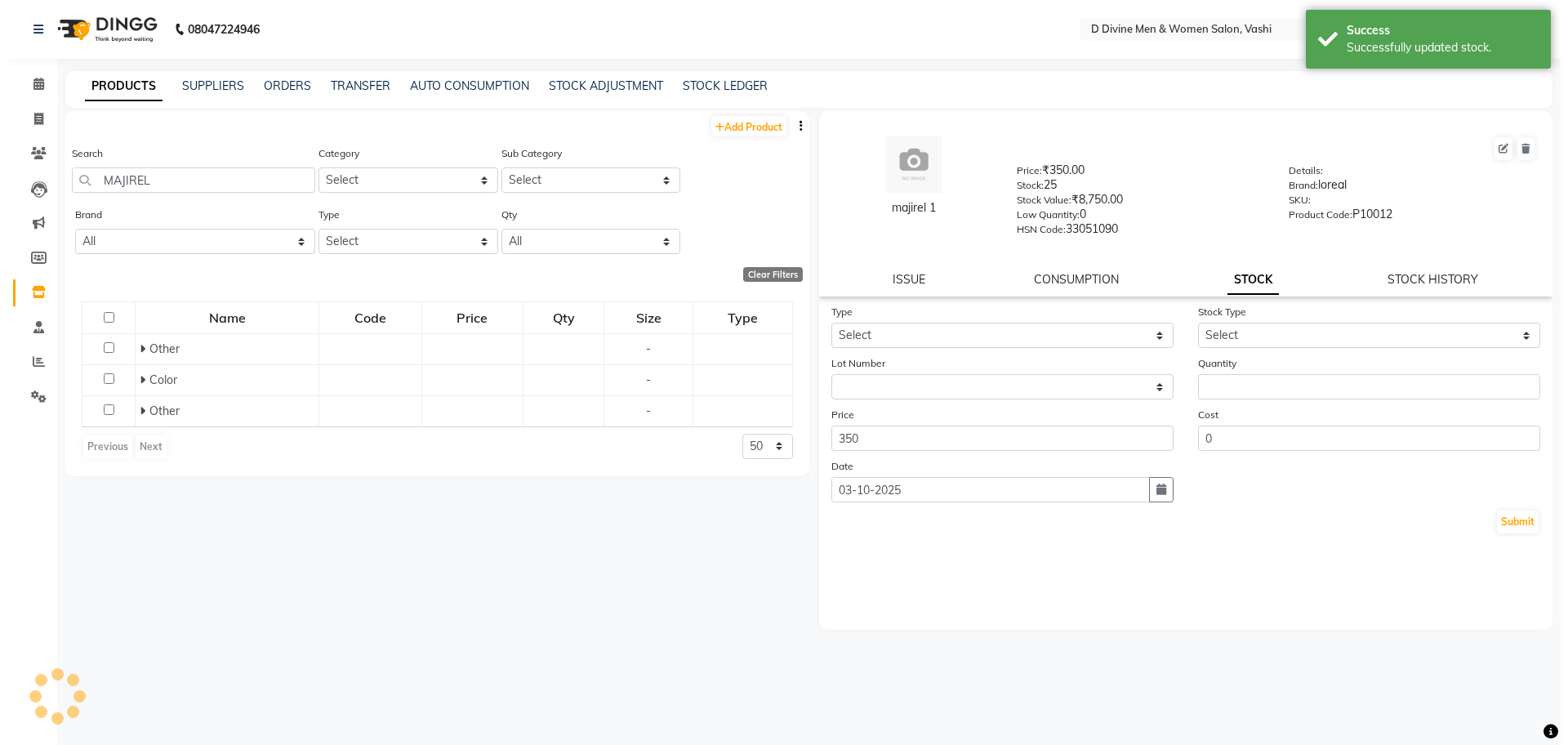
scroll to position [0, 0]
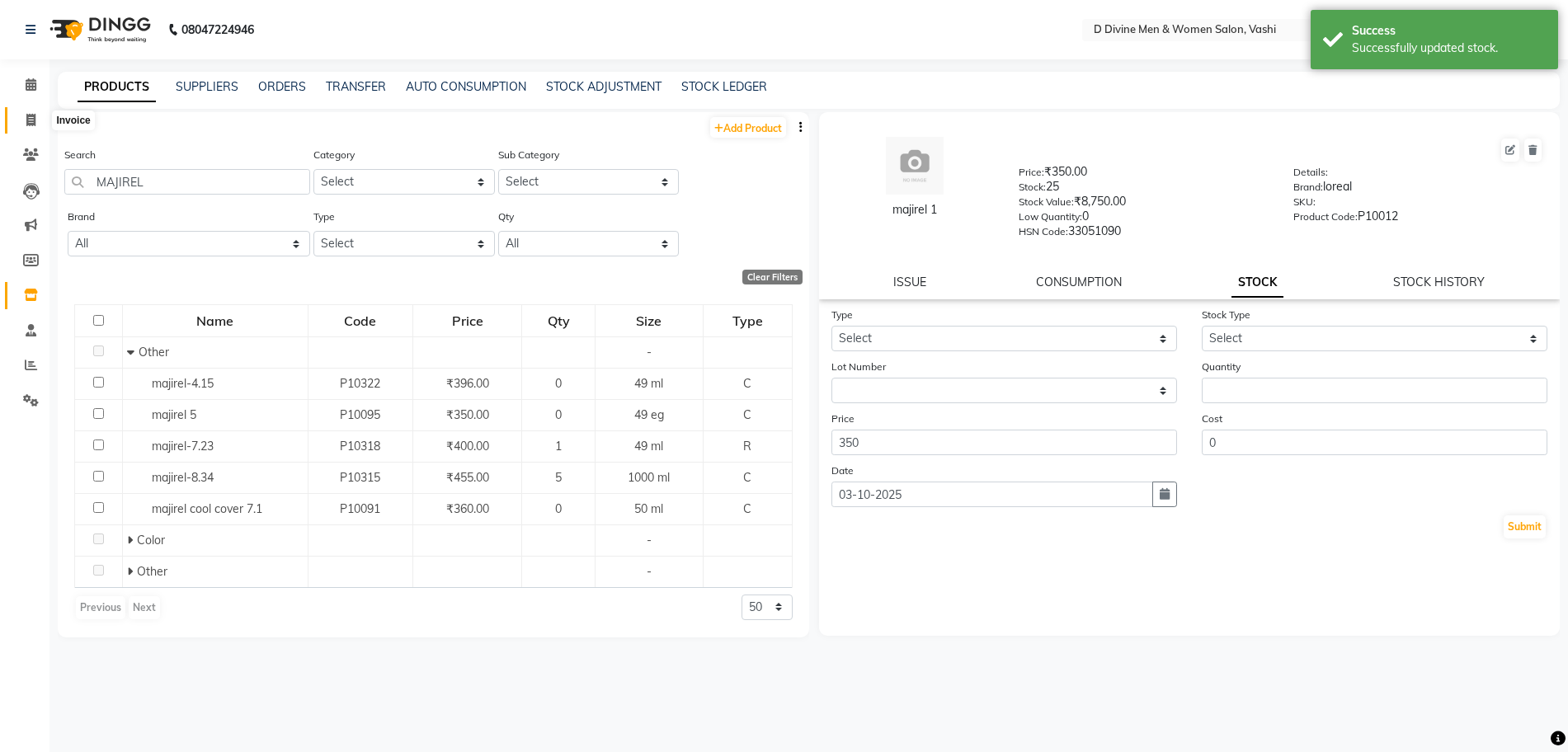
click at [41, 121] on span at bounding box center [31, 121] width 29 height 19
select select "718"
select select "service"
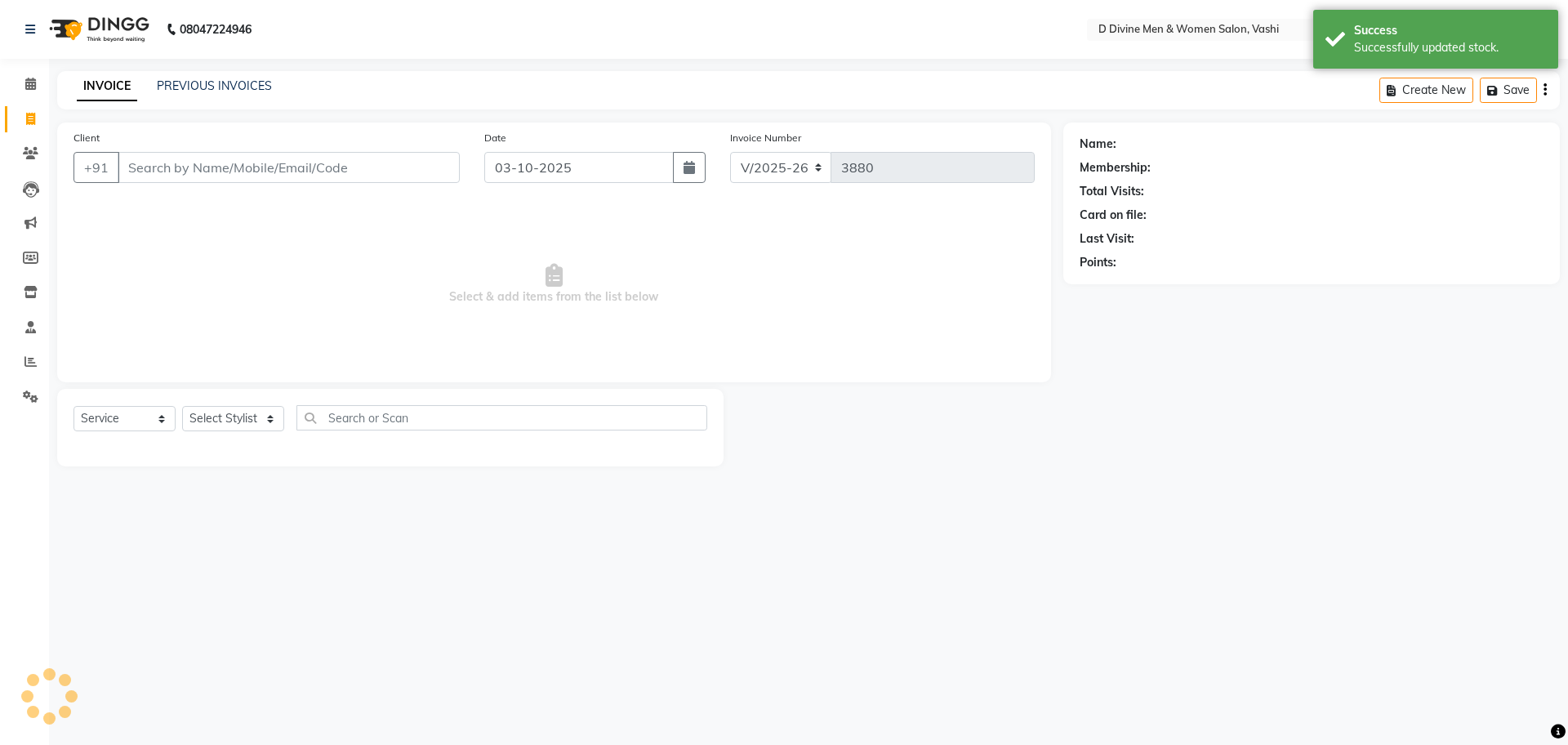
select select "10981"
